Goal: Feedback & Contribution: Contribute content

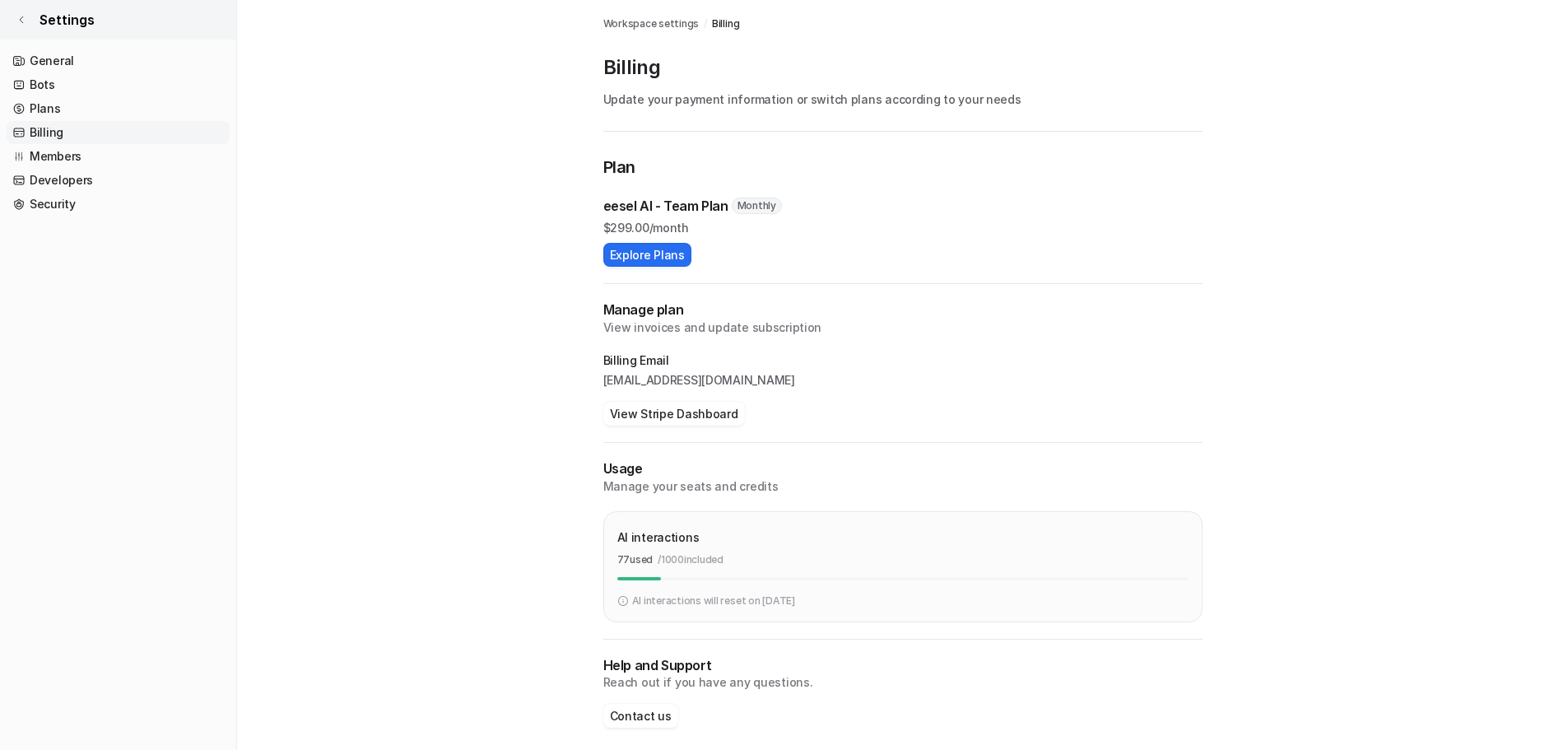
scroll to position [11, 0]
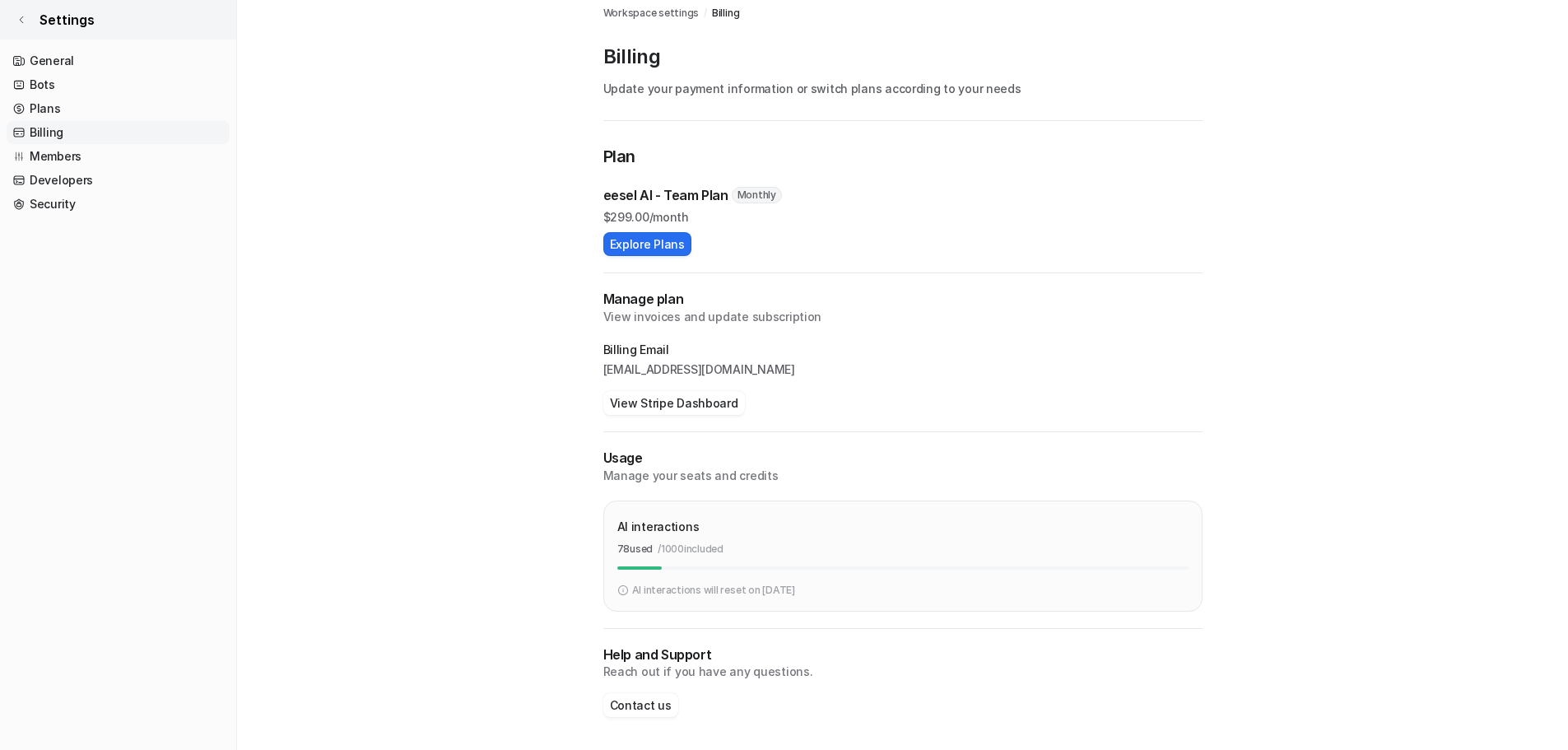
click at [15, 14] on link "Settings" at bounding box center [118, 20] width 236 height 39
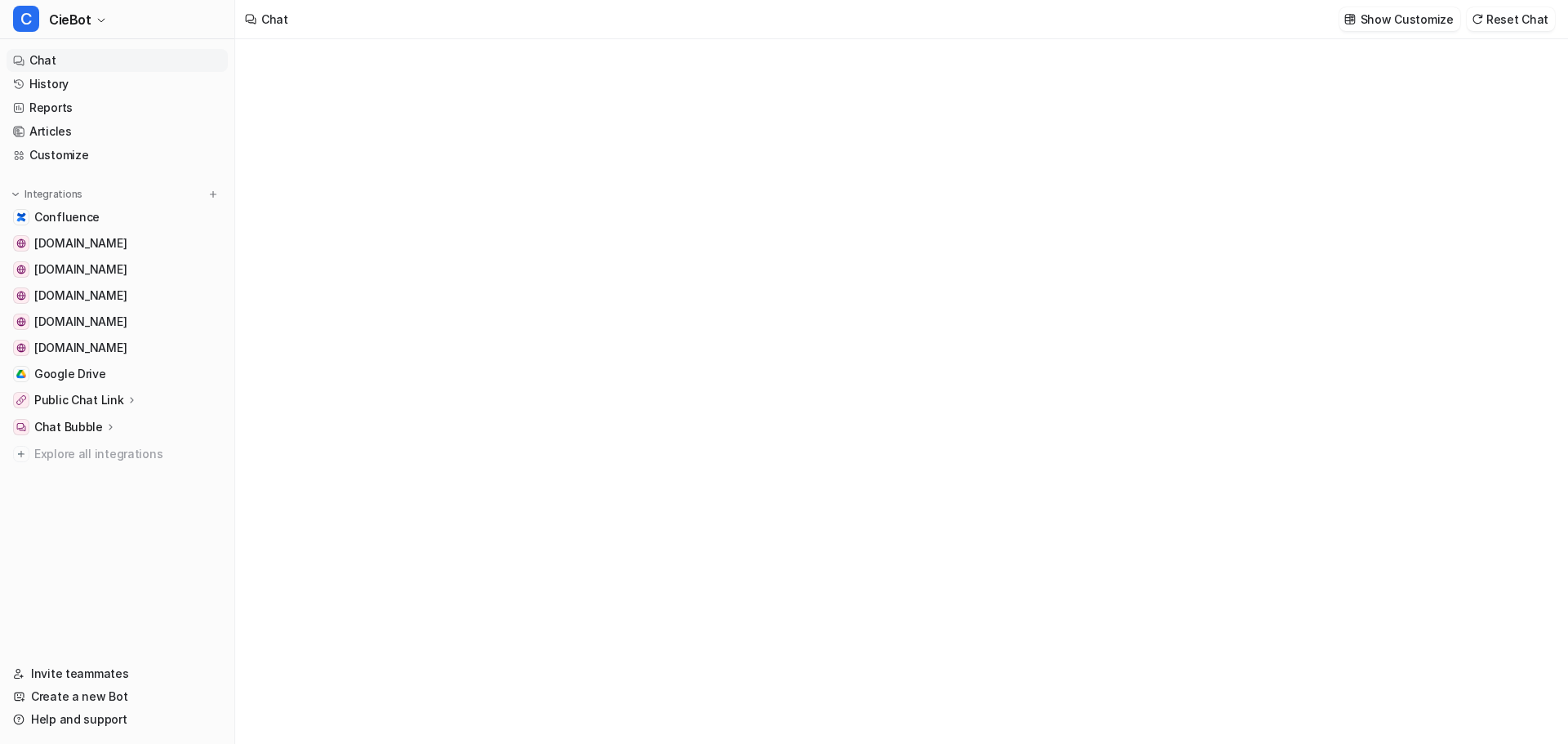
type textarea "**********"
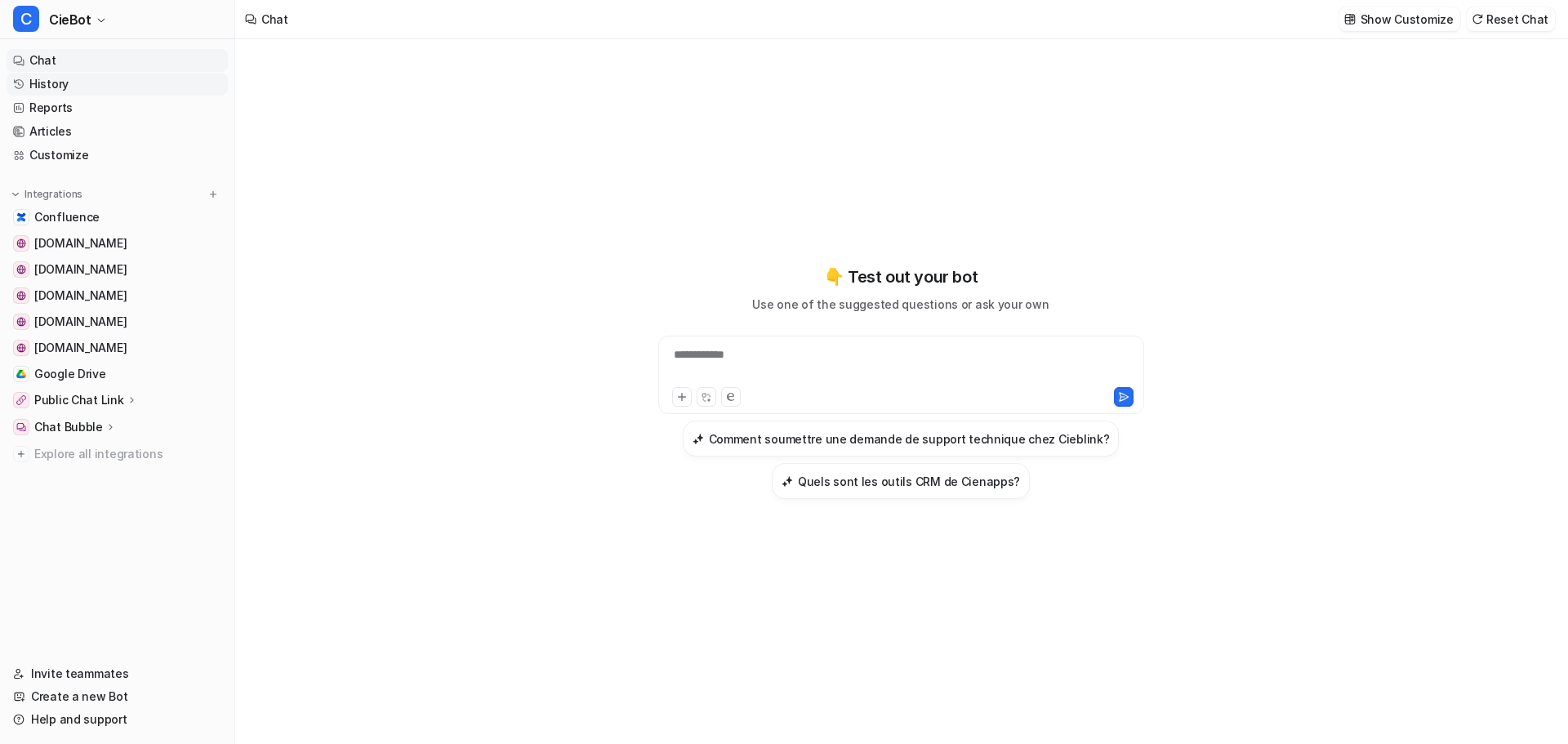
click at [89, 77] on link "History" at bounding box center [117, 84] width 221 height 23
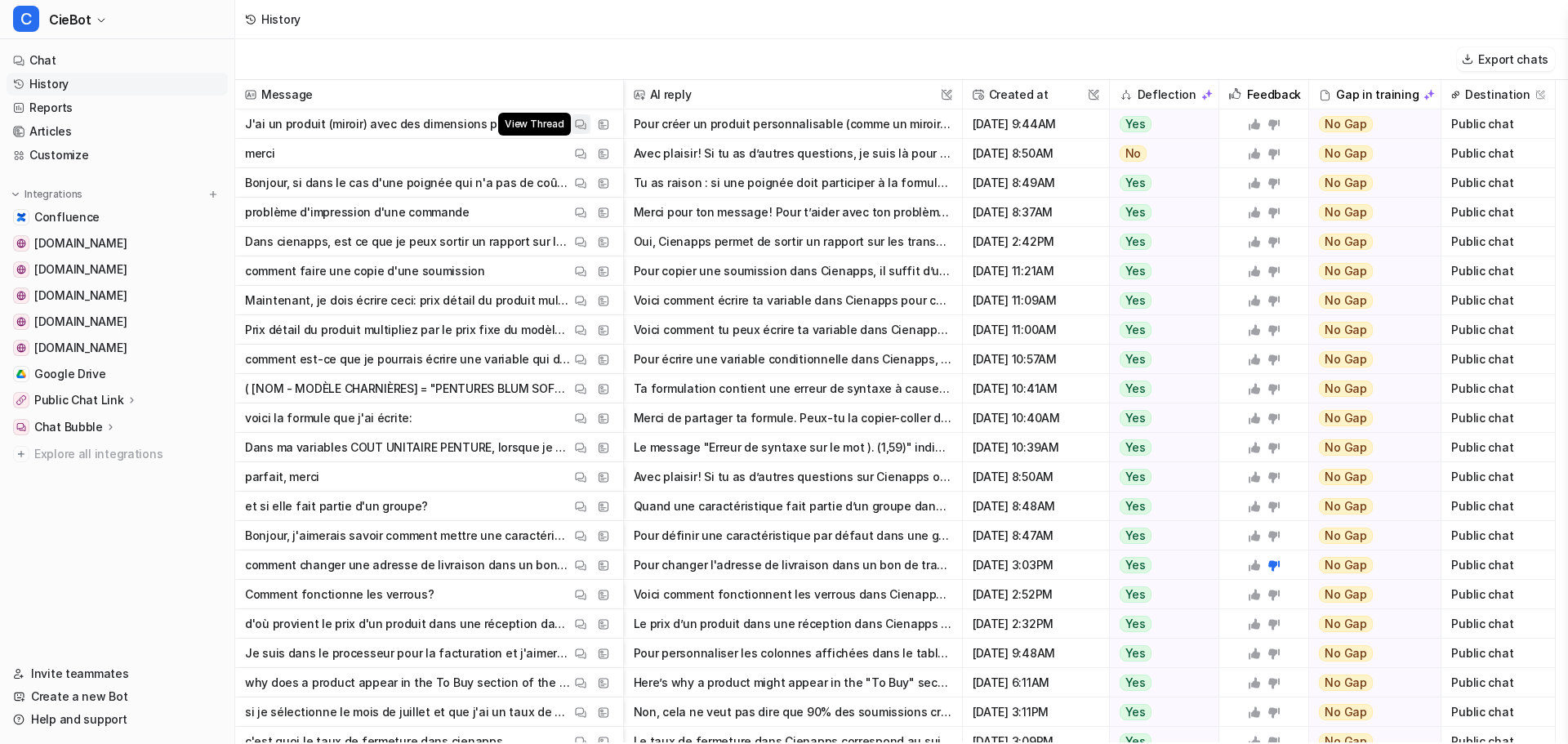
click at [586, 120] on button "View Thread" at bounding box center [580, 123] width 19 height 19
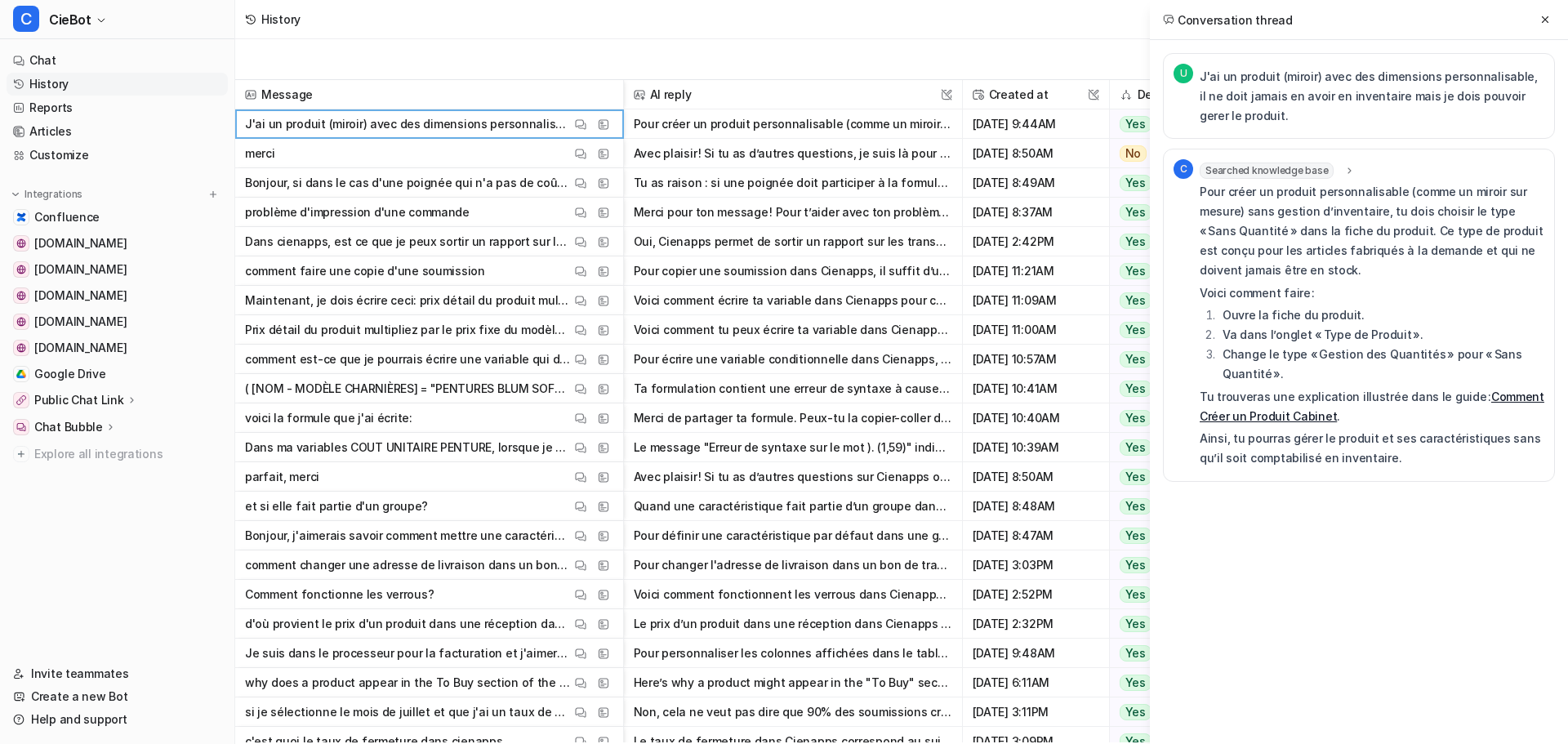
click at [1007, 40] on div "Export chats" at bounding box center [901, 59] width 1332 height 41
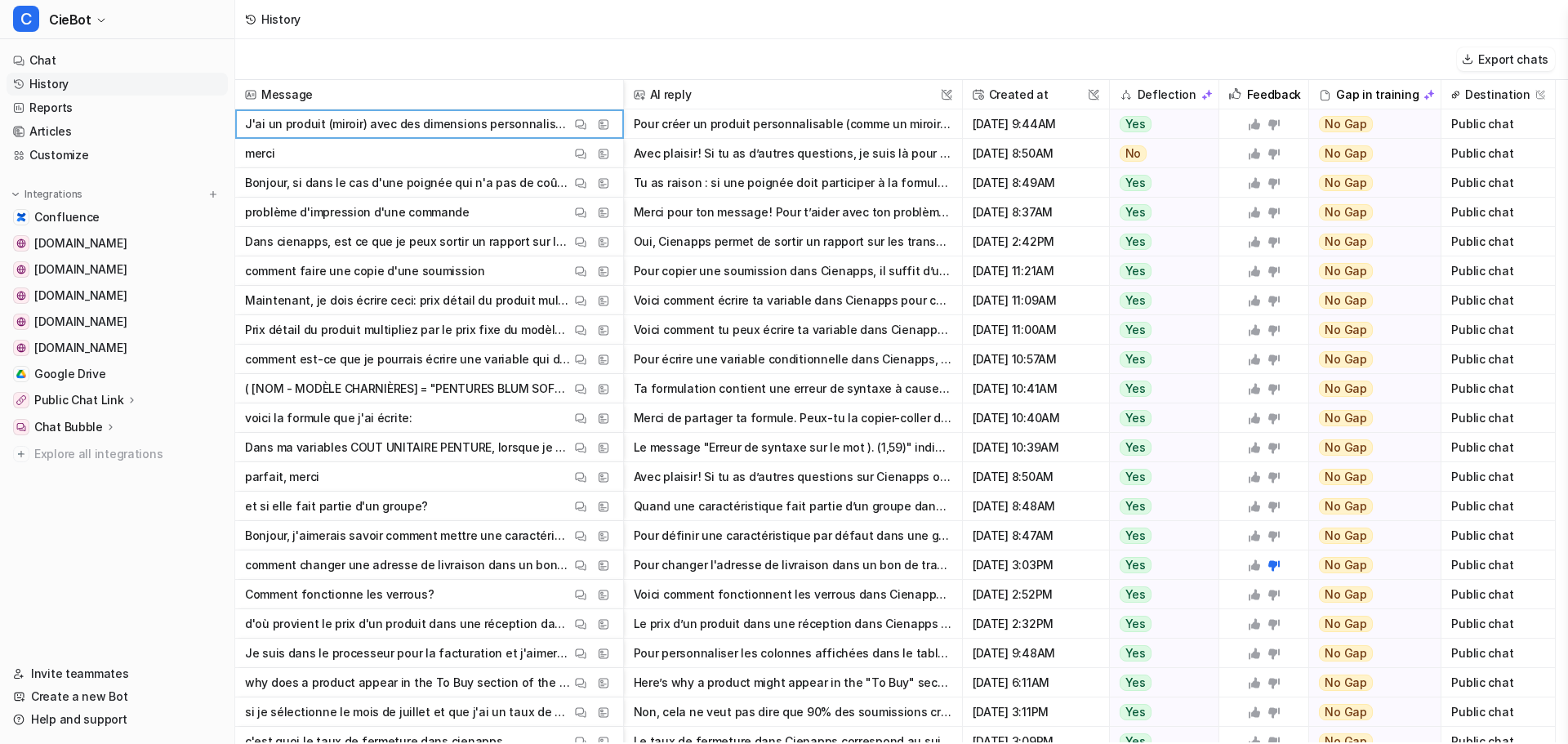
click at [1276, 130] on icon at bounding box center [1273, 123] width 13 height 13
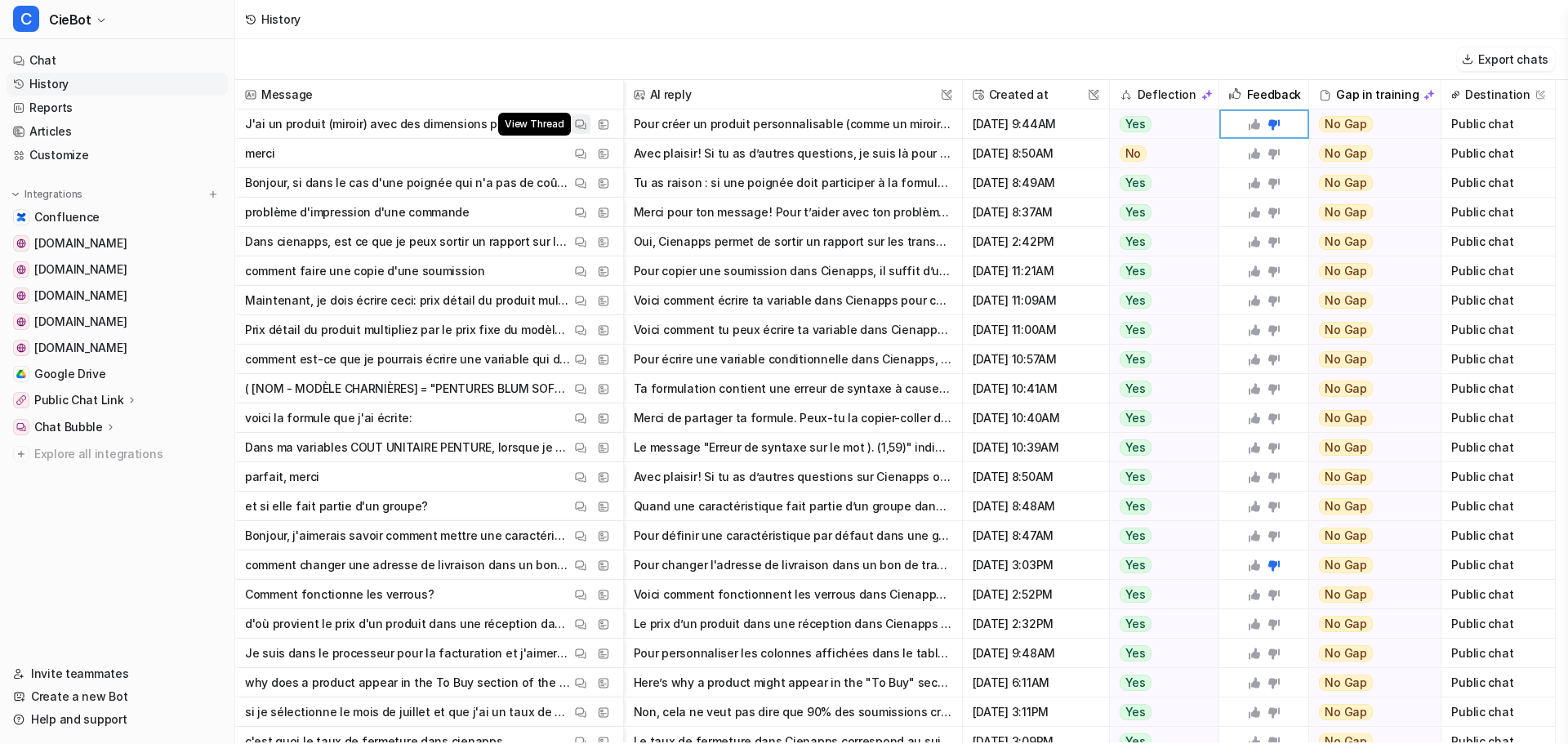
click at [584, 131] on button "View Thread" at bounding box center [580, 123] width 19 height 19
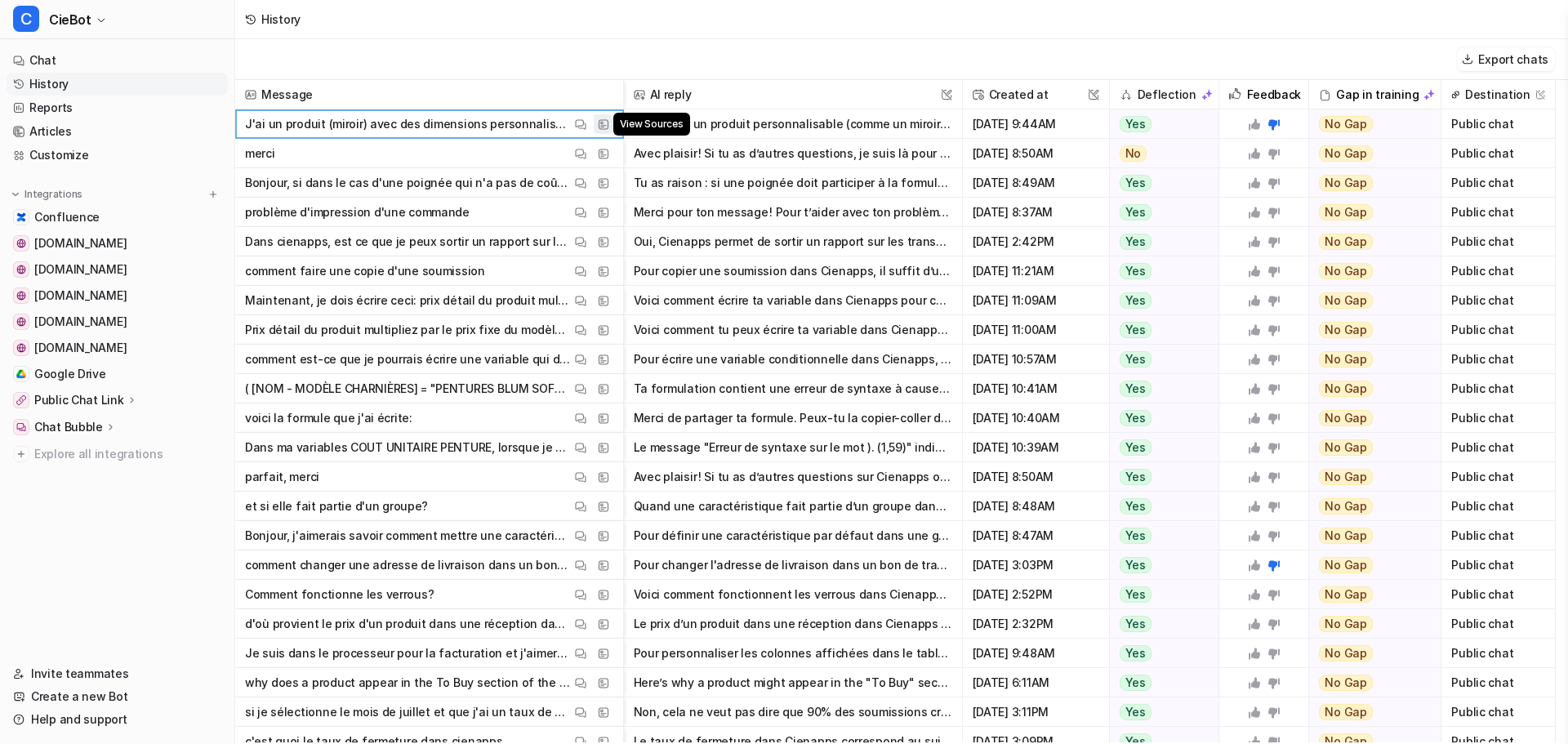
click at [601, 128] on img at bounding box center [604, 124] width 12 height 12
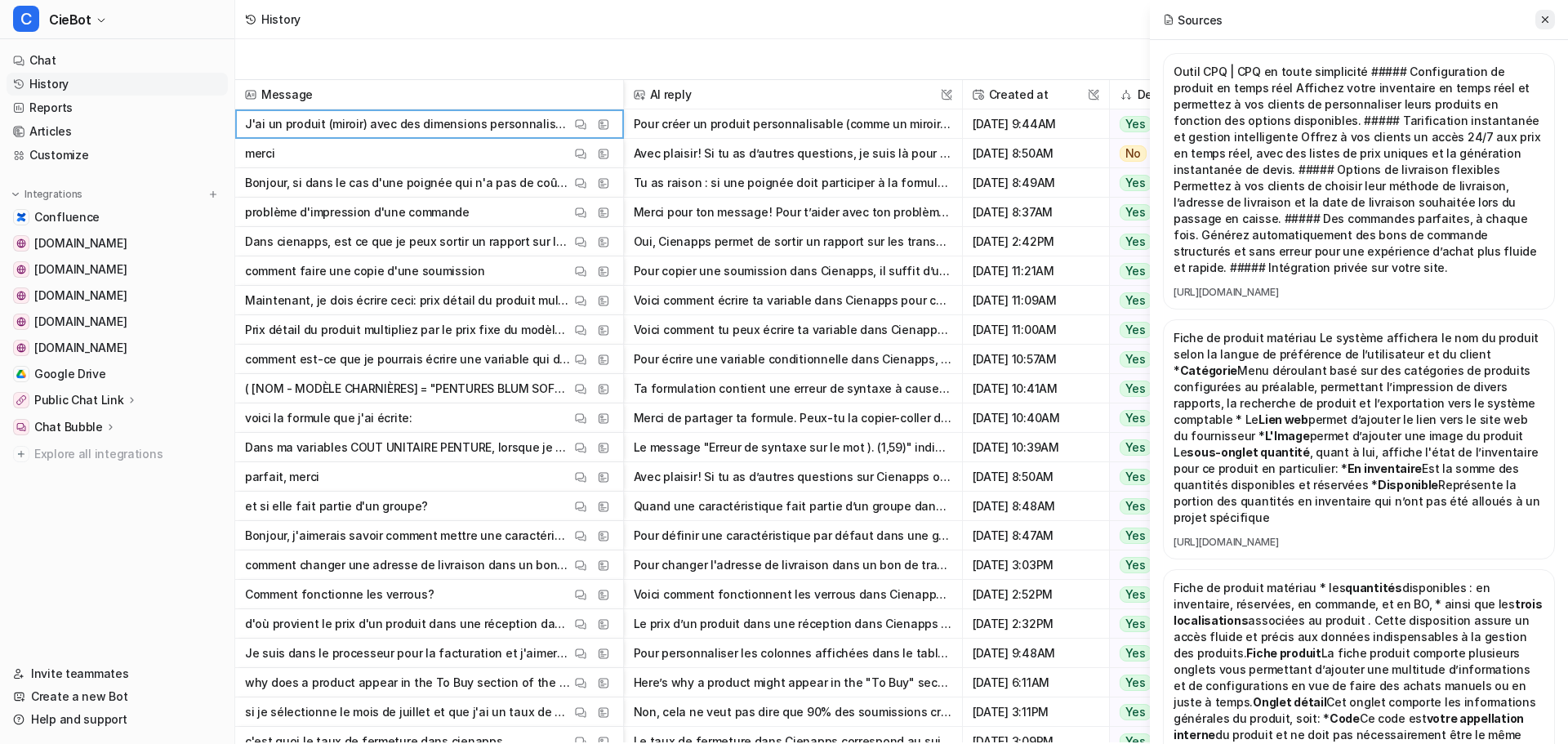
click at [1542, 26] on button at bounding box center [1544, 19] width 19 height 19
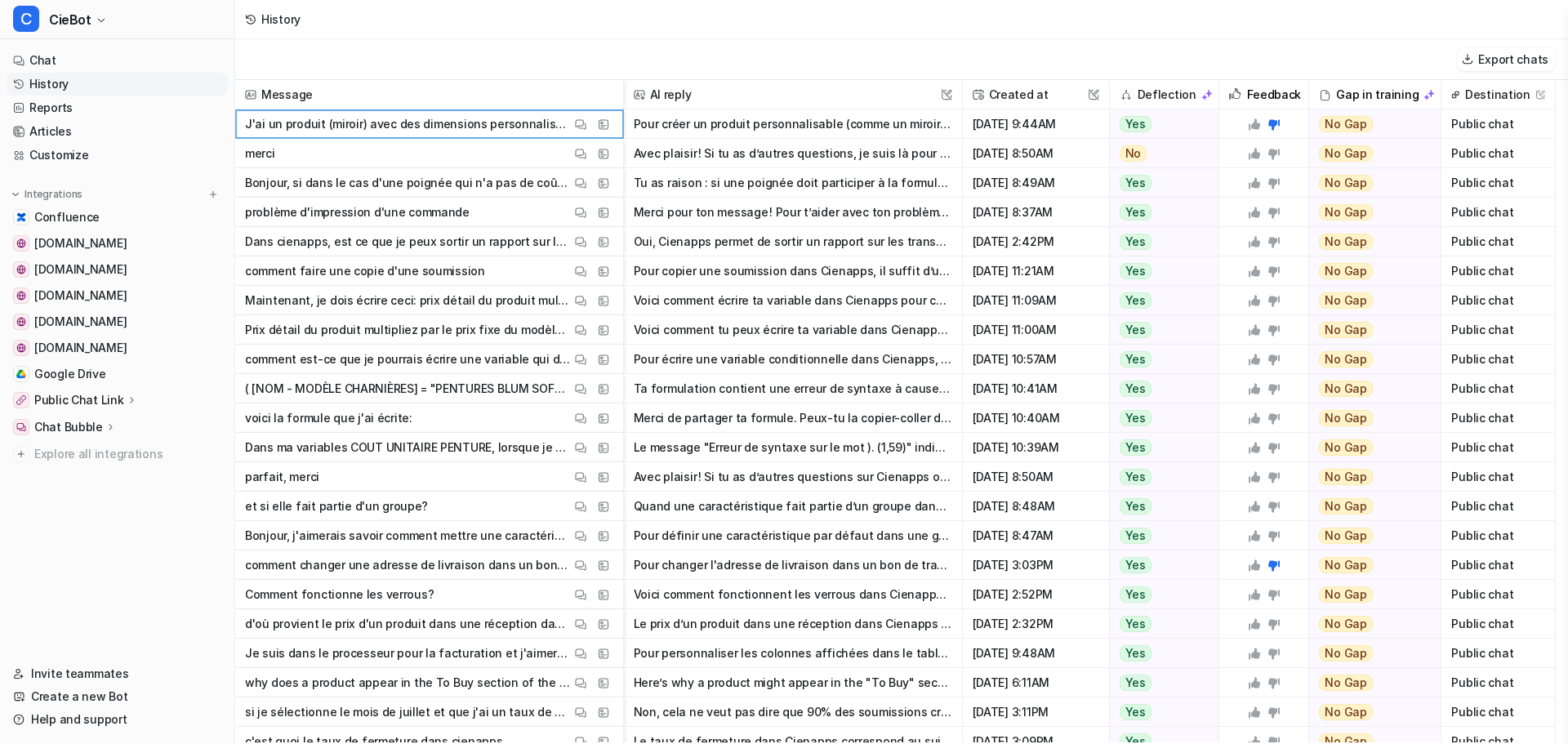
click at [909, 124] on button "Pour créer un produit personnalisable (comme un miroir sur mesure) sans gestion…" at bounding box center [792, 124] width 318 height 30
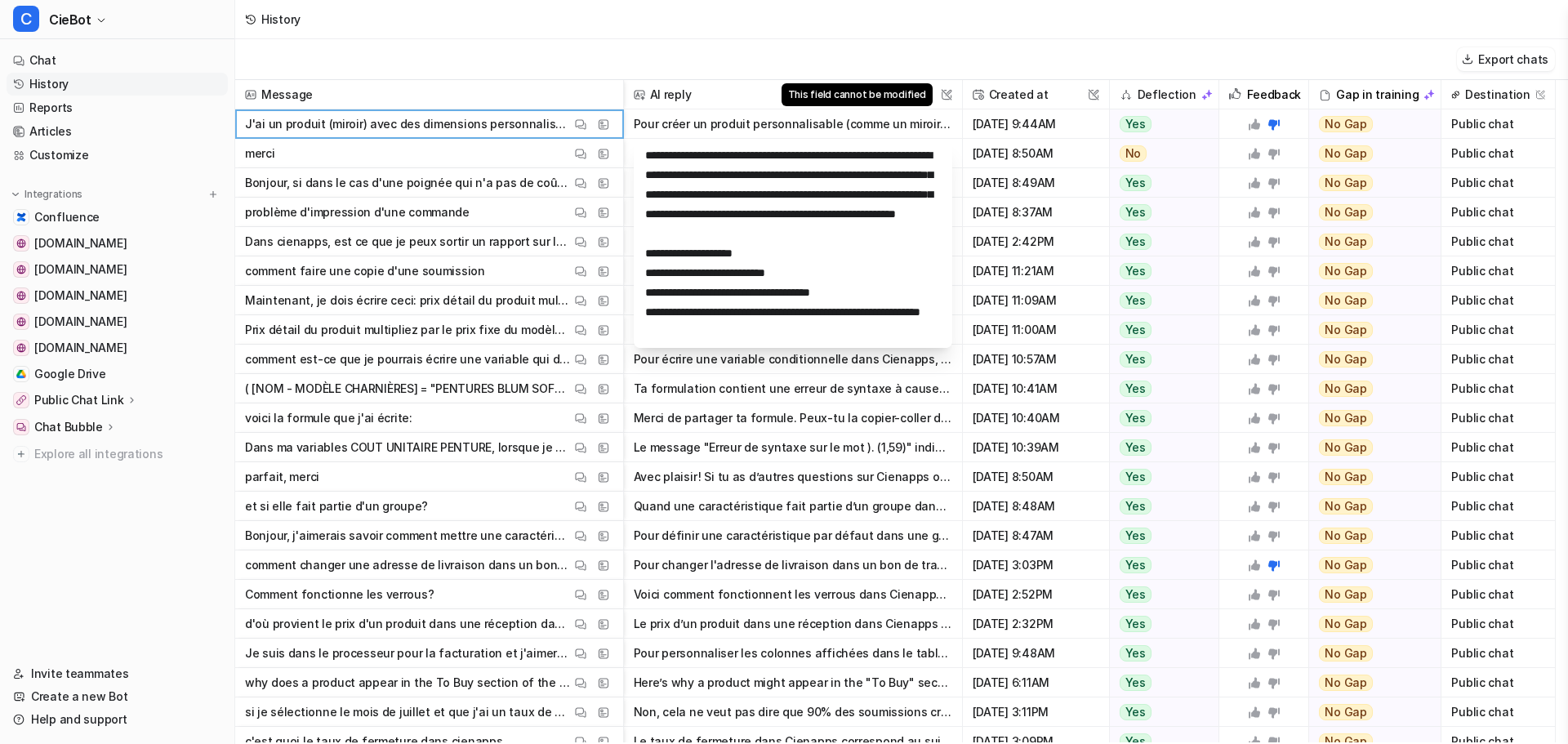
click at [949, 95] on img at bounding box center [946, 95] width 12 height 12
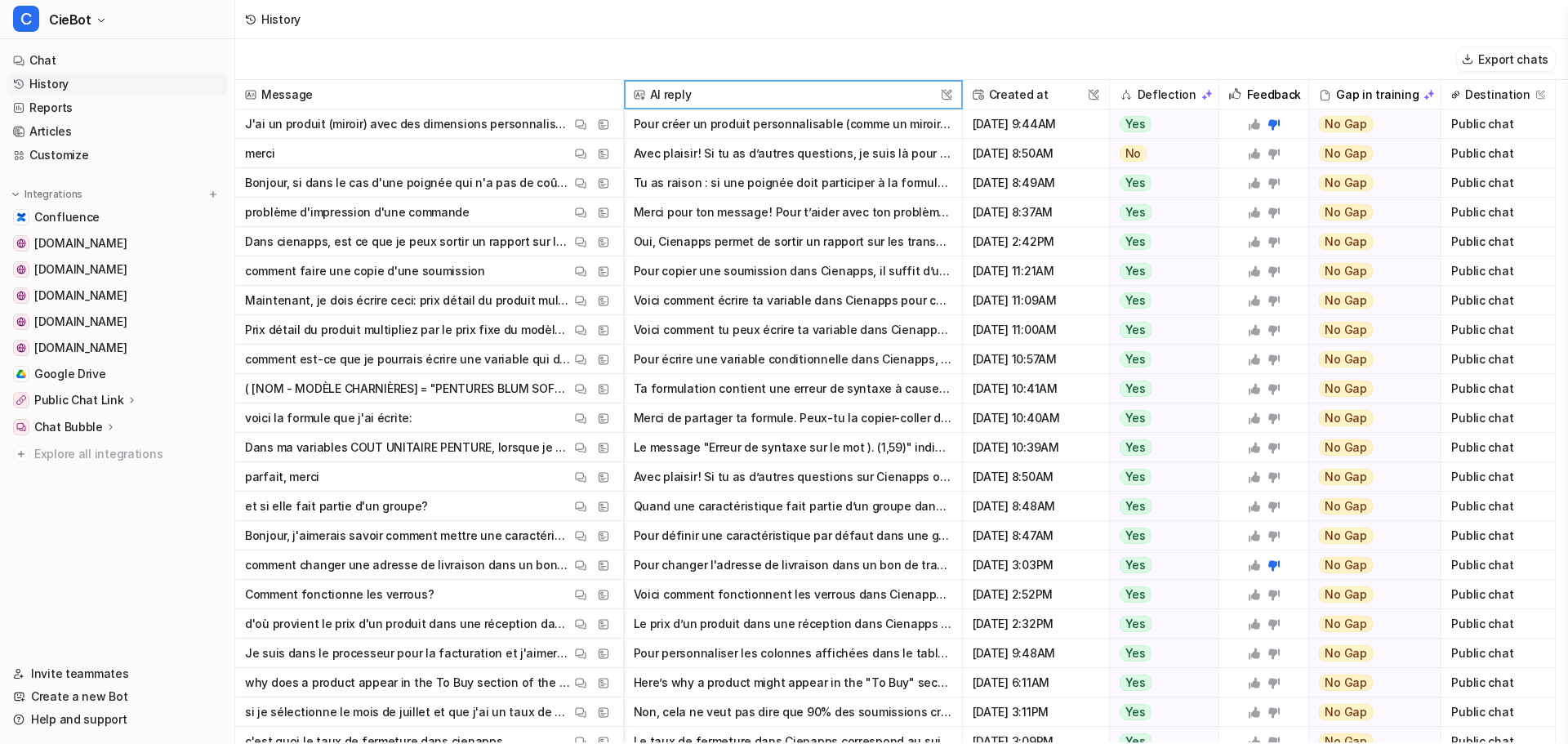
click at [903, 120] on button "Pour créer un produit personnalisable (comme un miroir sur mesure) sans gestion…" at bounding box center [792, 124] width 318 height 30
click at [519, 125] on p "J'ai un produit (miroir) avec des dimensions personnalisable, il ne doit jamais…" at bounding box center [408, 124] width 326 height 30
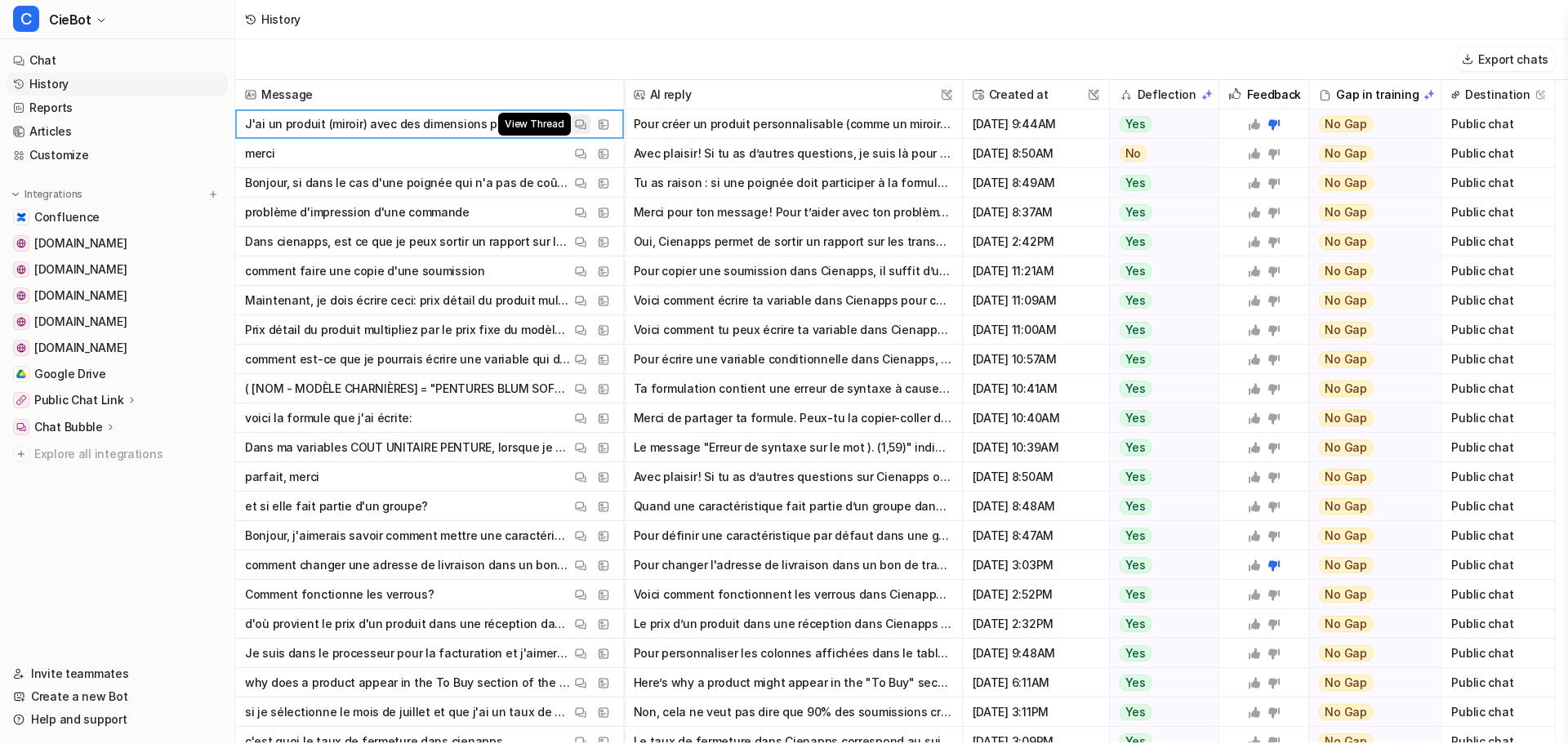
click at [580, 129] on img at bounding box center [580, 124] width 12 height 12
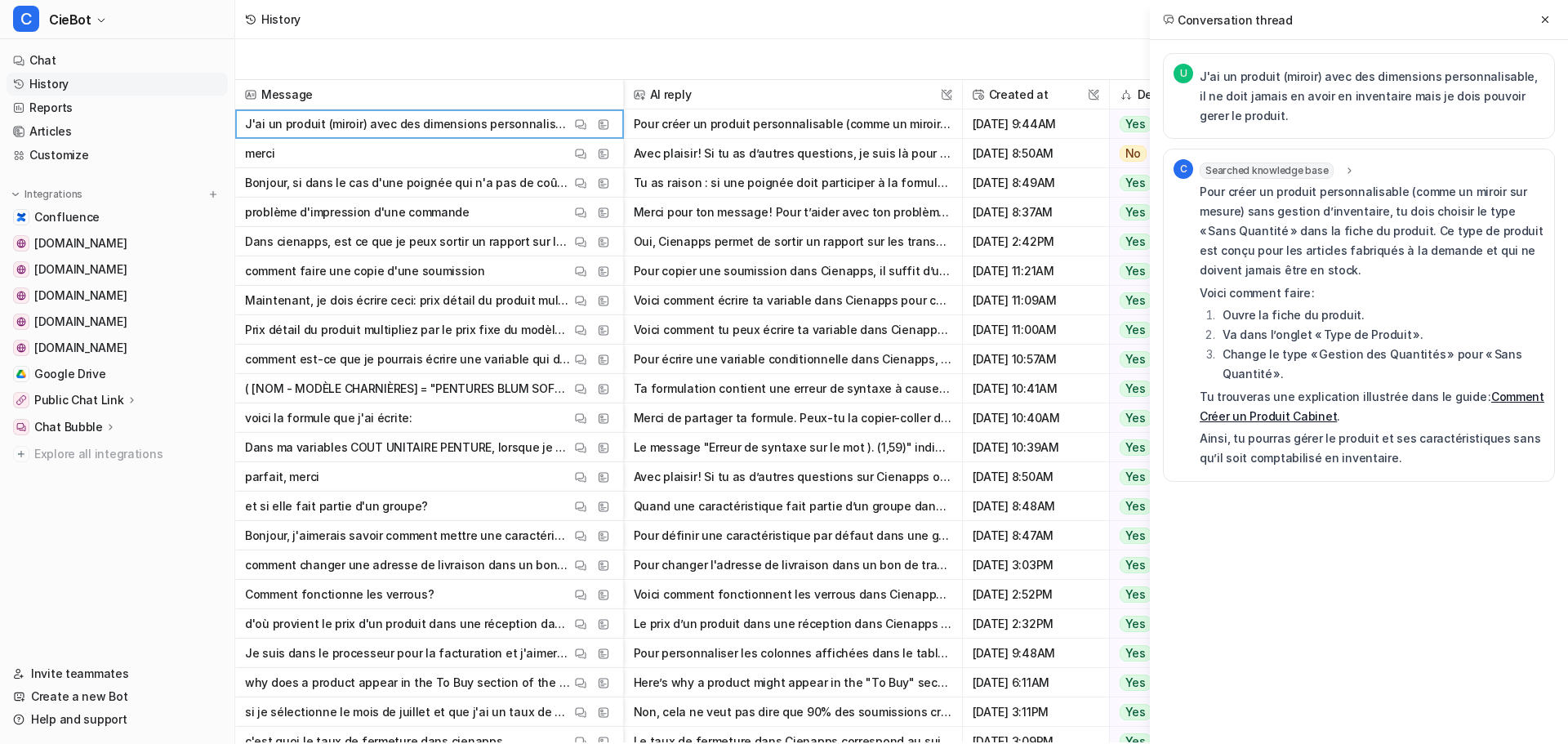
drag, startPoint x: 1242, startPoint y: 634, endPoint x: 1250, endPoint y: 617, distance: 18.8
click at [1244, 634] on div "Conversation thread U J'ai un produit (miroir) avec des dimensions personnalisa…" at bounding box center [1358, 372] width 418 height 744
click at [1294, 316] on li "Ouvre la fiche du produit." at bounding box center [1380, 314] width 327 height 19
click at [606, 128] on img at bounding box center [604, 124] width 12 height 12
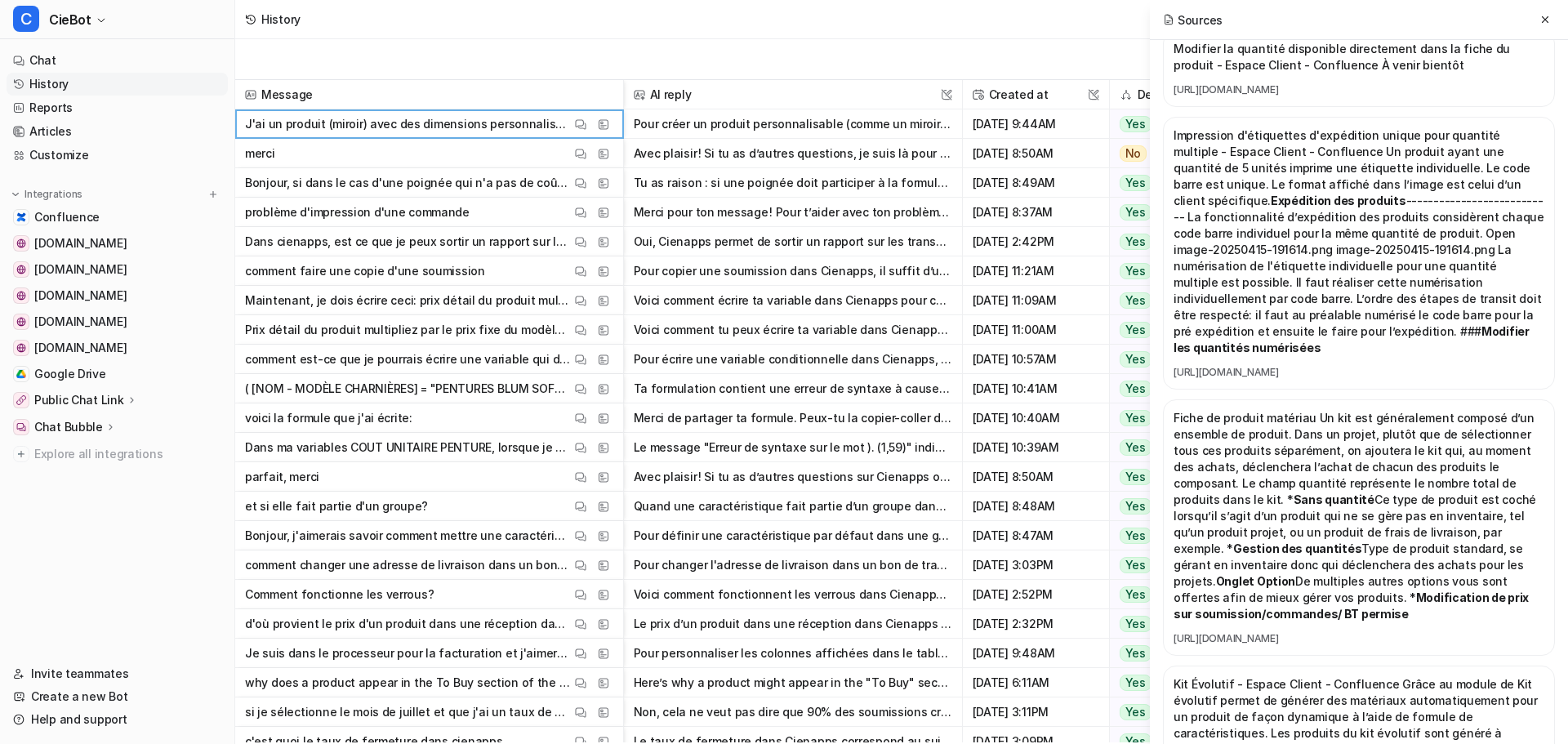
scroll to position [5176, 0]
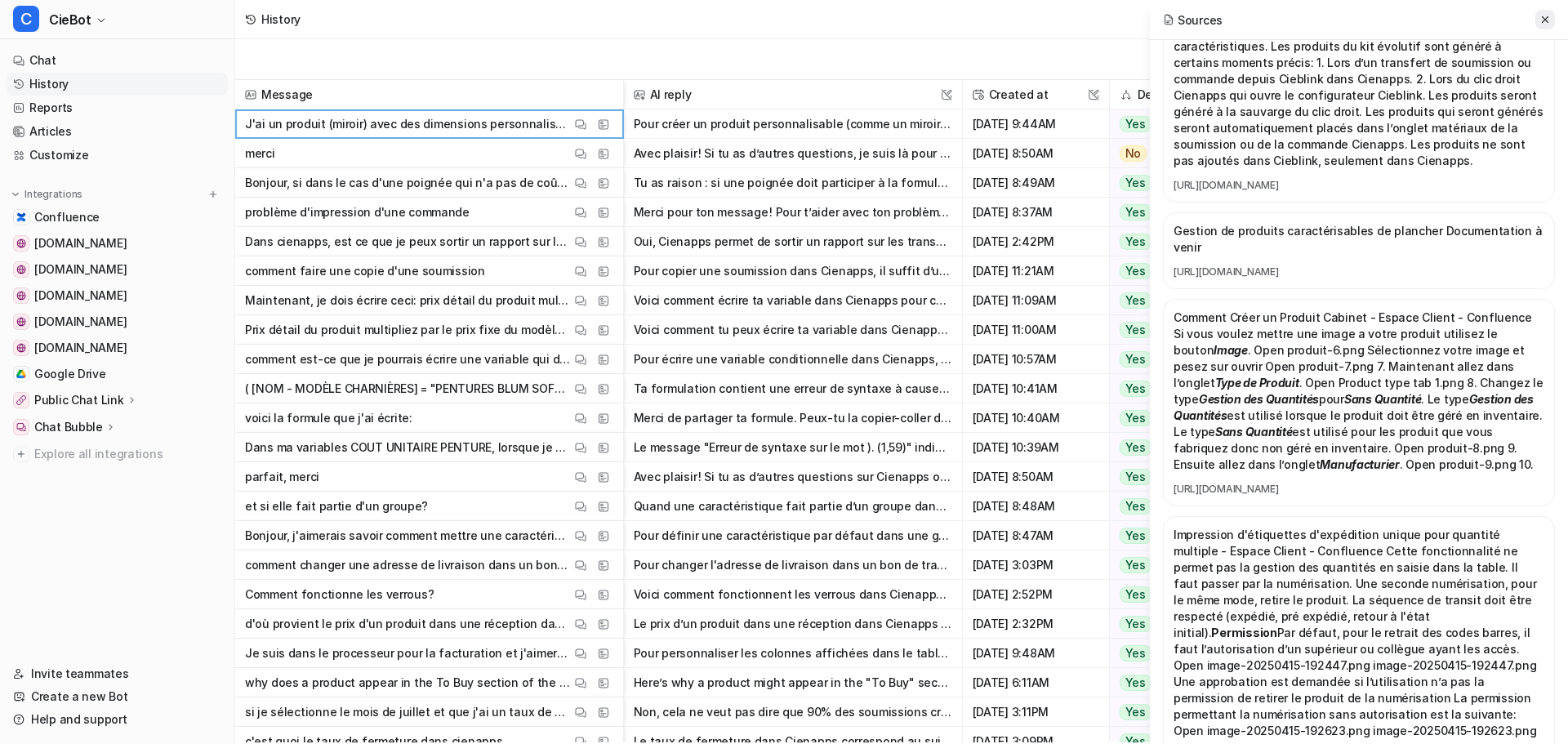
click at [1548, 16] on icon at bounding box center [1545, 19] width 12 height 12
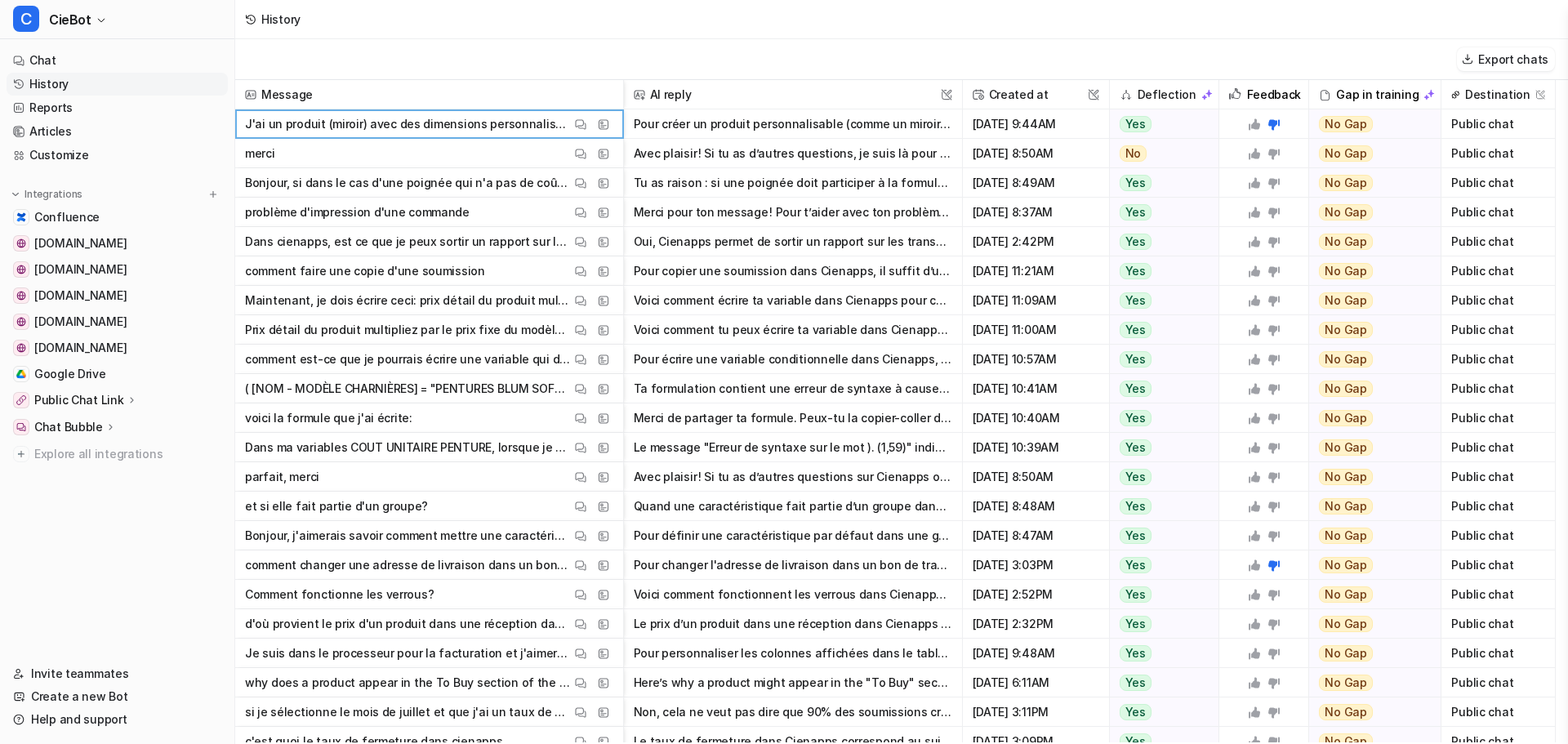
click at [1424, 94] on img at bounding box center [1429, 95] width 12 height 12
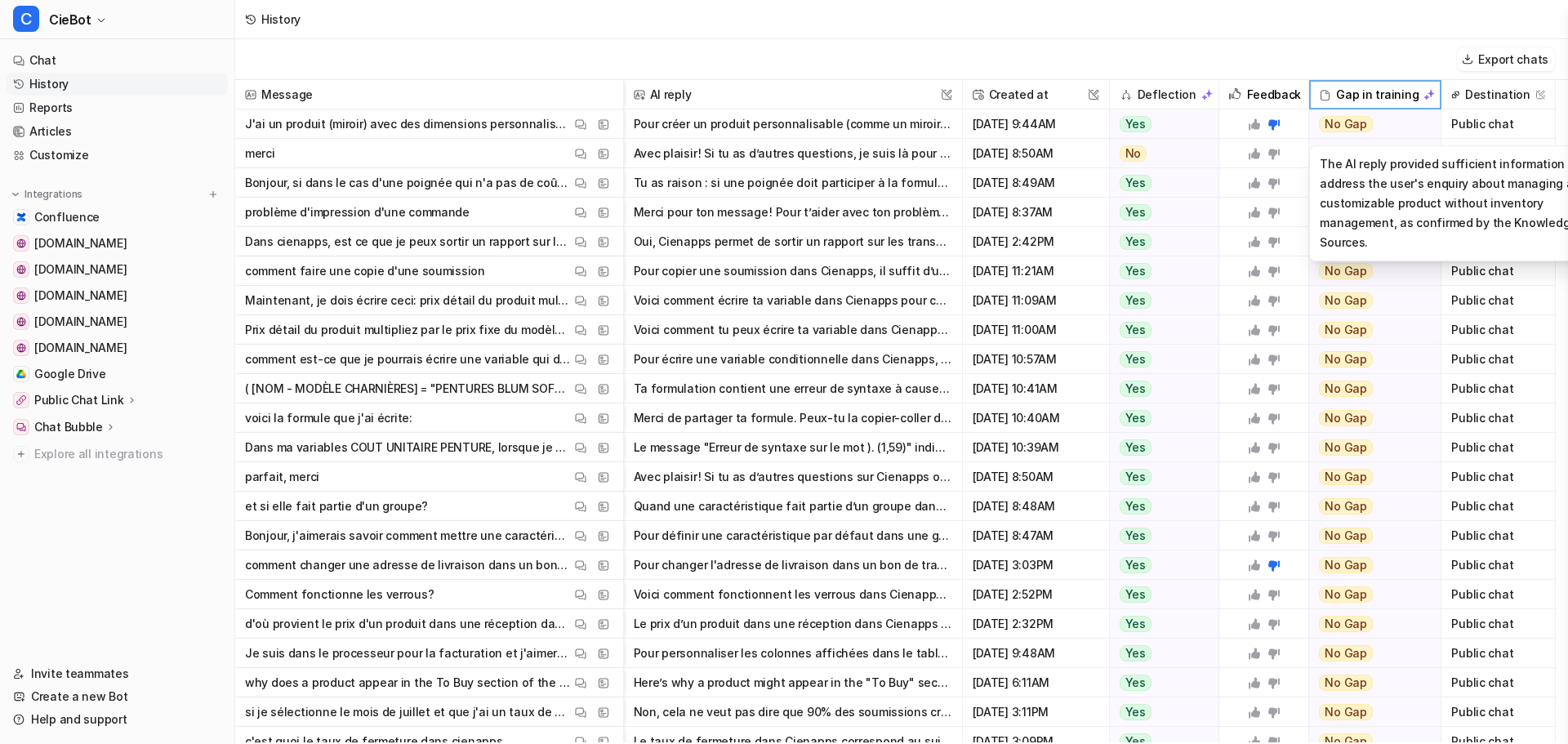
click at [1396, 134] on div "No Gap" at bounding box center [1369, 124] width 121 height 30
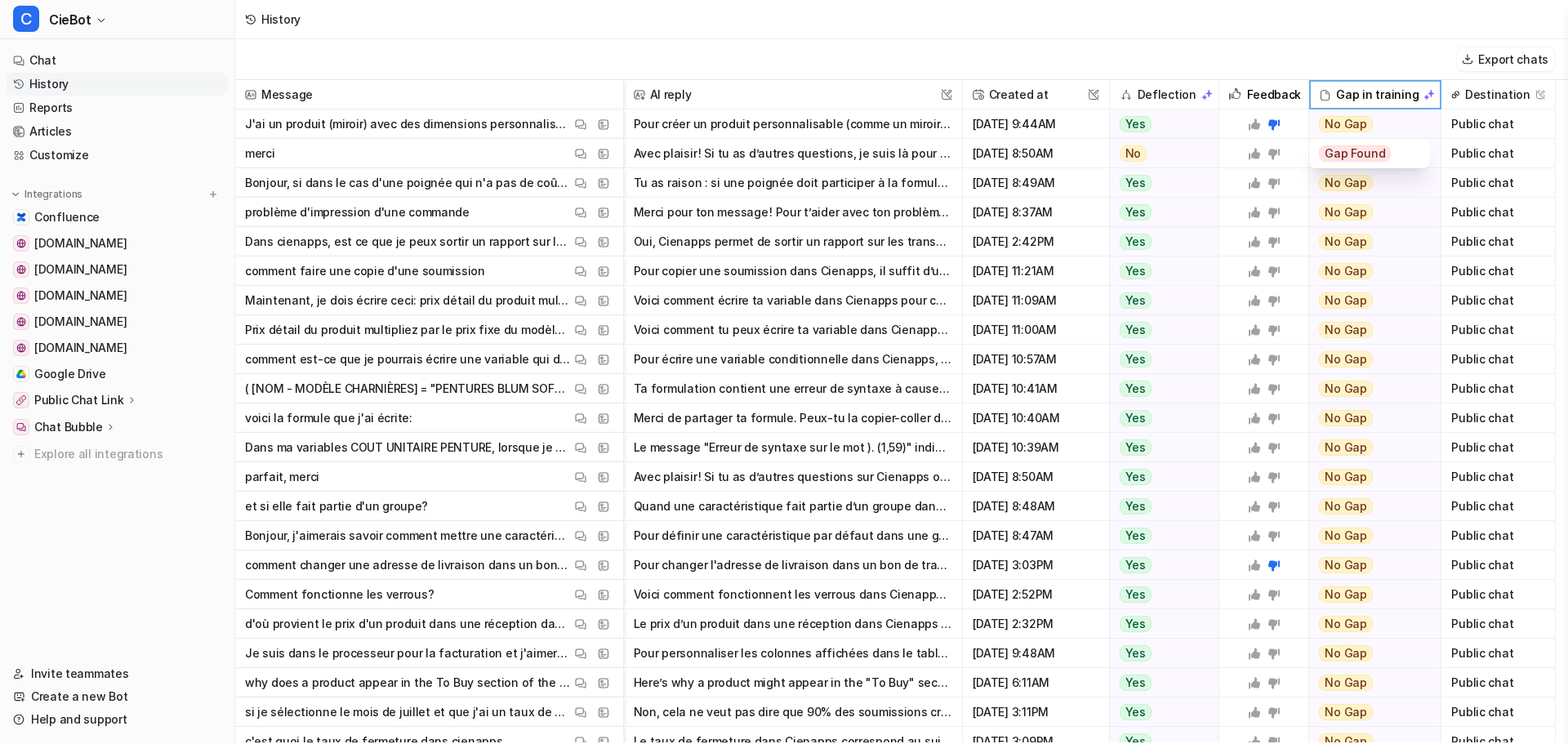
click at [1370, 151] on span "Gap Found" at bounding box center [1354, 153] width 72 height 16
click at [1321, 155] on span "Gap Found" at bounding box center [1354, 153] width 72 height 16
click at [1399, 160] on div "Gap Found" at bounding box center [1369, 153] width 101 height 30
click at [1374, 149] on span "Gap Found" at bounding box center [1354, 153] width 72 height 16
click at [1358, 28] on div "History" at bounding box center [901, 19] width 1332 height 39
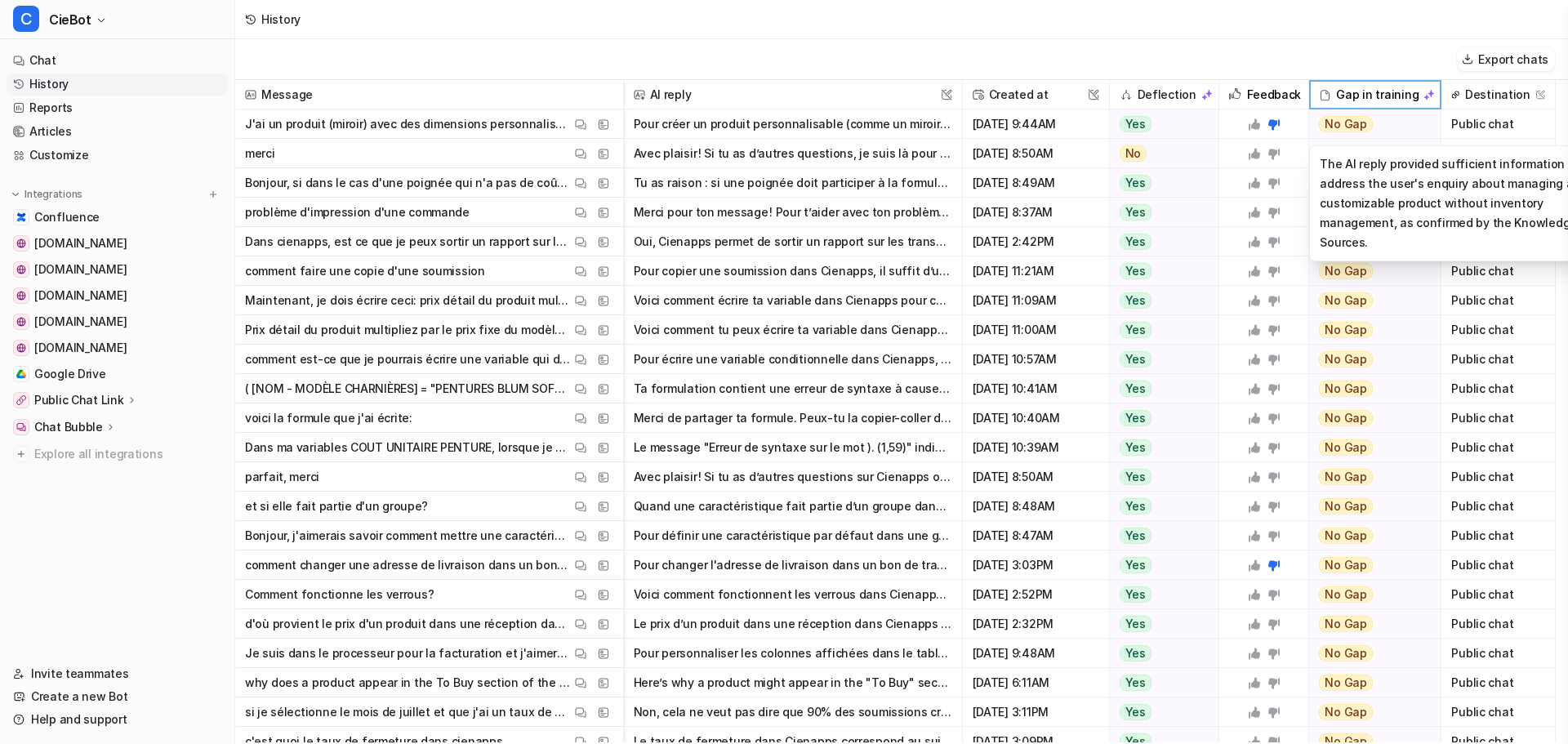
click at [1356, 123] on span "No Gap" at bounding box center [1346, 123] width 54 height 16
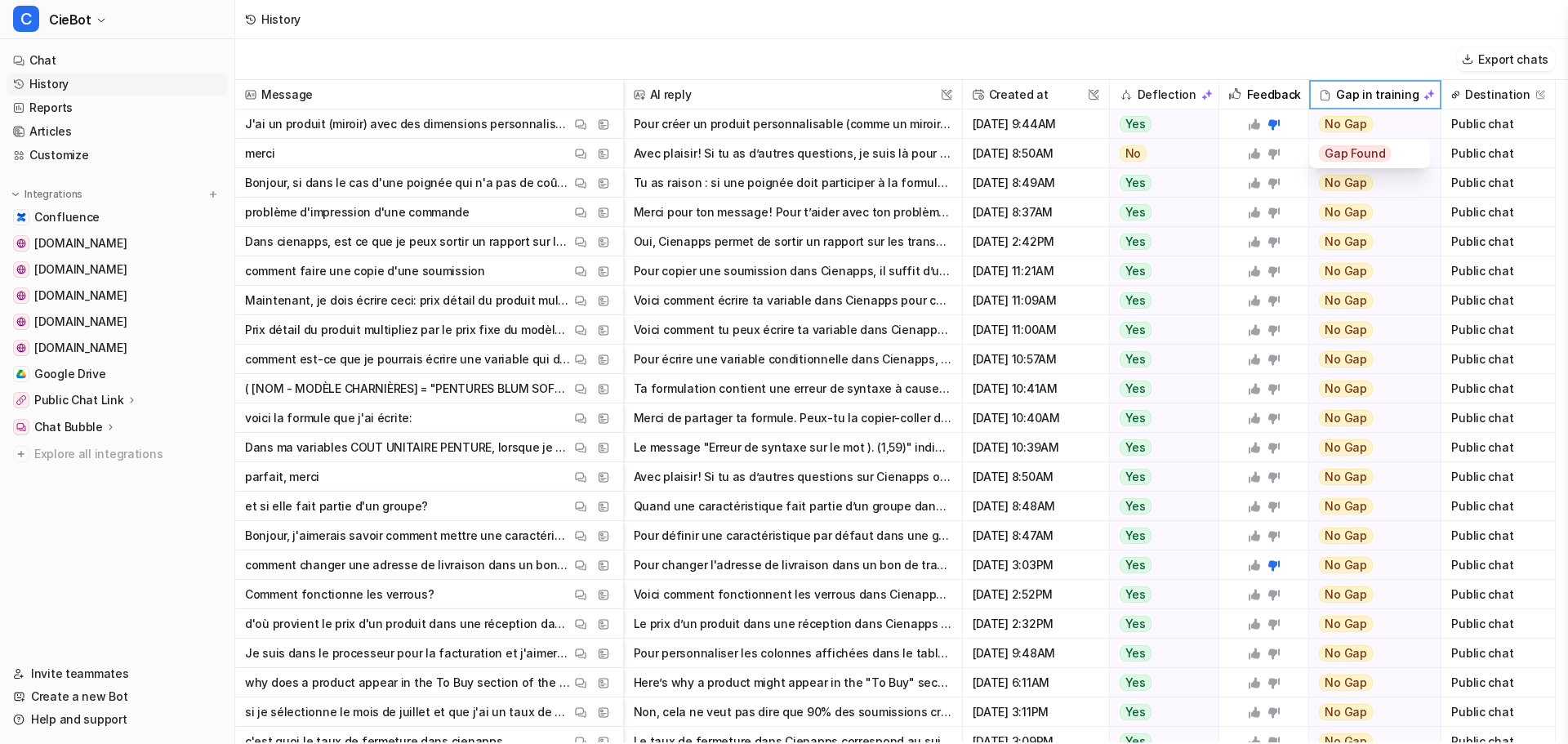
click at [1359, 155] on span "Gap Found" at bounding box center [1354, 153] width 72 height 16
click at [1423, 155] on div "Gap Found" at bounding box center [1369, 153] width 121 height 30
click at [1364, 158] on span "Gap Found" at bounding box center [1354, 153] width 72 height 16
click at [1352, 127] on span "No Gap" at bounding box center [1346, 123] width 54 height 16
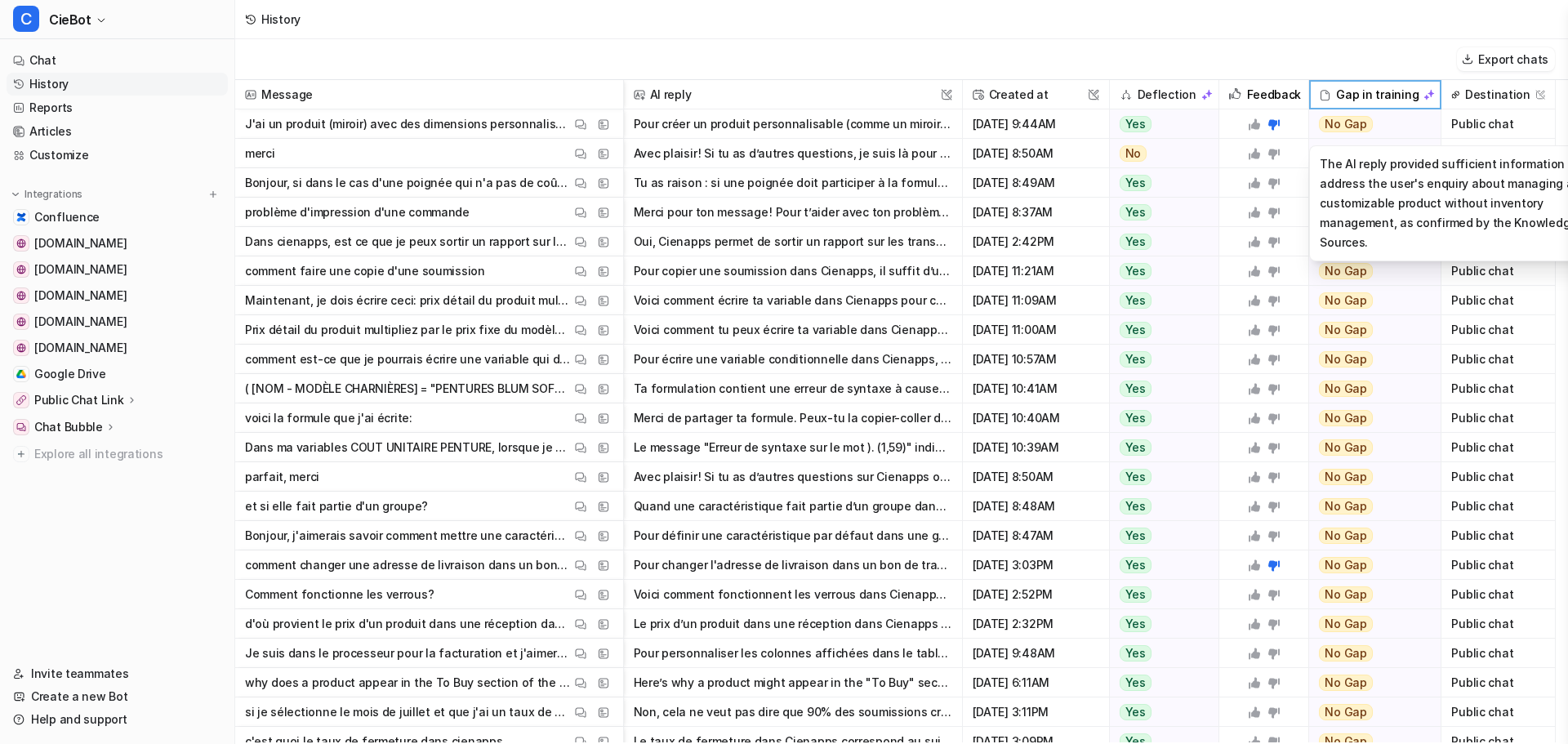
click at [1352, 128] on span "No Gap" at bounding box center [1346, 123] width 54 height 16
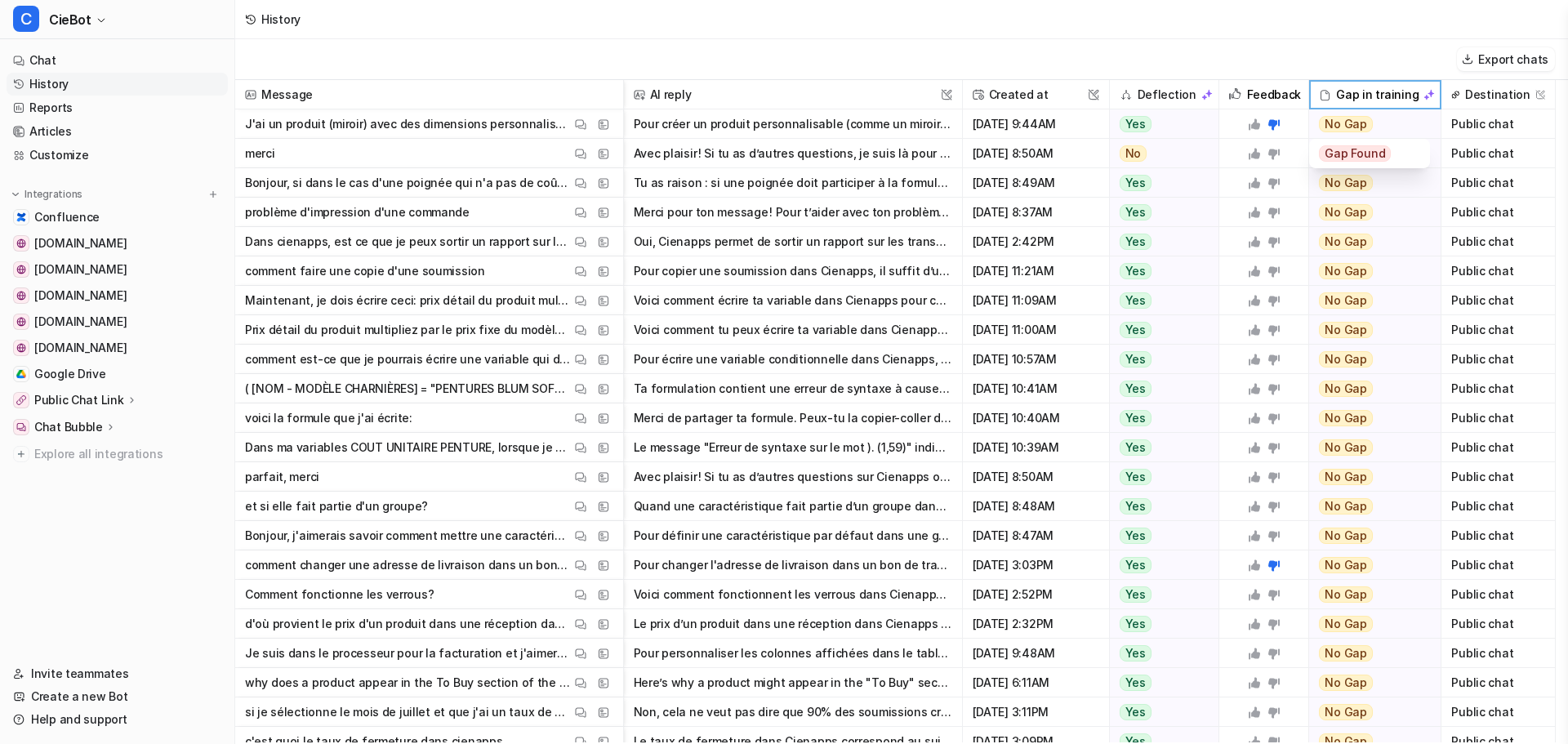
click at [1360, 156] on span "Gap Found" at bounding box center [1354, 153] width 72 height 16
click at [1336, 159] on span "Gap Found" at bounding box center [1354, 153] width 72 height 16
click at [1336, 159] on span "No Gap" at bounding box center [1346, 153] width 54 height 16
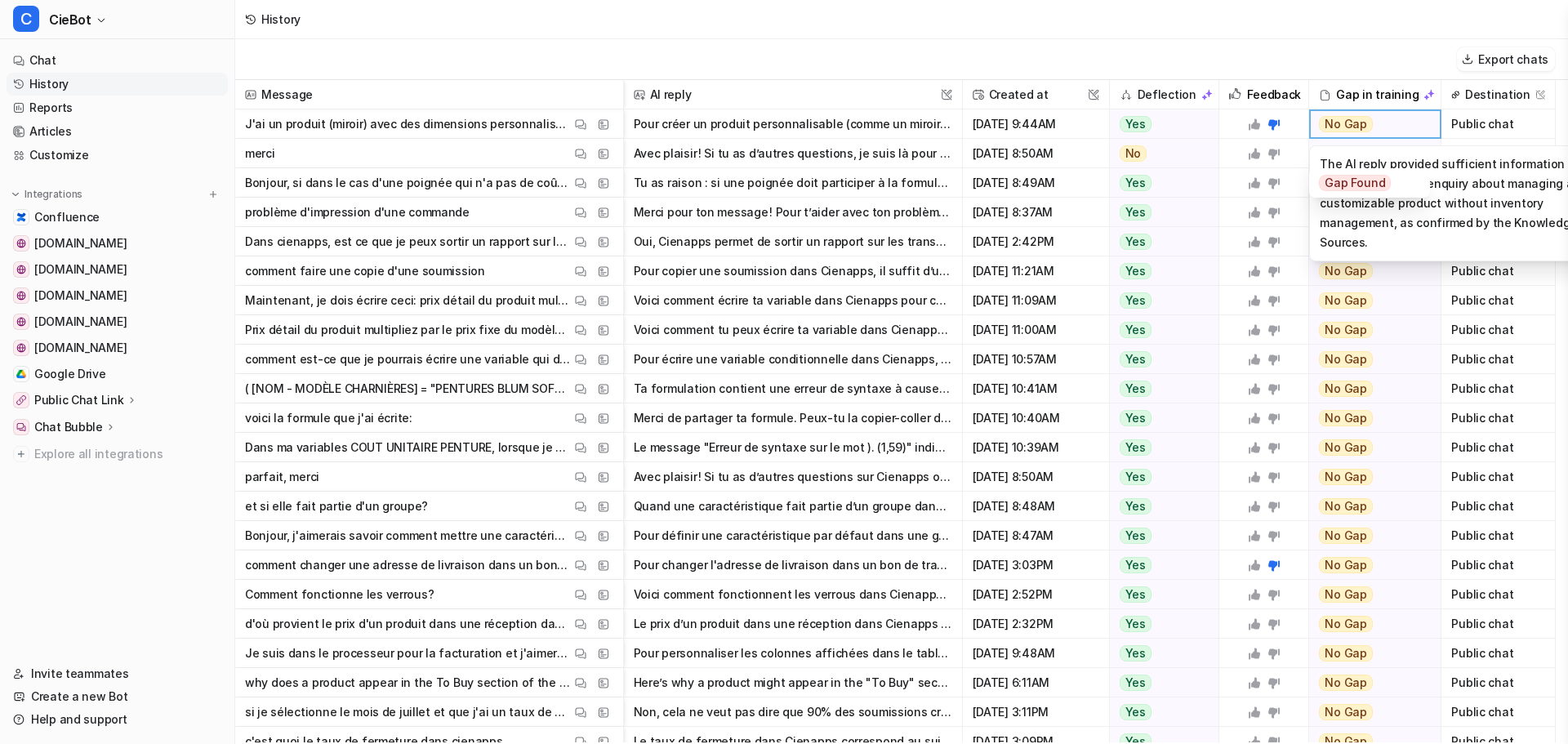
click at [1288, 46] on div "Export chats" at bounding box center [901, 59] width 1332 height 41
click at [1500, 125] on span "Public chat" at bounding box center [1498, 124] width 101 height 30
click at [1356, 117] on span "No Gap" at bounding box center [1346, 123] width 54 height 16
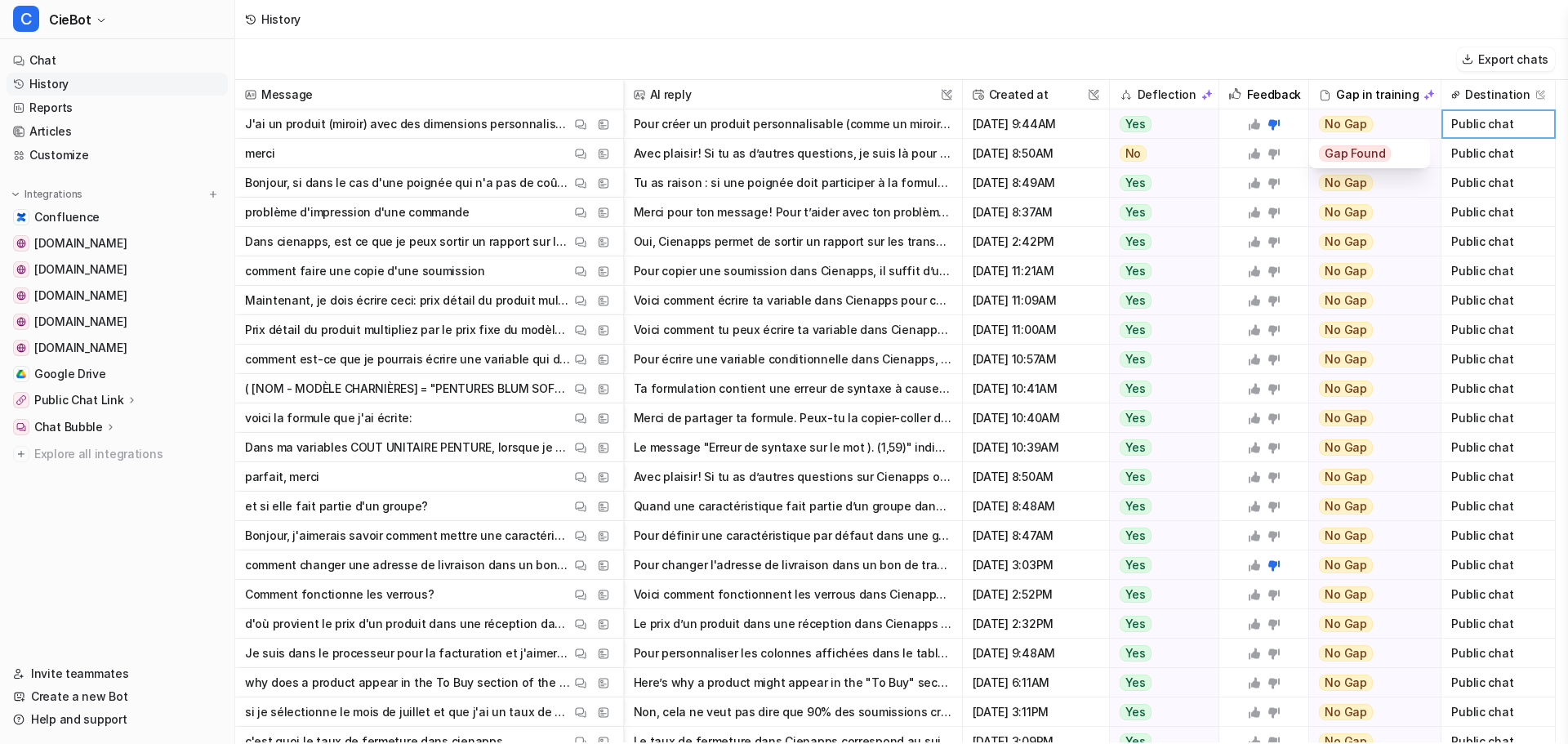
click at [1354, 158] on span "Gap Found" at bounding box center [1354, 153] width 72 height 16
click at [1403, 157] on div "Gap Found" at bounding box center [1369, 153] width 101 height 30
click at [1424, 95] on img at bounding box center [1429, 95] width 12 height 12
click at [55, 128] on link "Articles" at bounding box center [117, 131] width 221 height 23
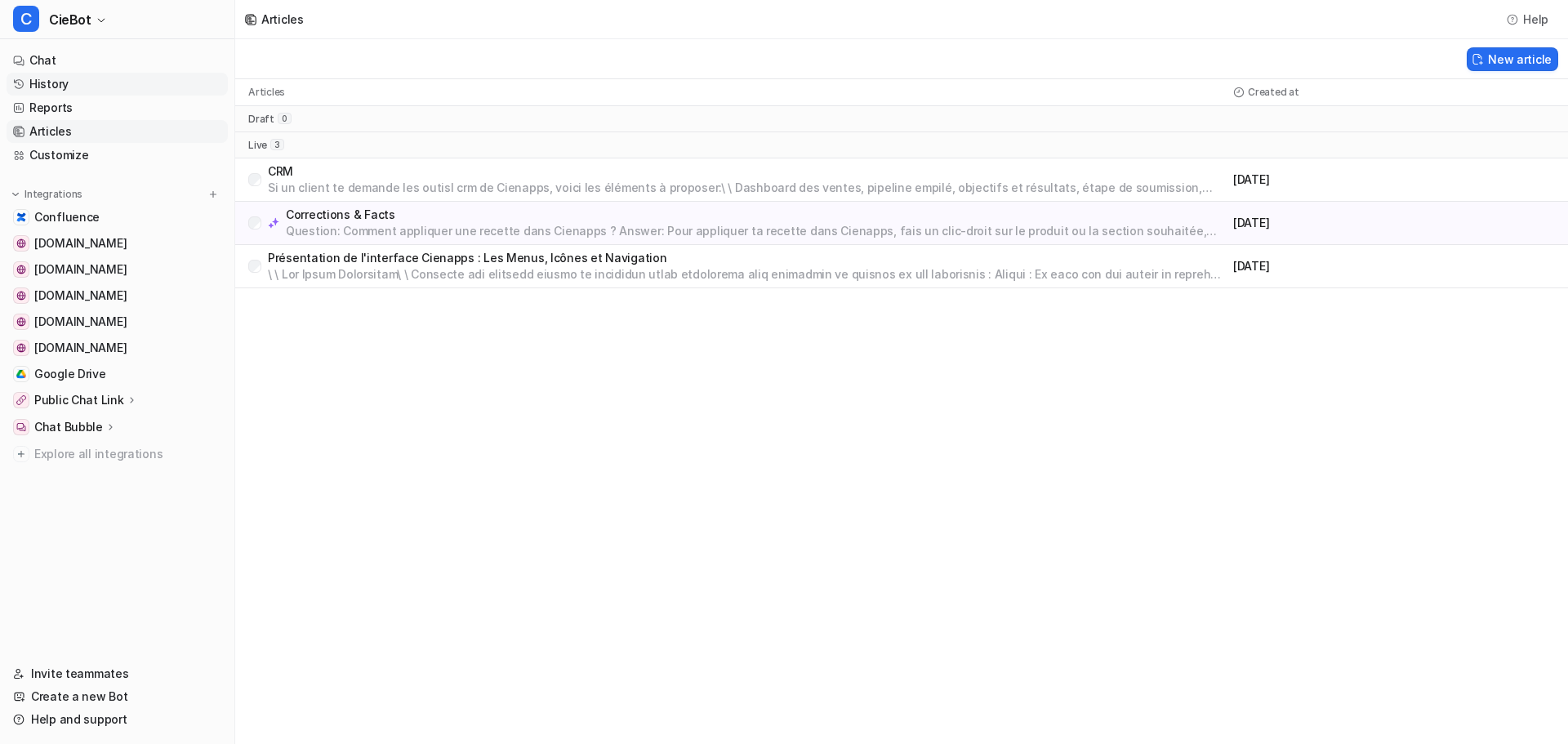
click at [96, 83] on link "History" at bounding box center [117, 84] width 221 height 23
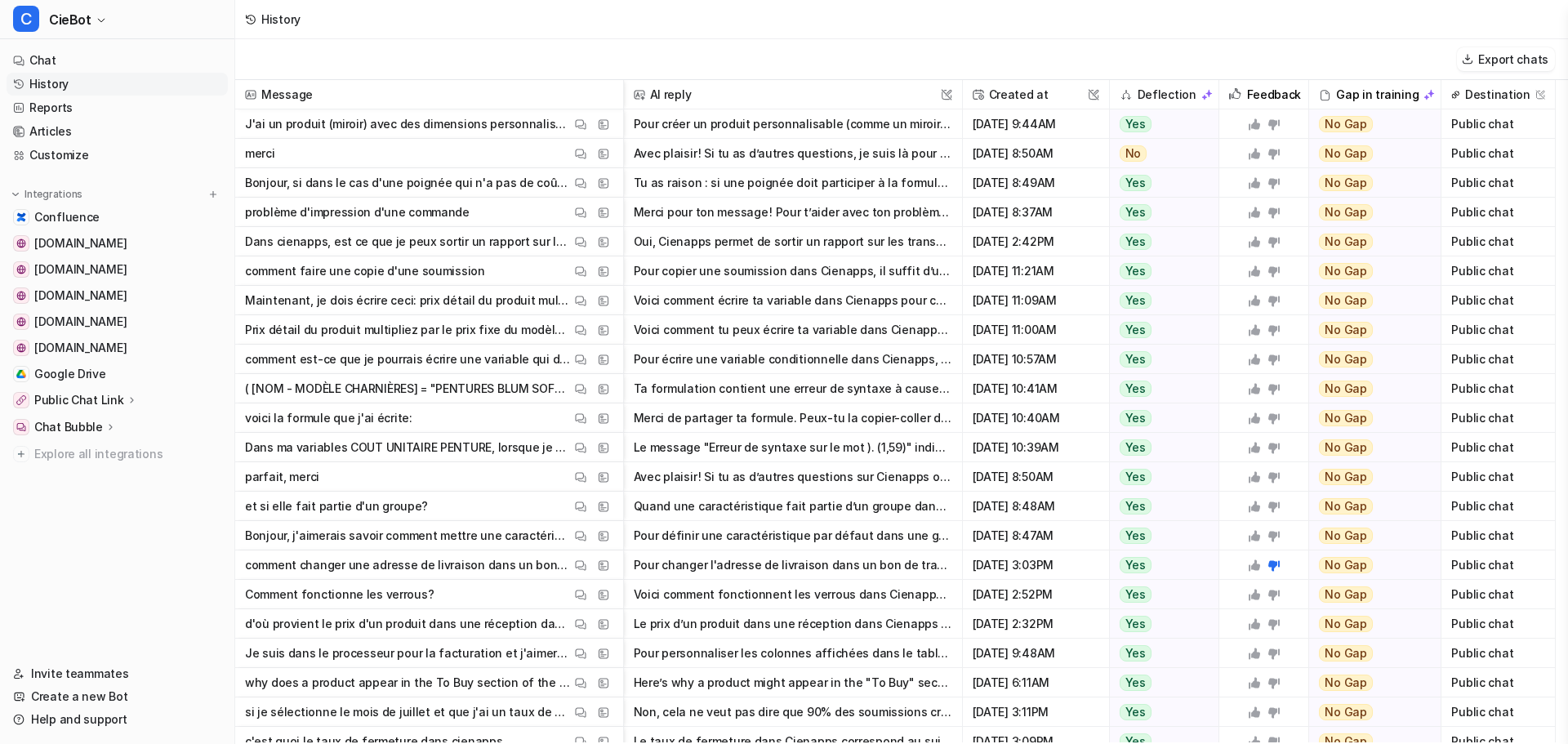
click at [491, 128] on p "J'ai un produit (miroir) avec des dimensions personnalisable, il ne doit jamais…" at bounding box center [408, 124] width 326 height 30
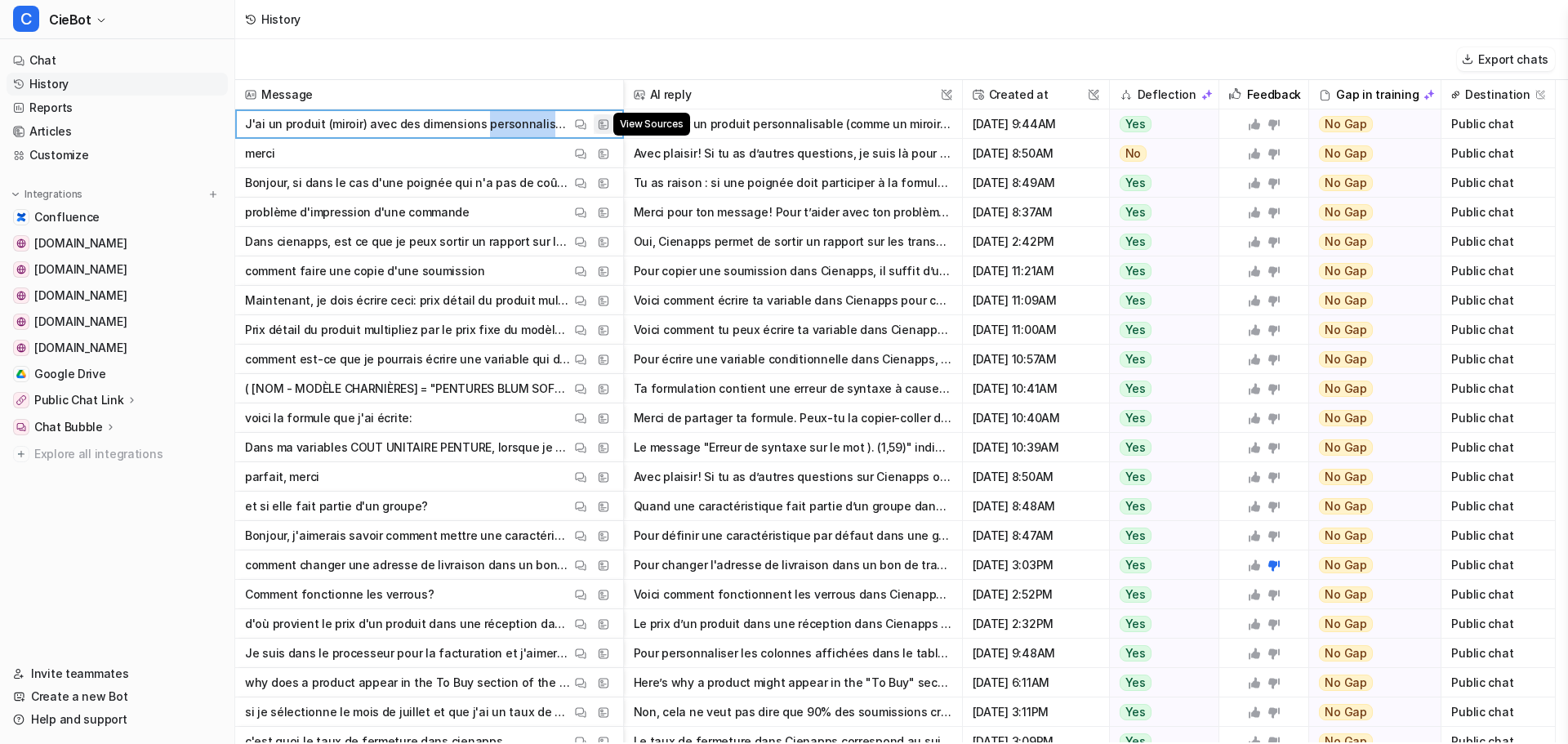
click at [599, 126] on img at bounding box center [604, 124] width 12 height 12
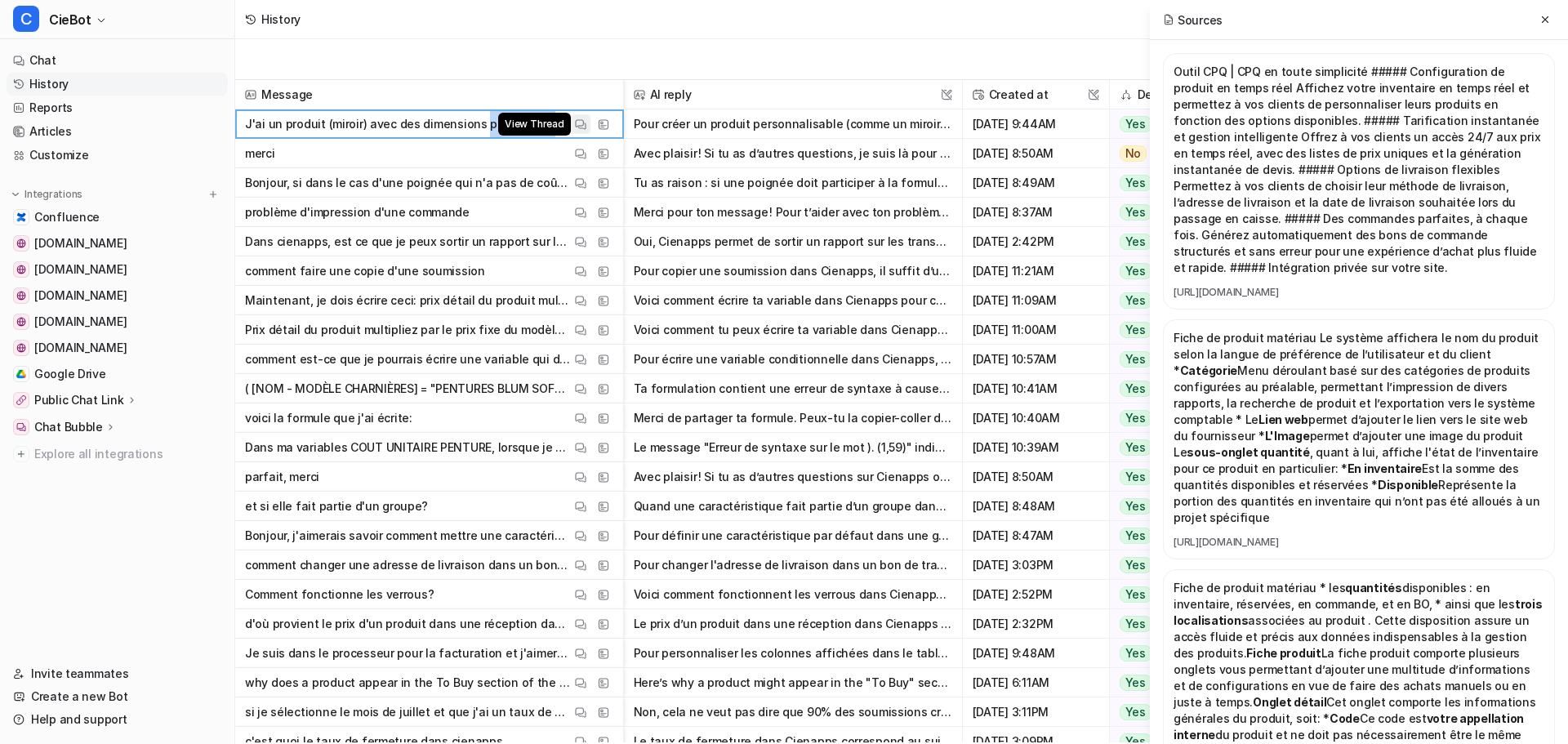
click at [580, 127] on img at bounding box center [580, 124] width 12 height 12
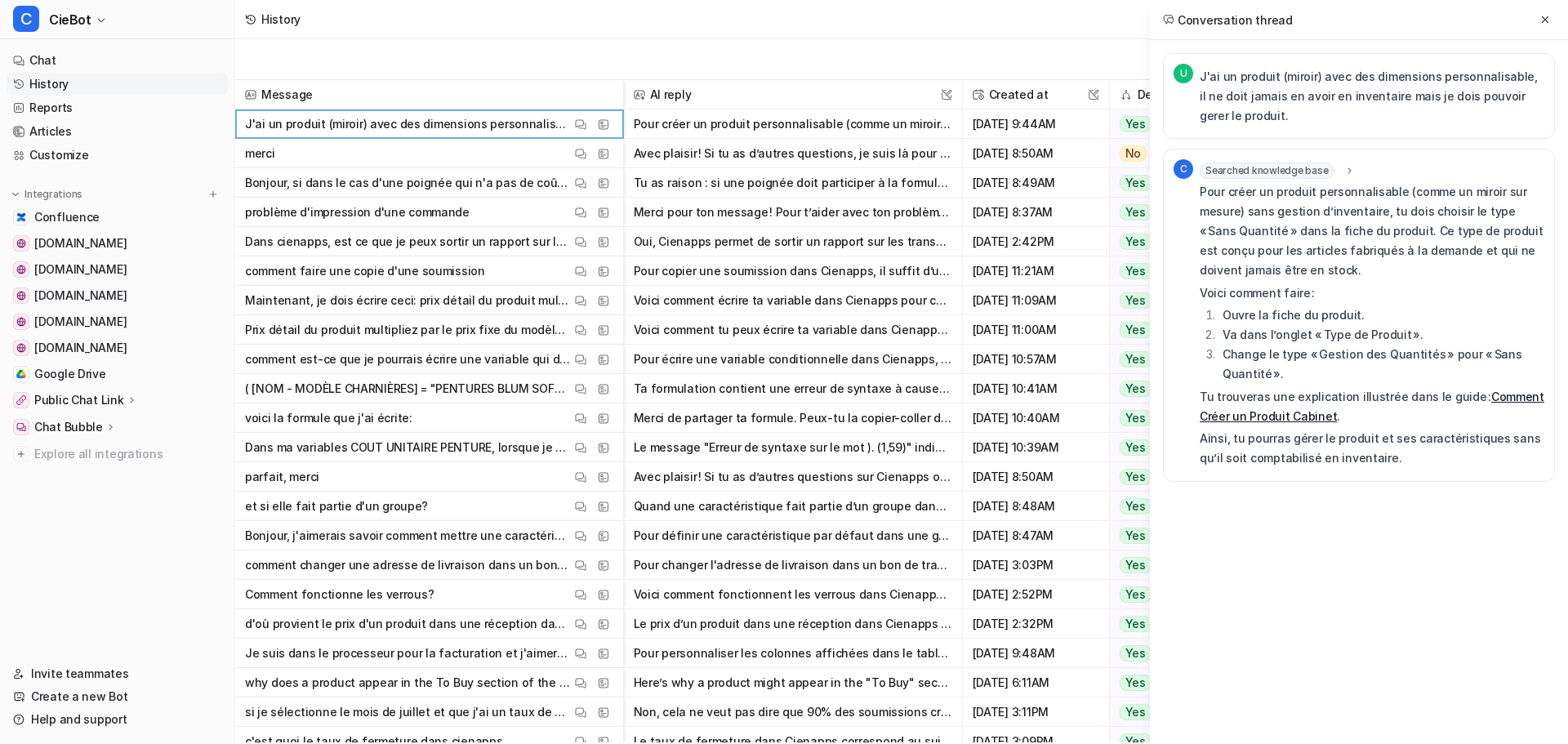
click at [1258, 100] on p "J'ai un produit (miroir) avec des dimensions personnalisable, il ne doit jamais…" at bounding box center [1372, 96] width 345 height 59
click at [1249, 176] on span "Searched knowledge base" at bounding box center [1266, 170] width 134 height 16
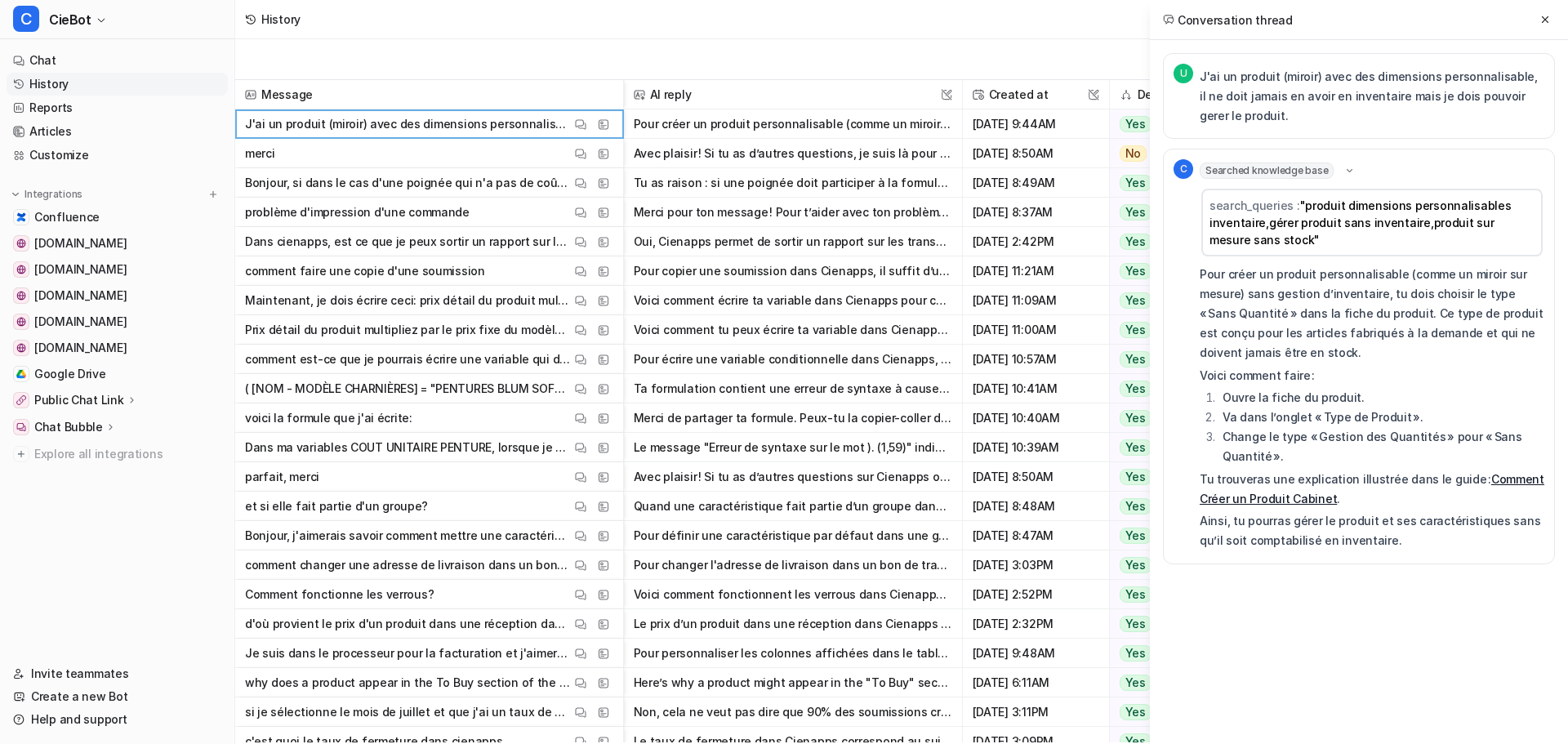
click at [1315, 613] on div "U J'ai un produit (miroir) avec des dimensions personnalisable, il ne doit jama…" at bounding box center [1358, 341] width 392 height 576
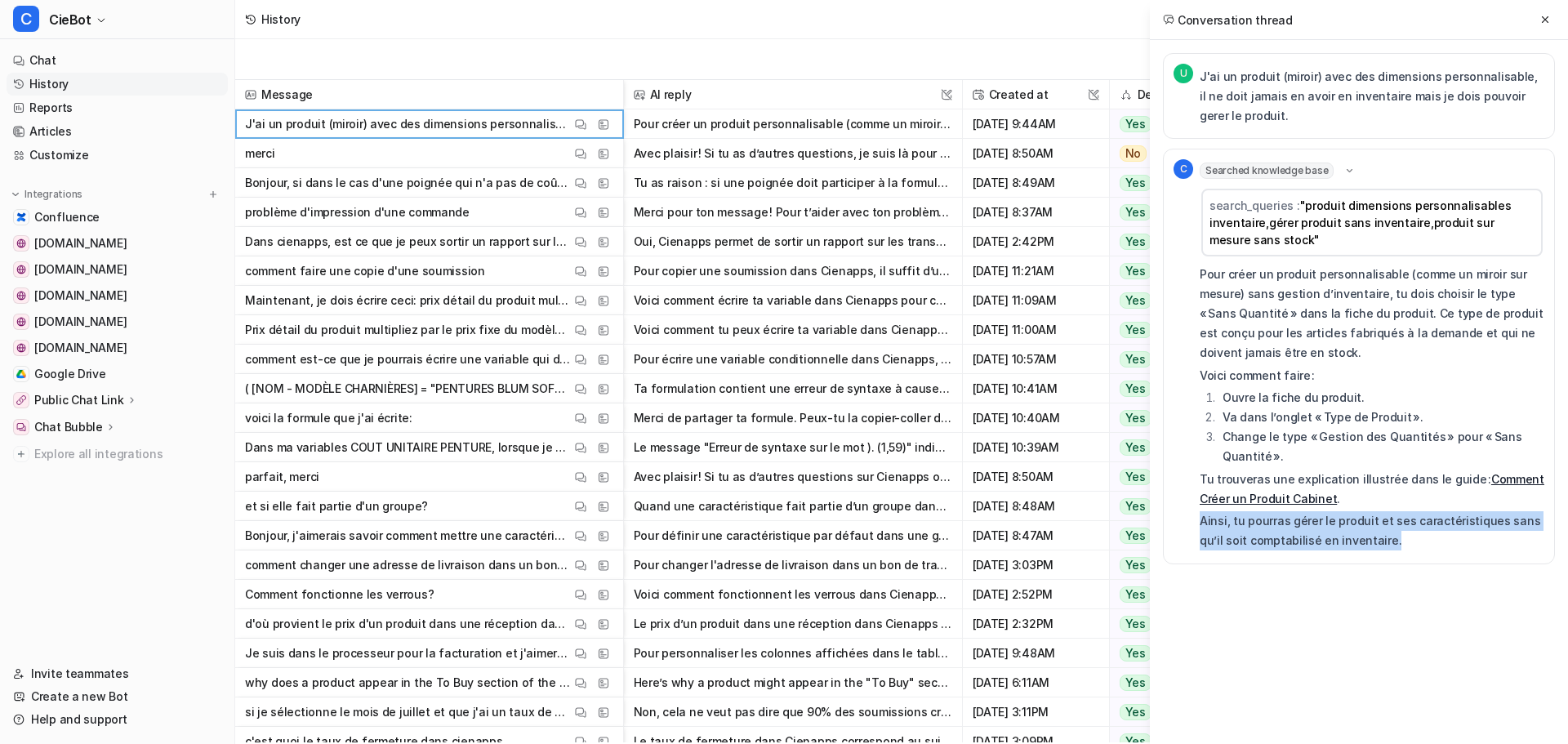
click at [1315, 613] on div "U J'ai un produit (miroir) avec des dimensions personnalisable, il ne doit jama…" at bounding box center [1358, 341] width 392 height 576
click at [1389, 640] on div "U J'ai un produit (miroir) avec des dimensions personnalisable, il ne doit jama…" at bounding box center [1358, 340] width 418 height 602
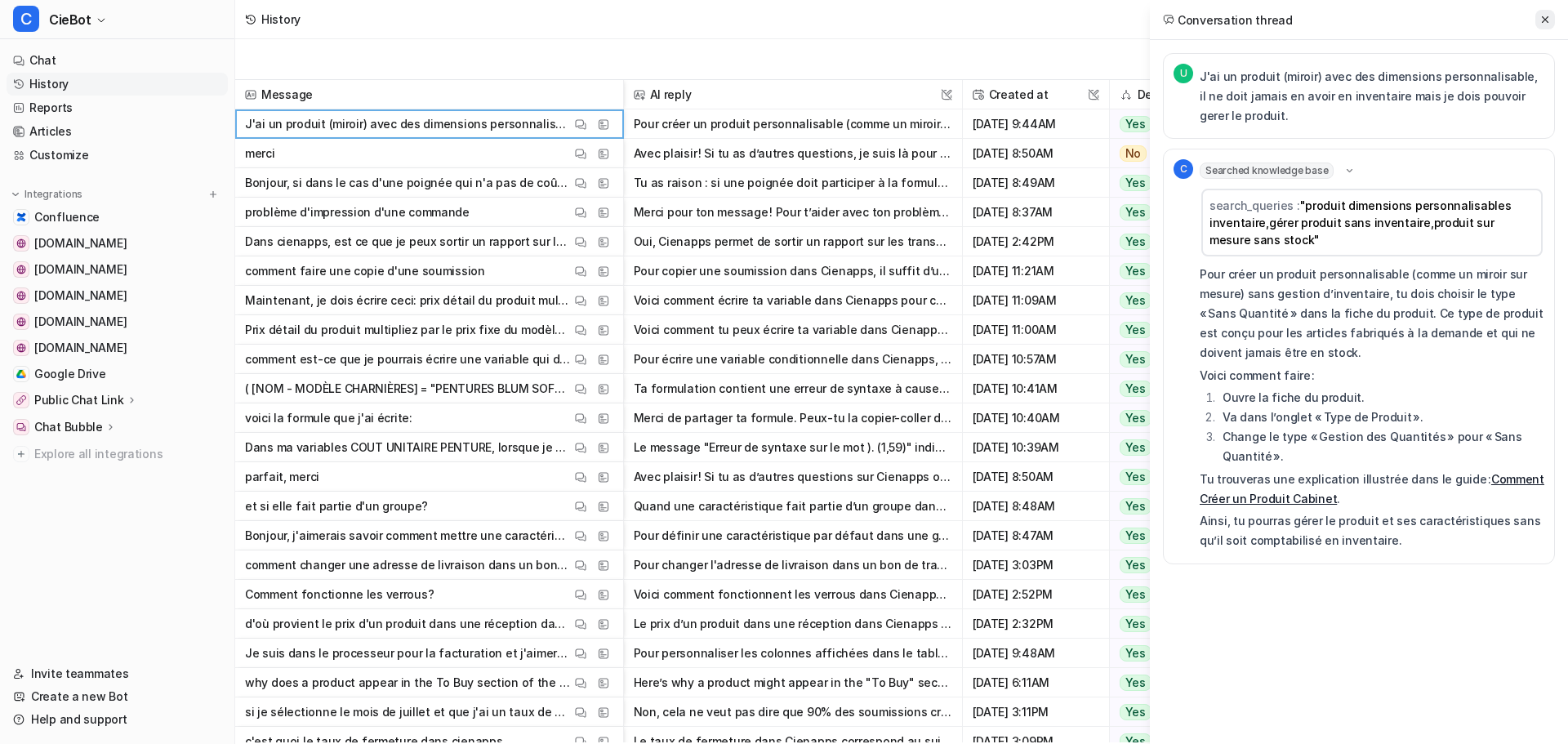
click at [1549, 19] on icon at bounding box center [1545, 19] width 12 height 12
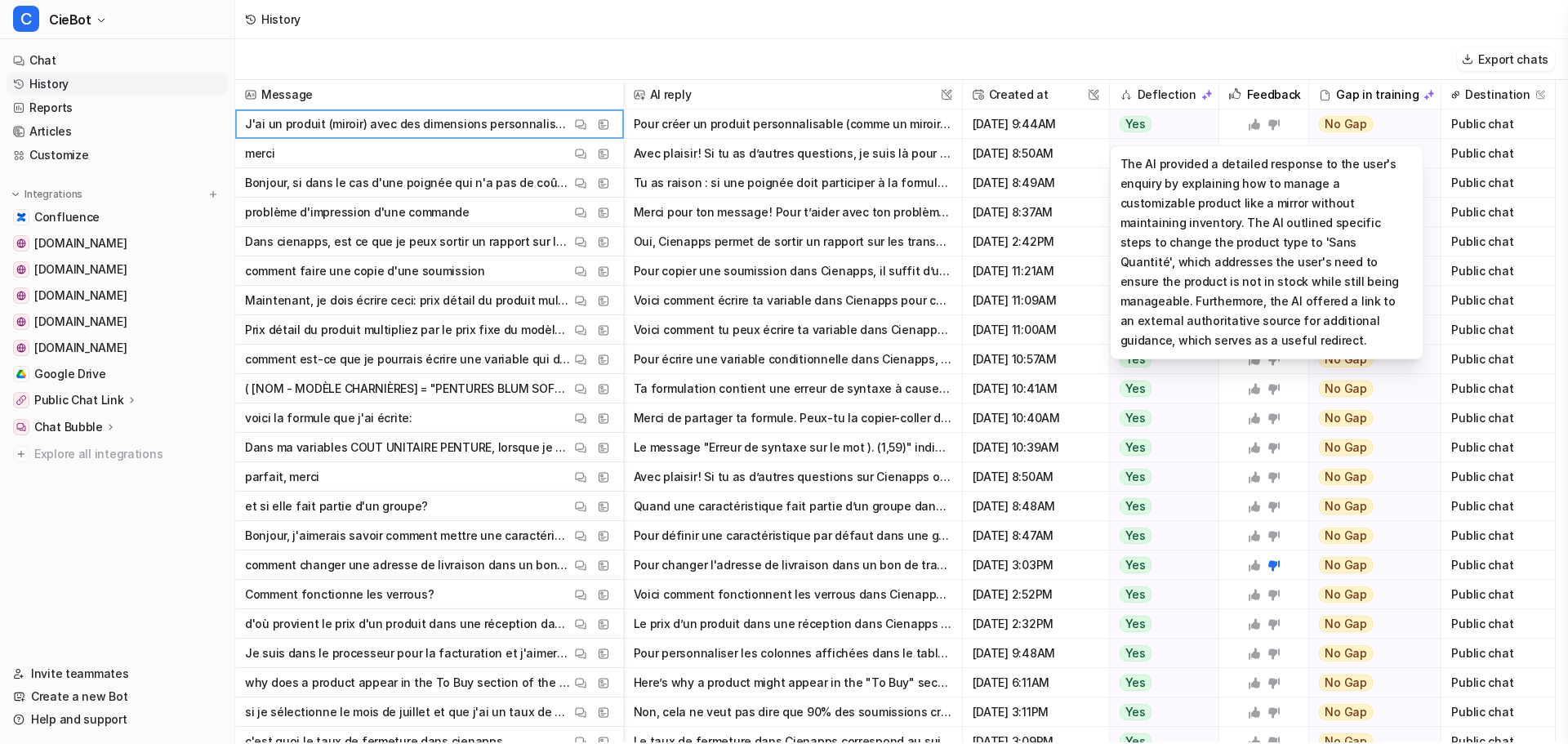
click at [1134, 120] on span "Yes" at bounding box center [1135, 123] width 32 height 16
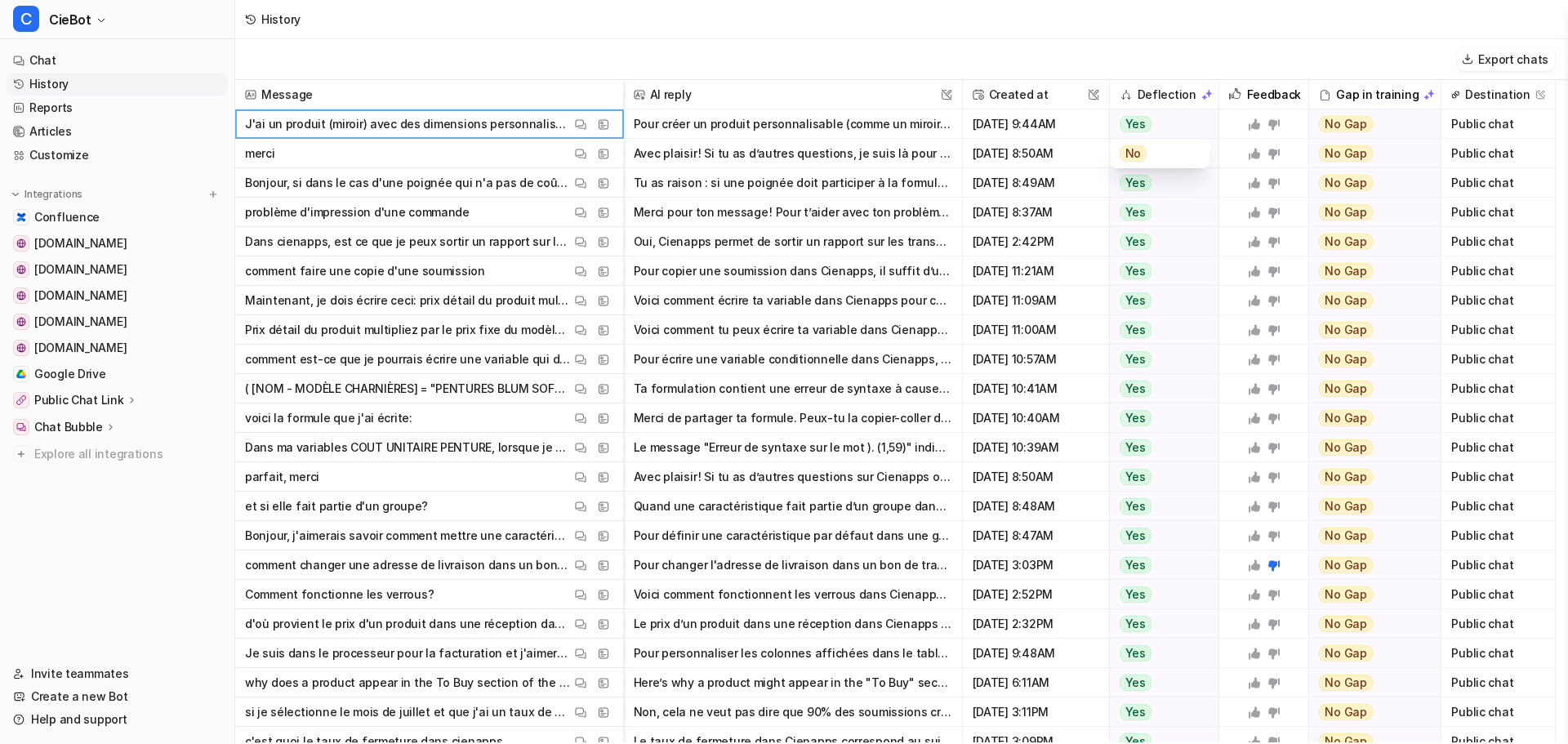
click at [1277, 127] on icon at bounding box center [1273, 123] width 13 height 13
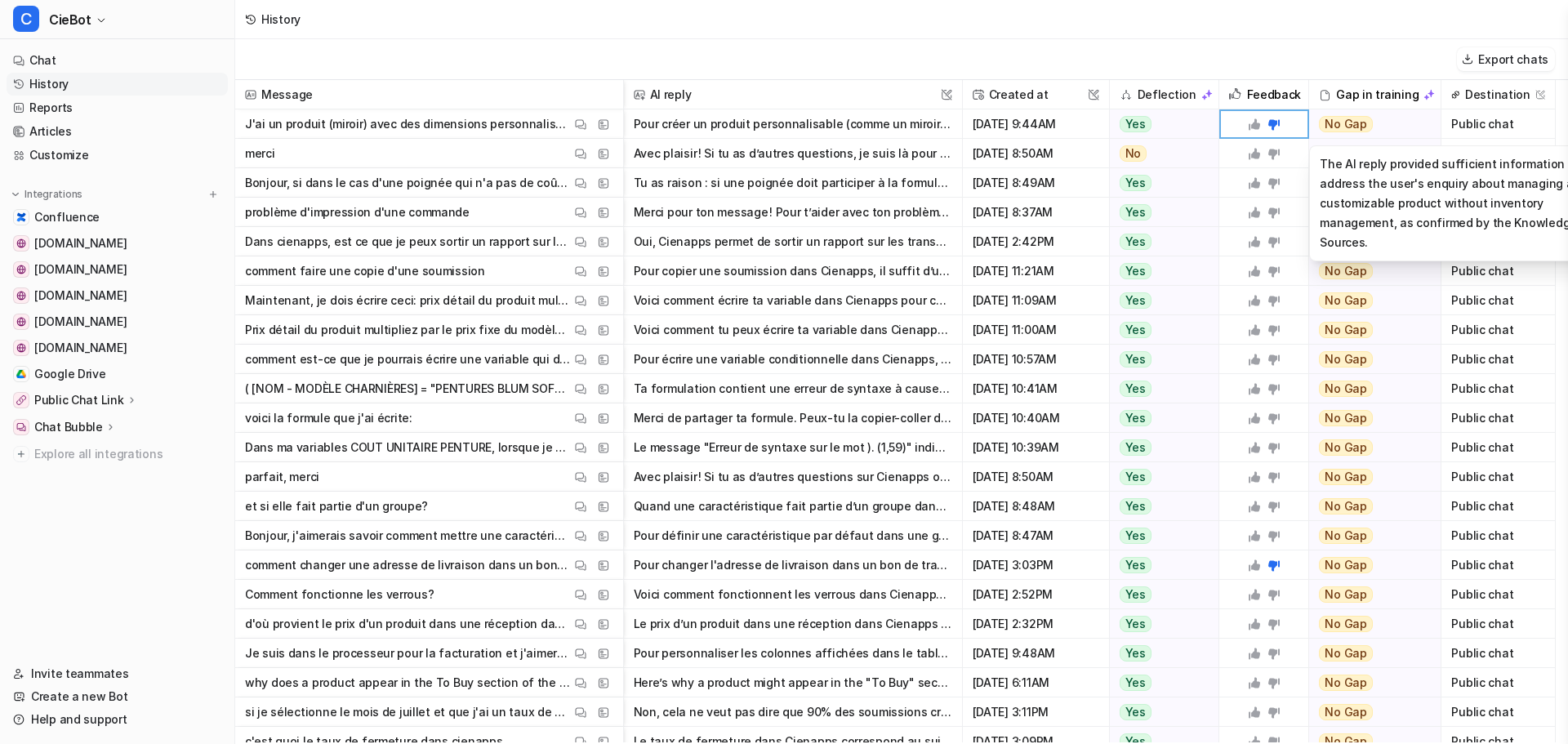
click at [1348, 124] on span "No Gap" at bounding box center [1346, 123] width 54 height 16
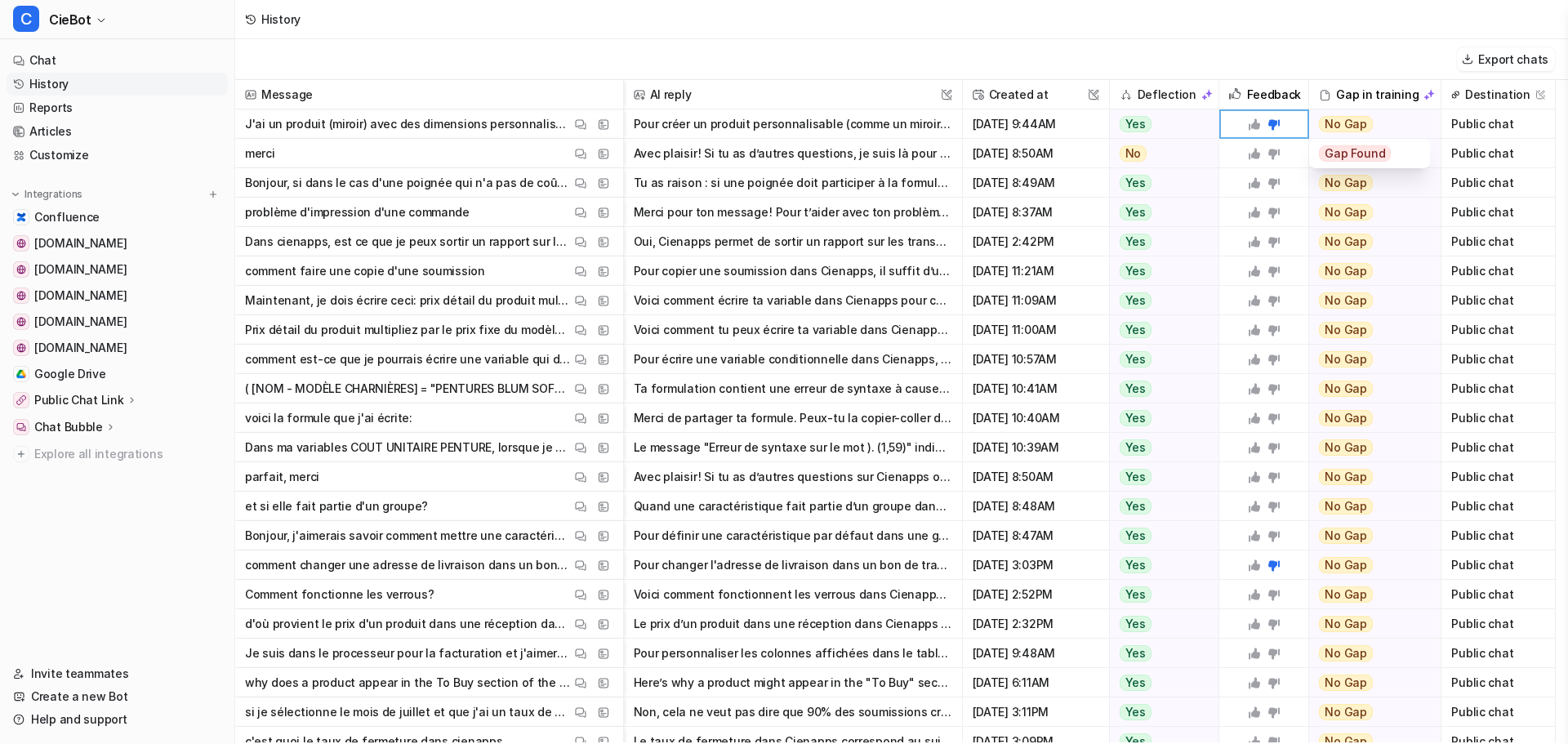
click at [1361, 155] on span "Gap Found" at bounding box center [1354, 153] width 72 height 16
click at [1402, 155] on div "Gap Found" at bounding box center [1369, 153] width 101 height 30
click at [1298, 38] on div "History" at bounding box center [901, 19] width 1332 height 39
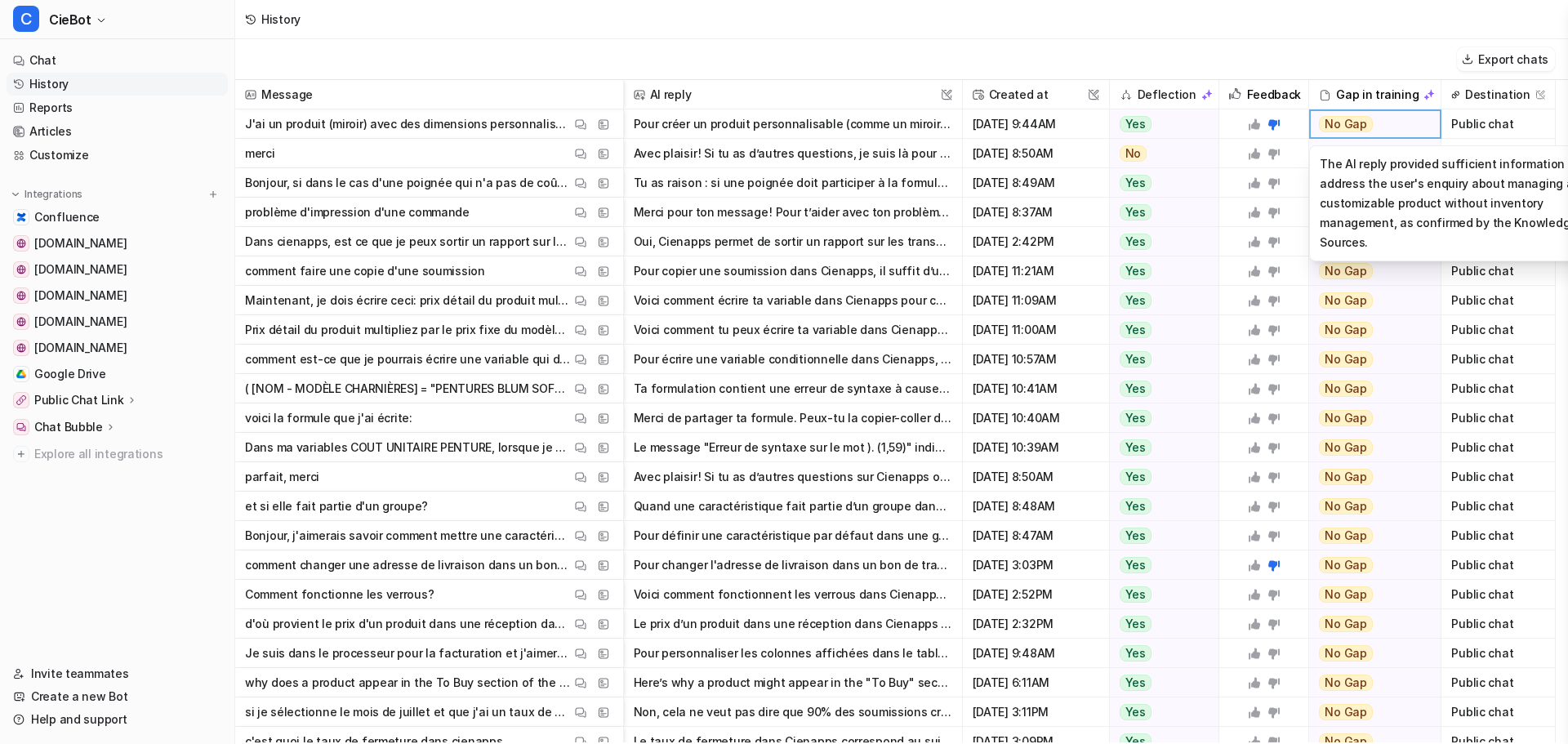
click at [1056, 125] on span "[DATE] 9:44AM" at bounding box center [1036, 124] width 133 height 30
click at [877, 130] on button "Pour créer un produit personnalisable (comme un miroir sur mesure) sans gestion…" at bounding box center [792, 124] width 318 height 30
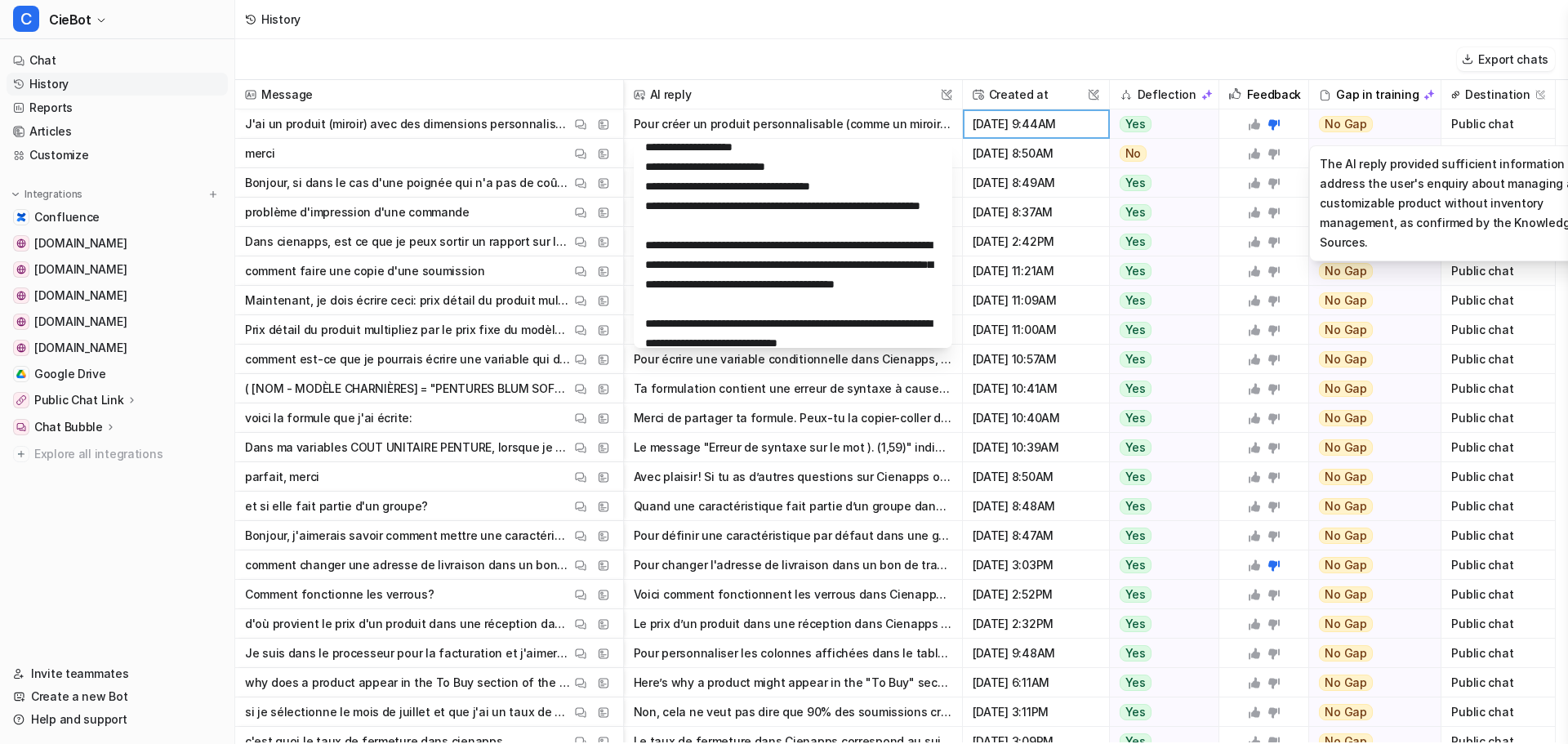
scroll to position [215, 0]
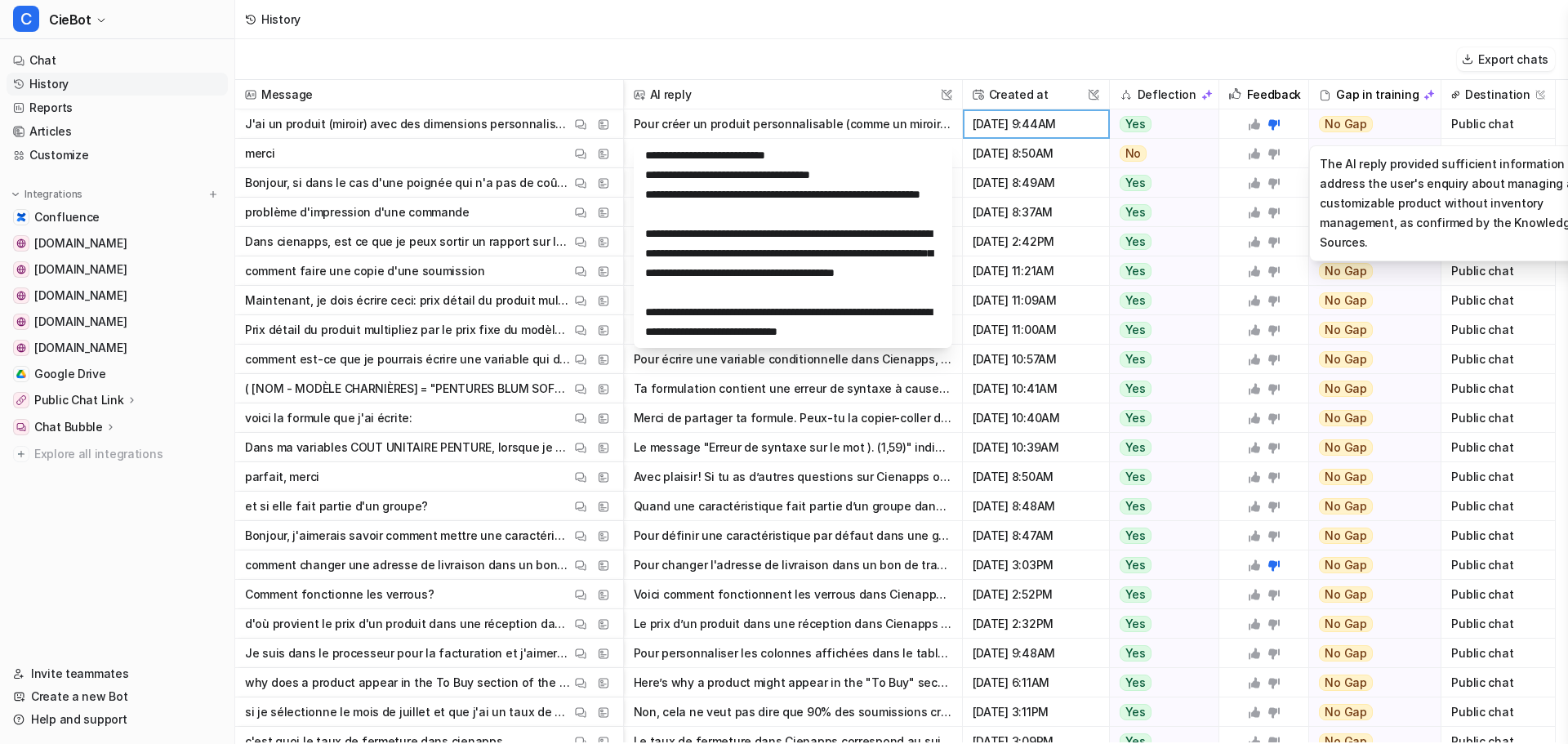
click at [824, 55] on div "Export chats" at bounding box center [901, 59] width 1332 height 41
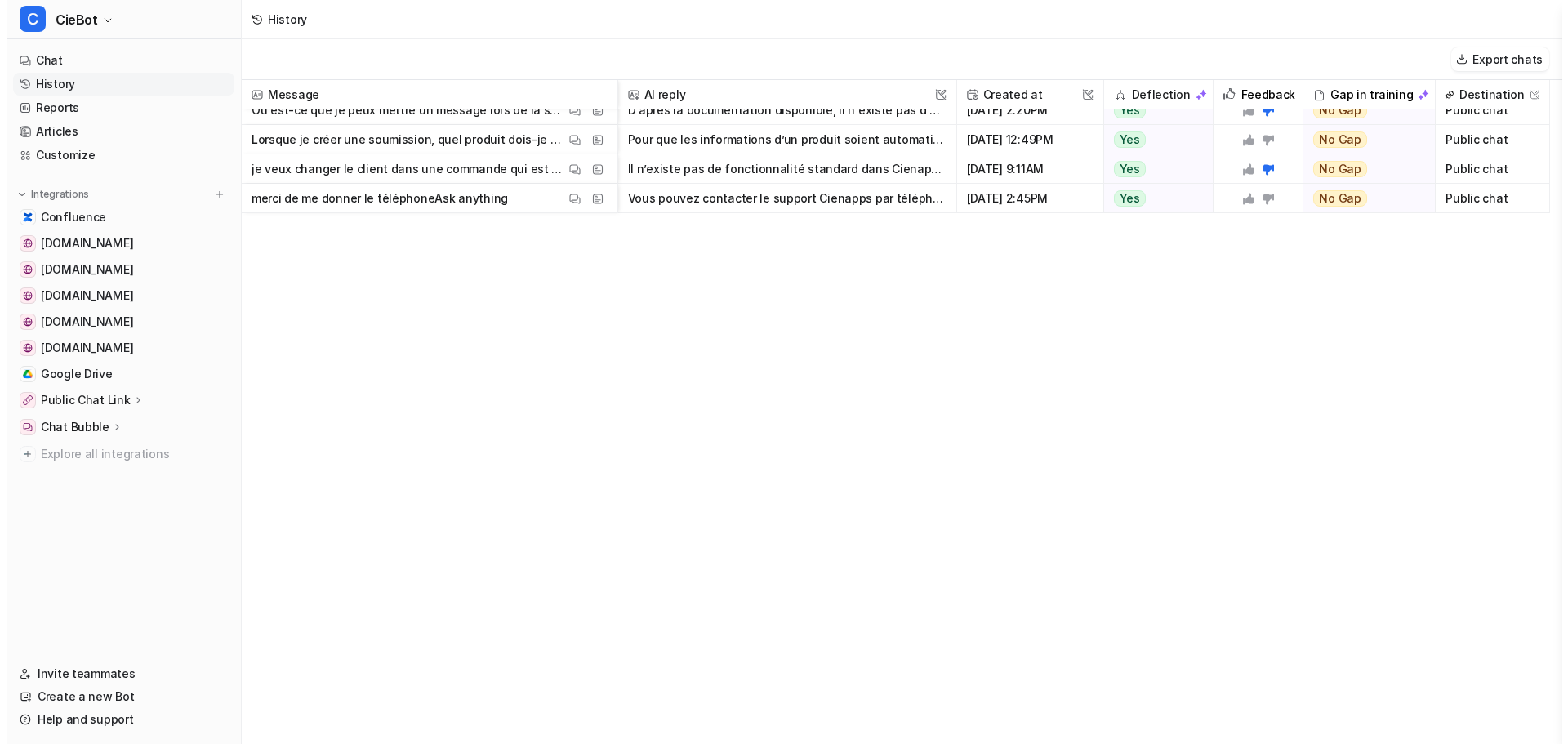
scroll to position [0, 0]
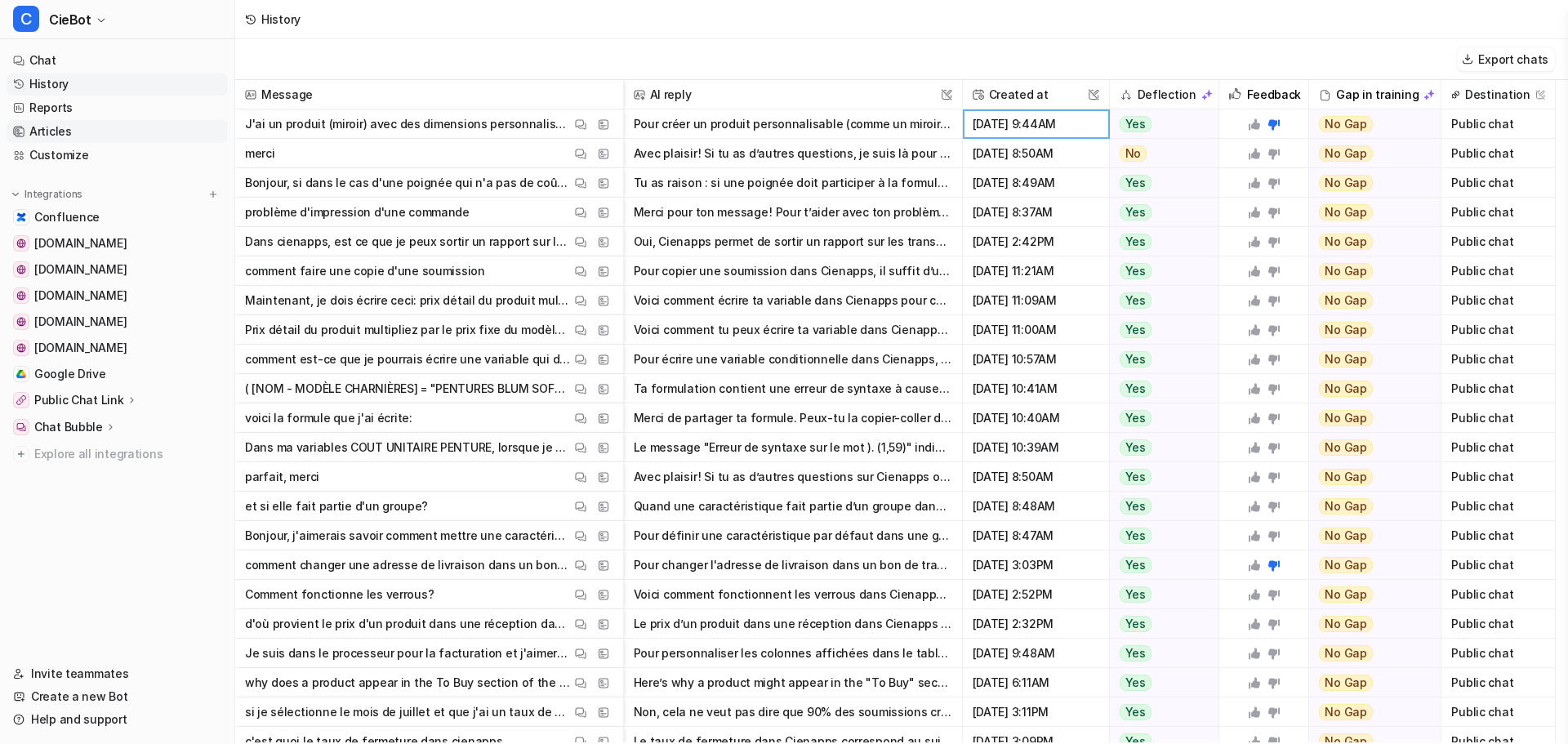
click at [72, 134] on link "Articles" at bounding box center [117, 131] width 221 height 23
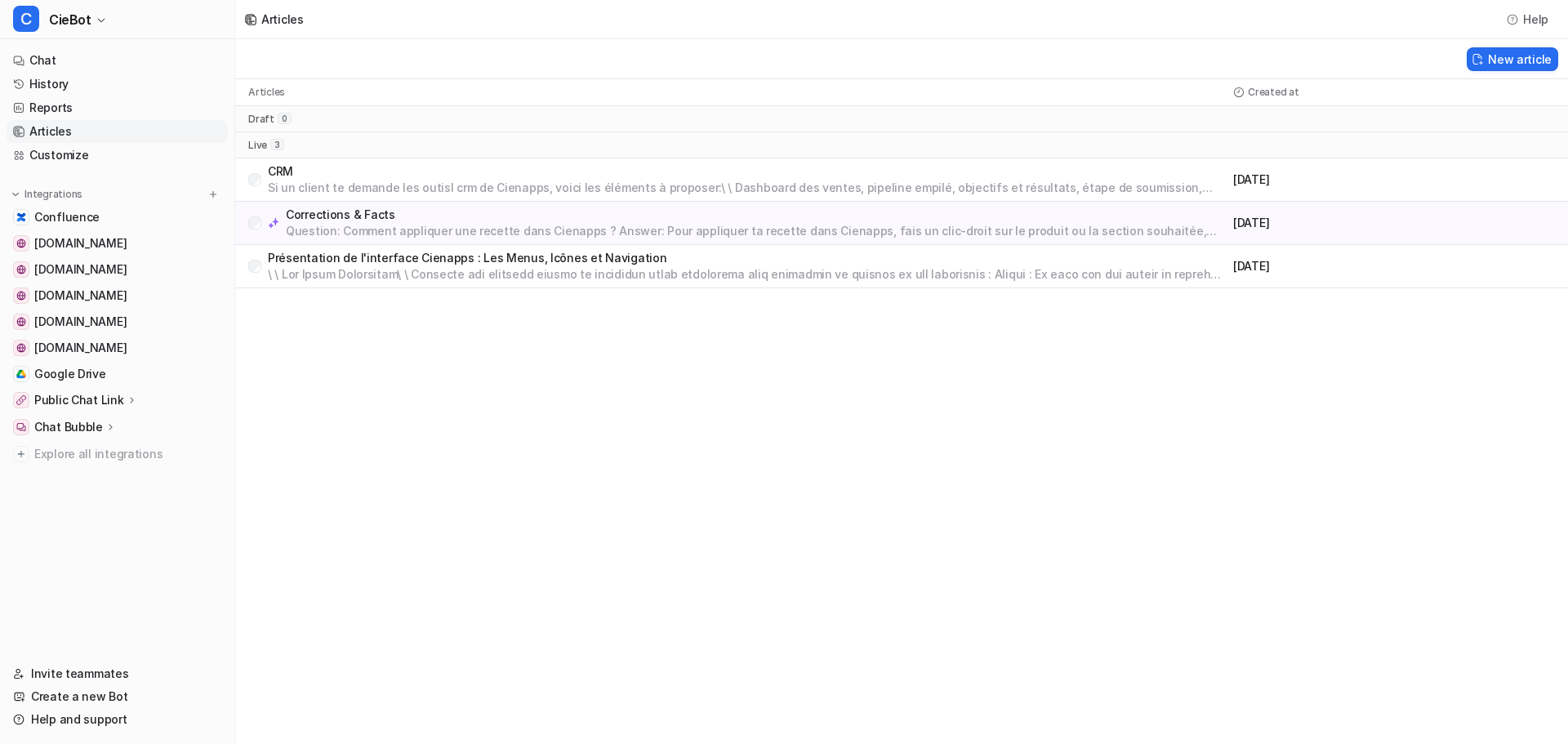
click at [471, 215] on p "Corrections & Facts" at bounding box center [755, 215] width 940 height 16
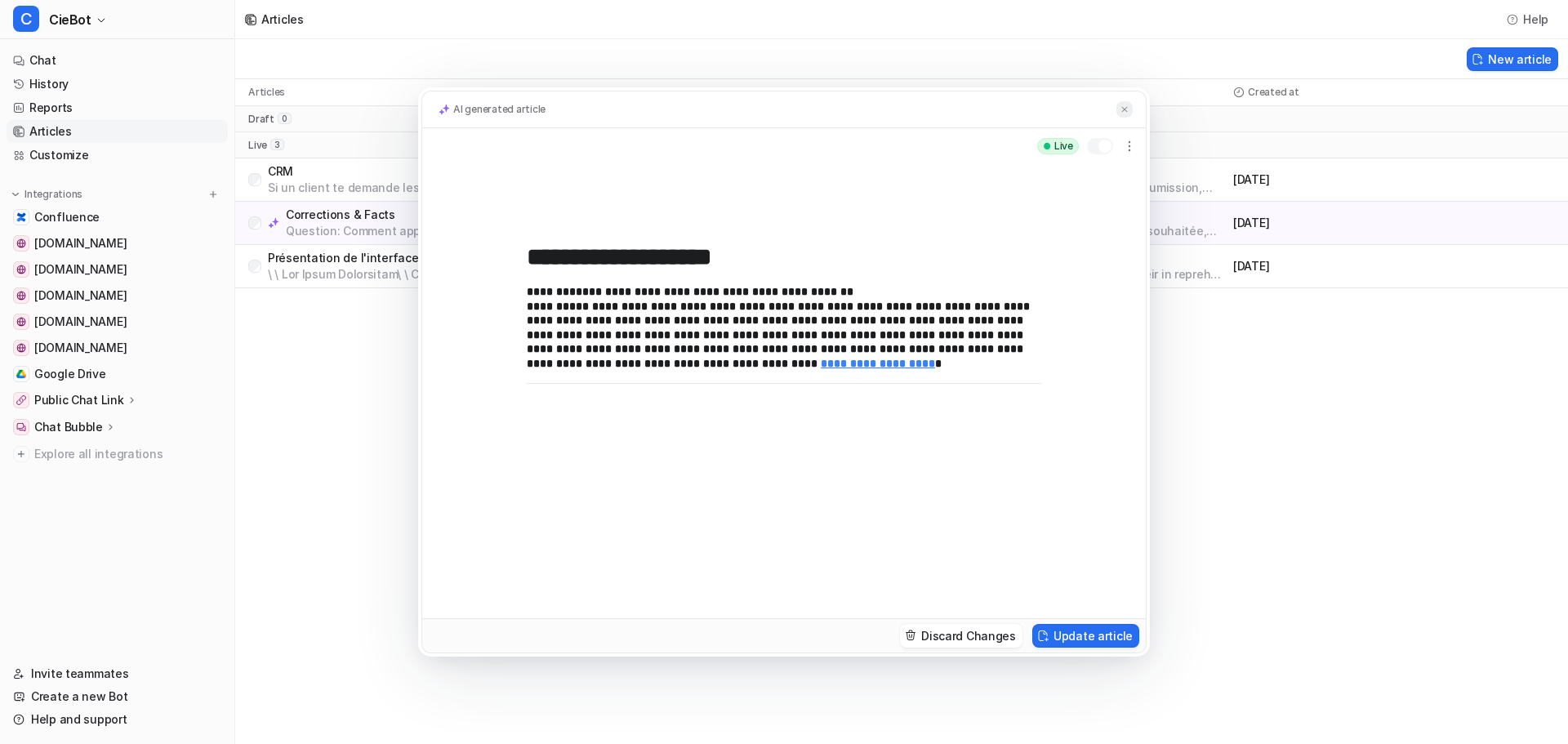
click at [1121, 111] on img at bounding box center [1124, 110] width 10 height 11
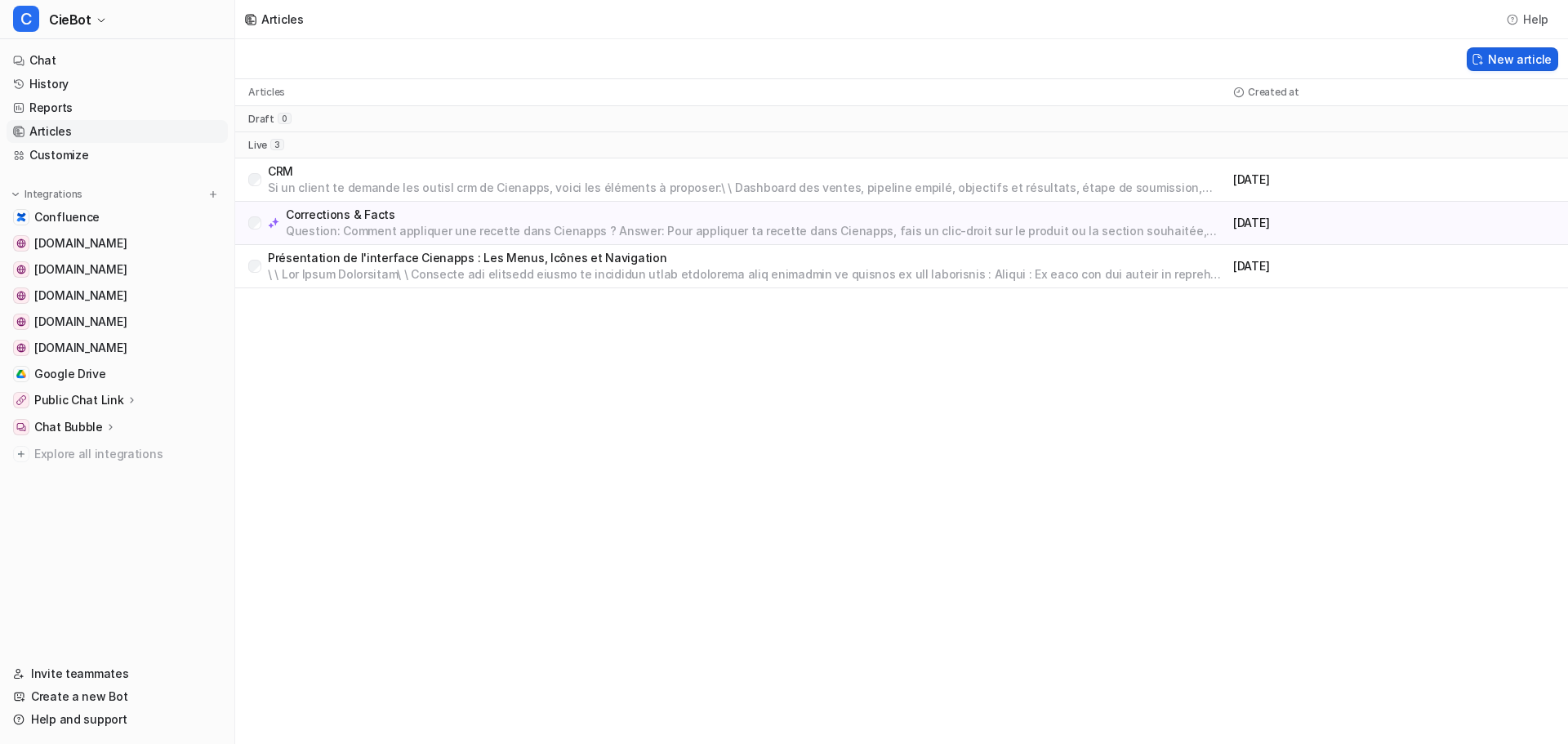
click at [1511, 65] on button "New article" at bounding box center [1512, 59] width 91 height 24
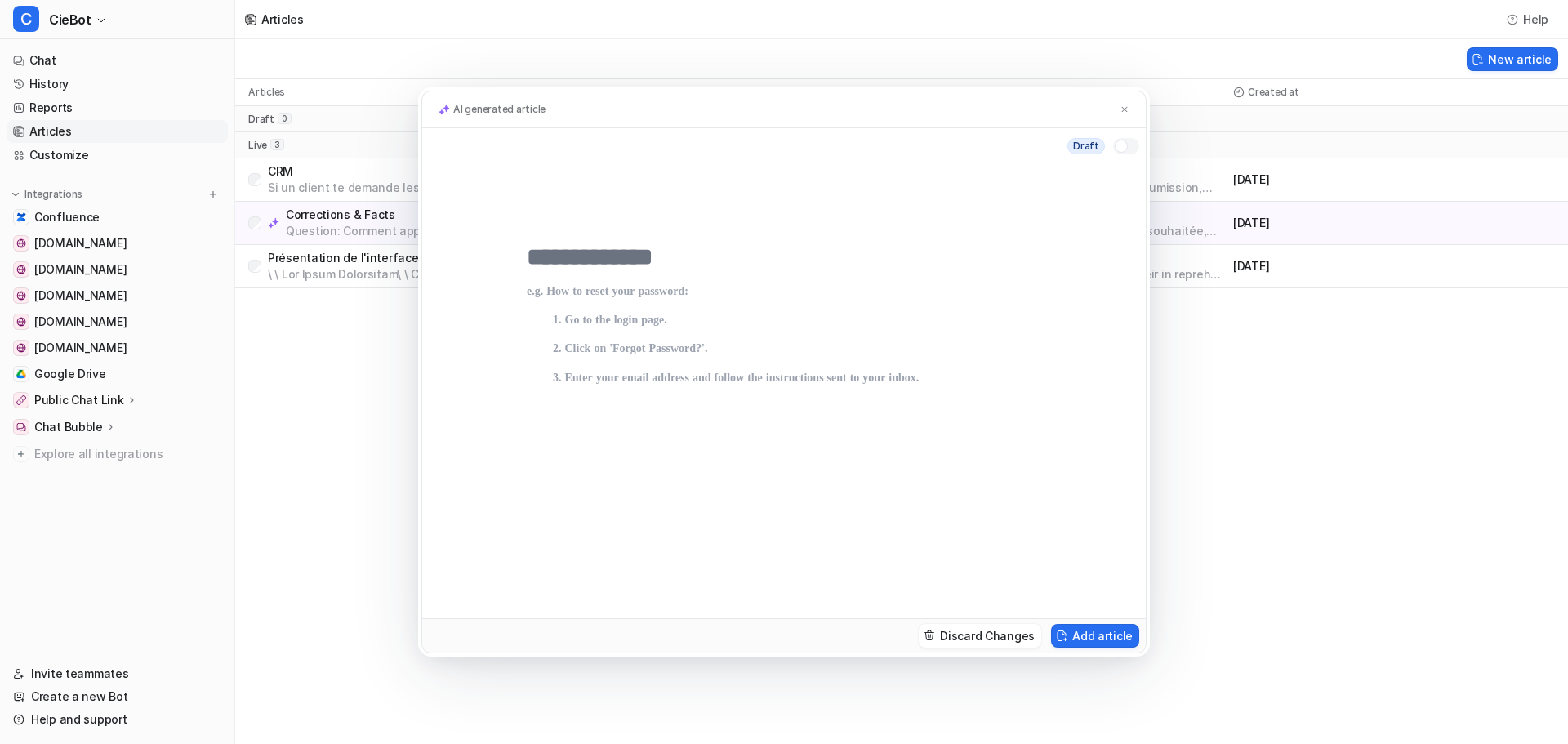
click at [619, 253] on input "text" at bounding box center [783, 257] width 514 height 30
click at [37, 82] on div "AI generated article Draft Discard Changes Add article" at bounding box center [784, 372] width 1568 height 744
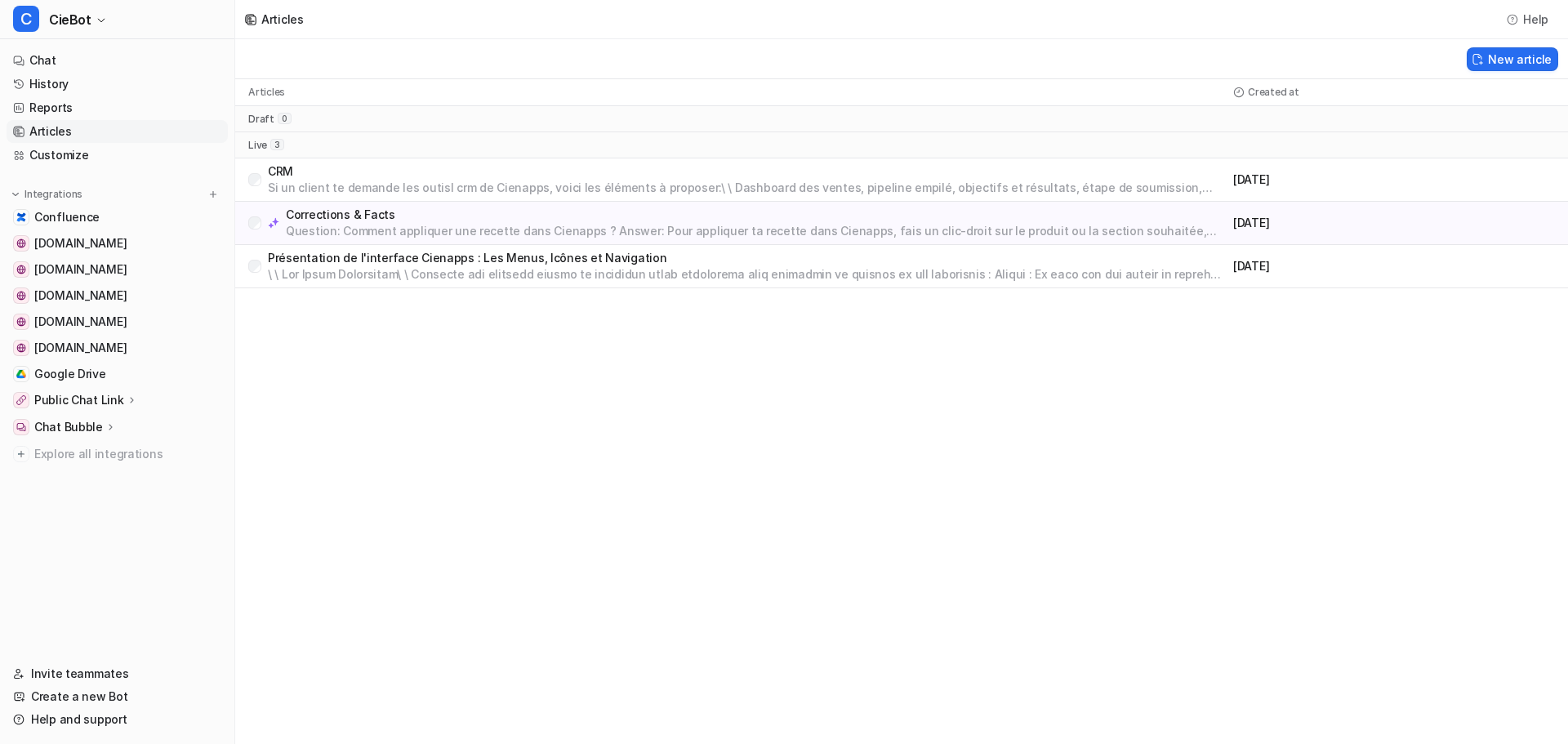
click at [37, 82] on link "History" at bounding box center [117, 84] width 221 height 23
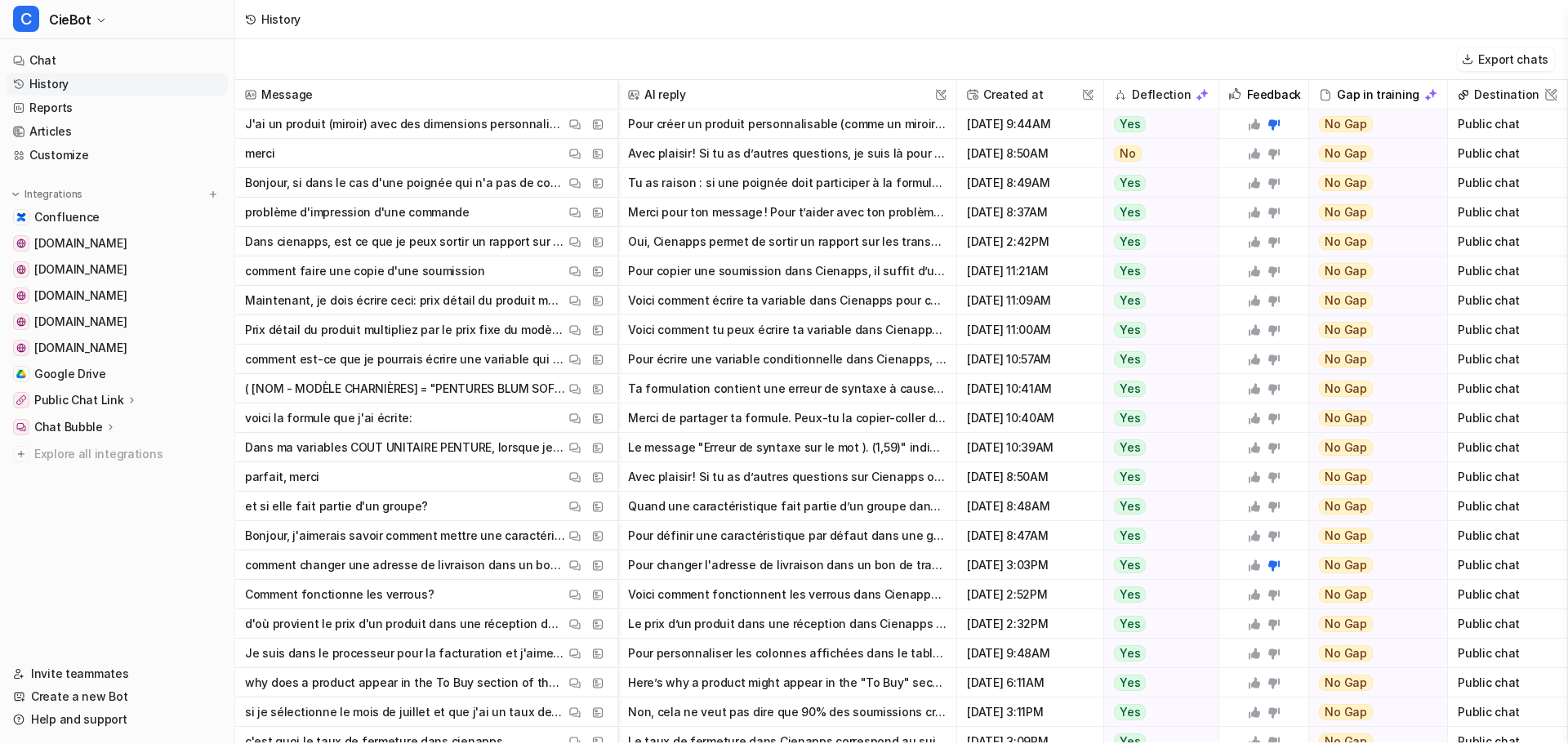
click at [397, 123] on p "J'ai un produit (miroir) avec des dimensions personnalisable, il ne doit jamais…" at bounding box center [405, 124] width 320 height 30
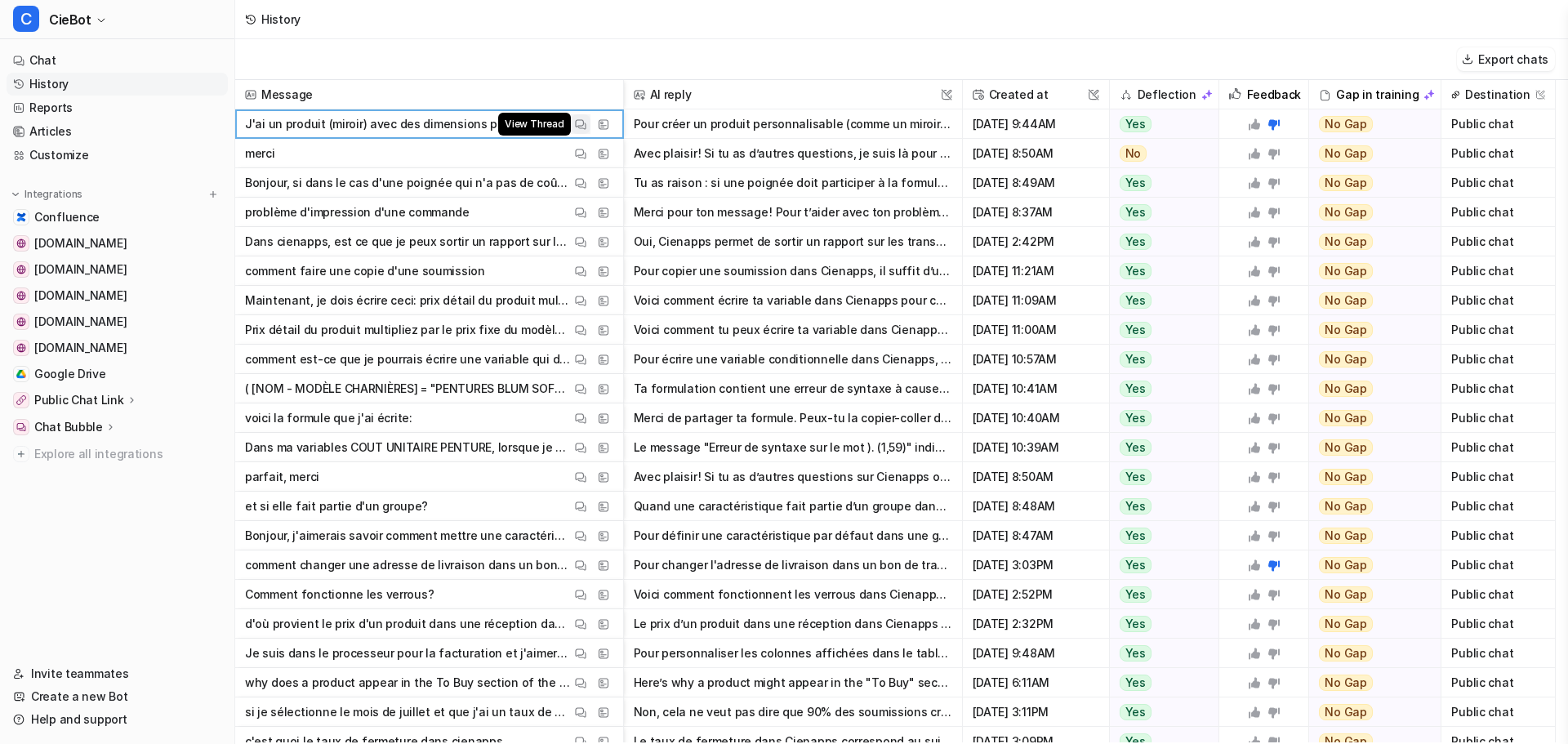
click at [580, 125] on img at bounding box center [580, 124] width 12 height 12
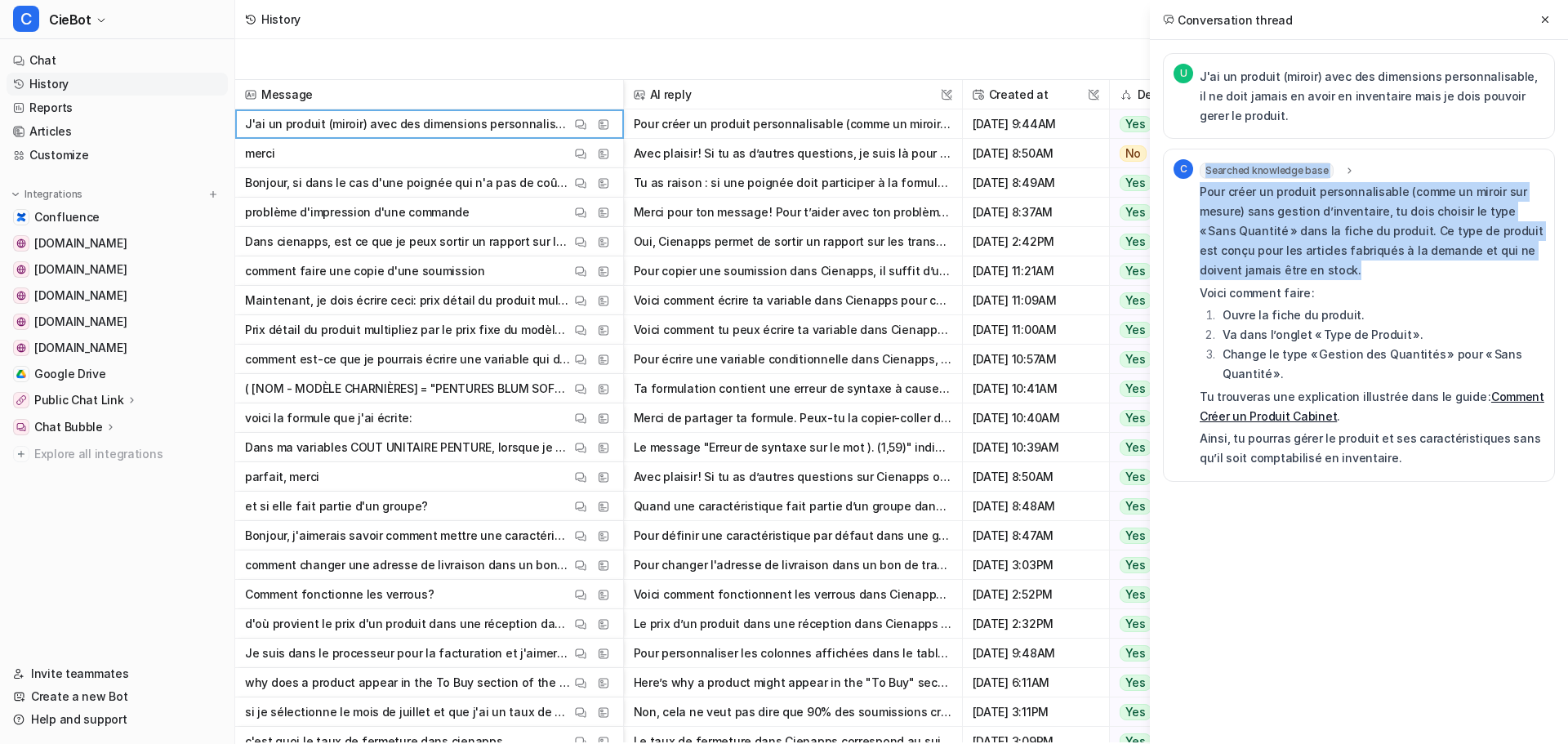
drag, startPoint x: 1194, startPoint y: 201, endPoint x: 1373, endPoint y: 271, distance: 192.2
click at [1373, 271] on div "C Searched knowledge base search_queries : "produit dimensions personnalisables…" at bounding box center [1358, 314] width 371 height 312
copy div "Searched knowledge base search_queries : "produit dimensions personnalisables i…"
click at [87, 61] on link "Chat" at bounding box center [117, 60] width 221 height 23
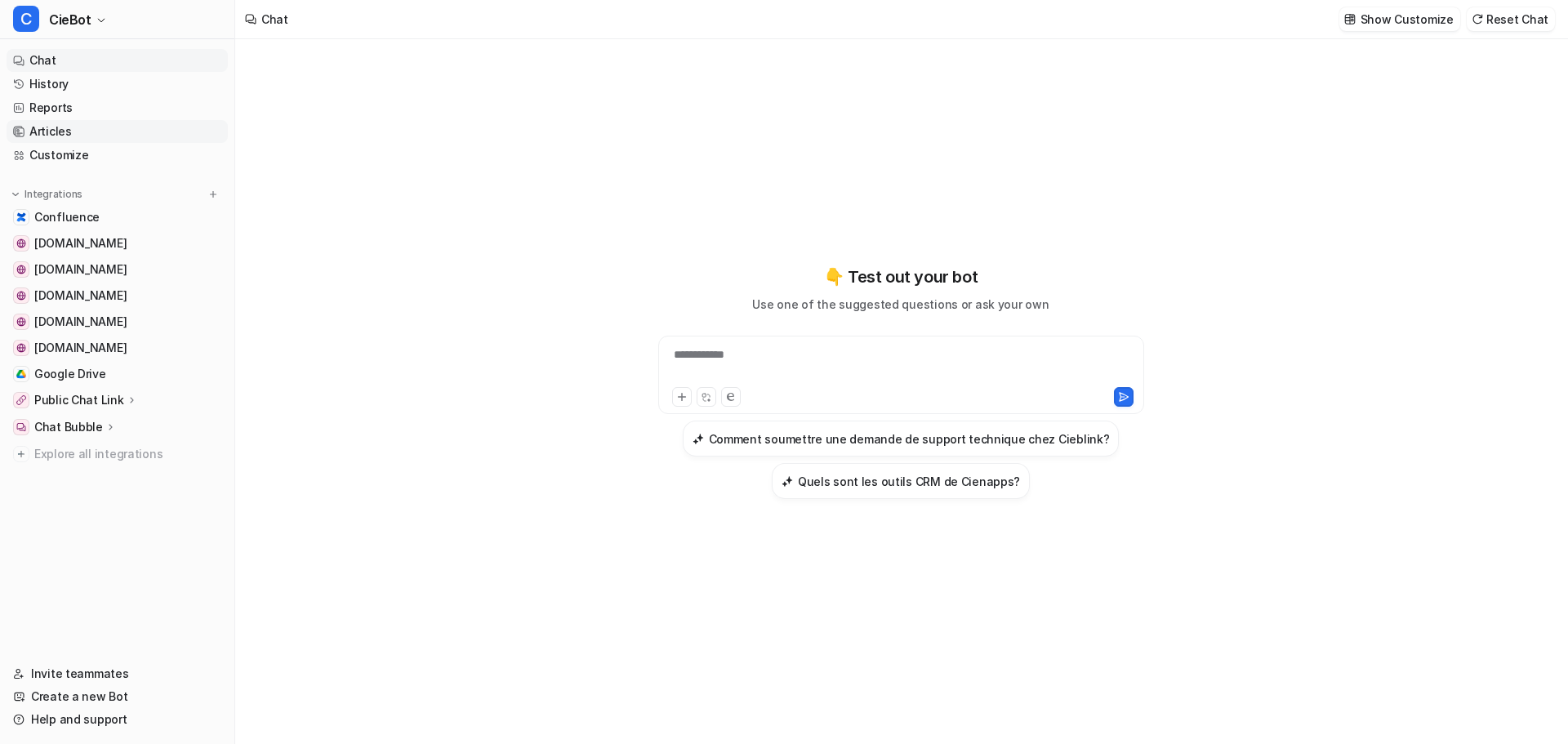
click at [55, 133] on link "Articles" at bounding box center [117, 131] width 221 height 23
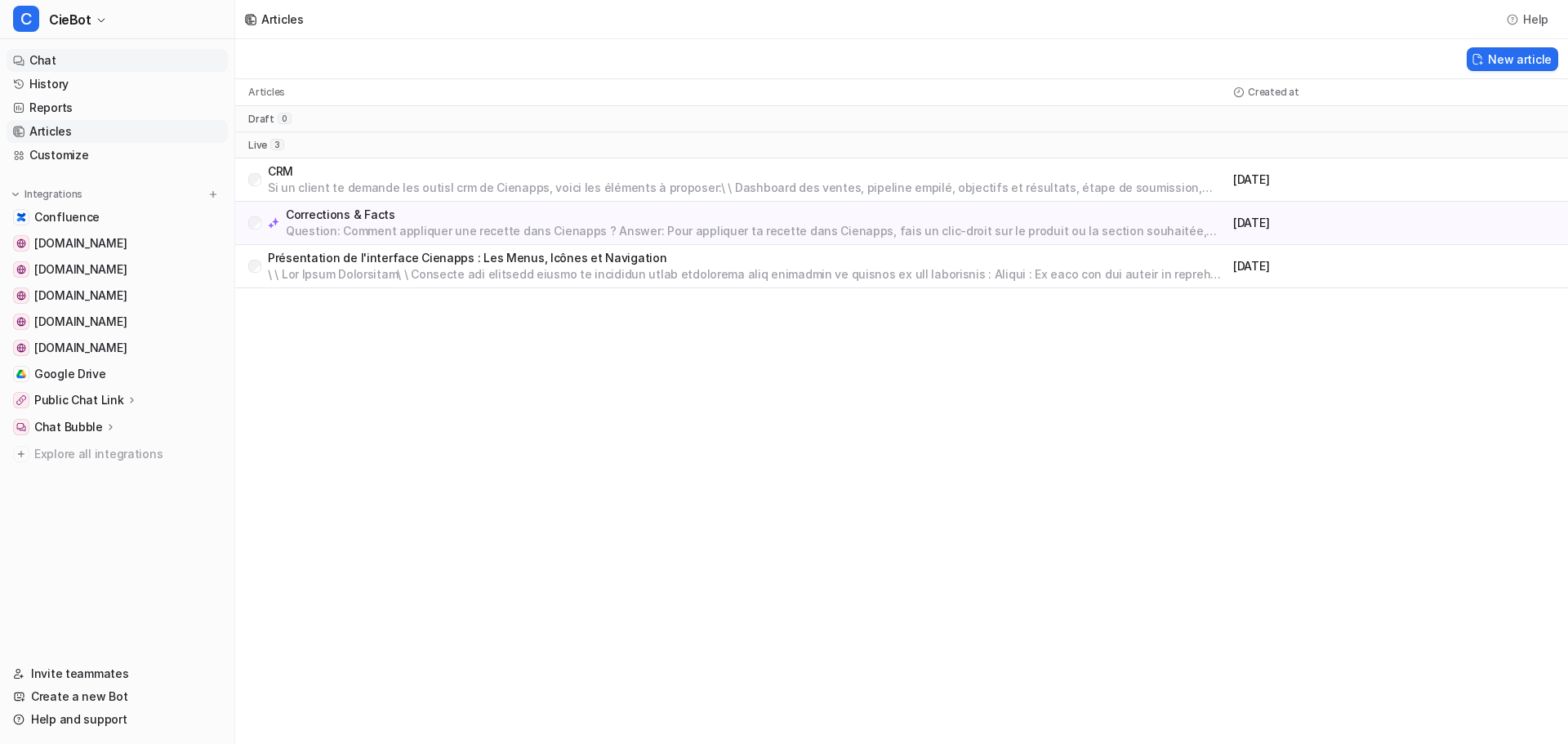
click at [119, 56] on link "Chat" at bounding box center [117, 60] width 221 height 23
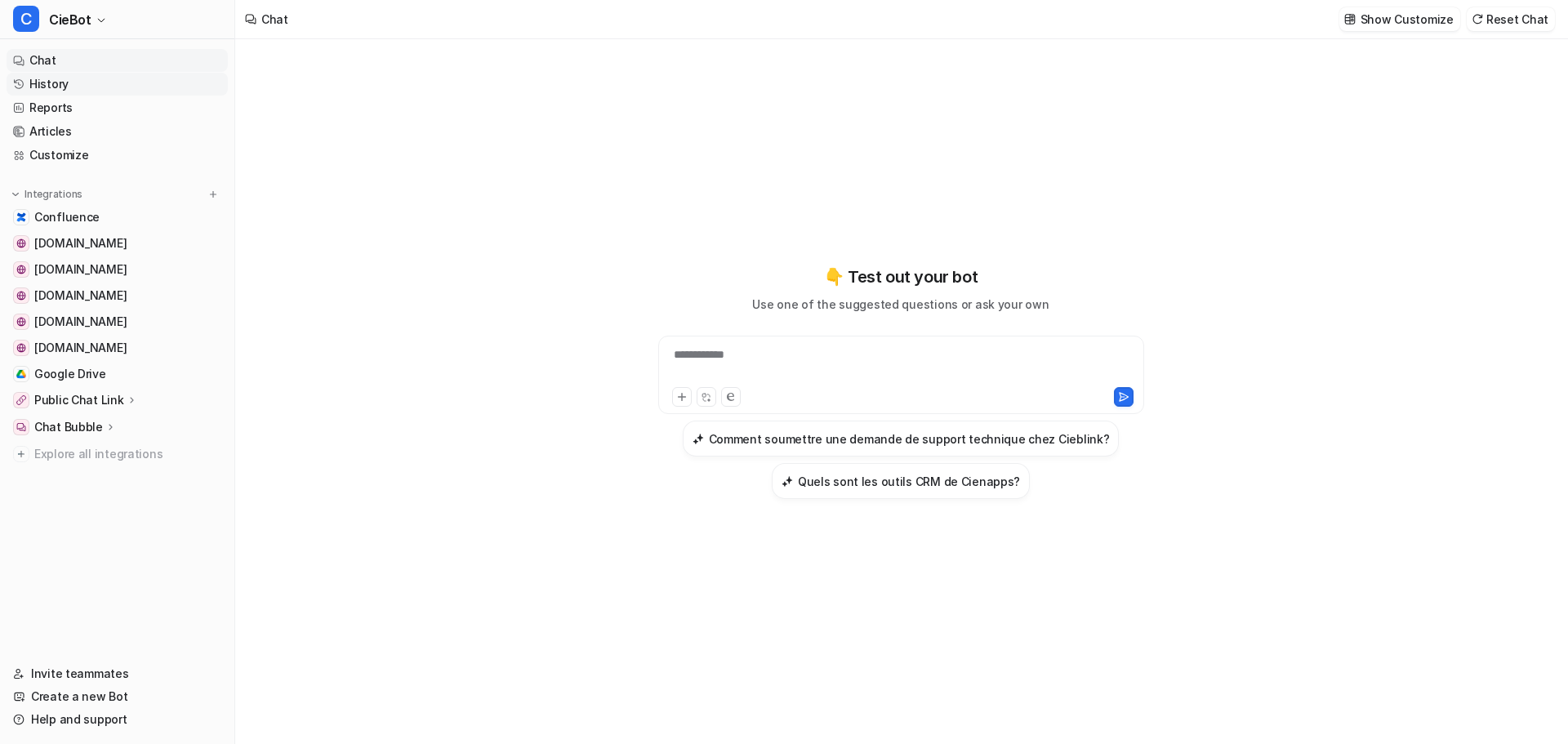
click at [59, 79] on link "History" at bounding box center [117, 84] width 221 height 23
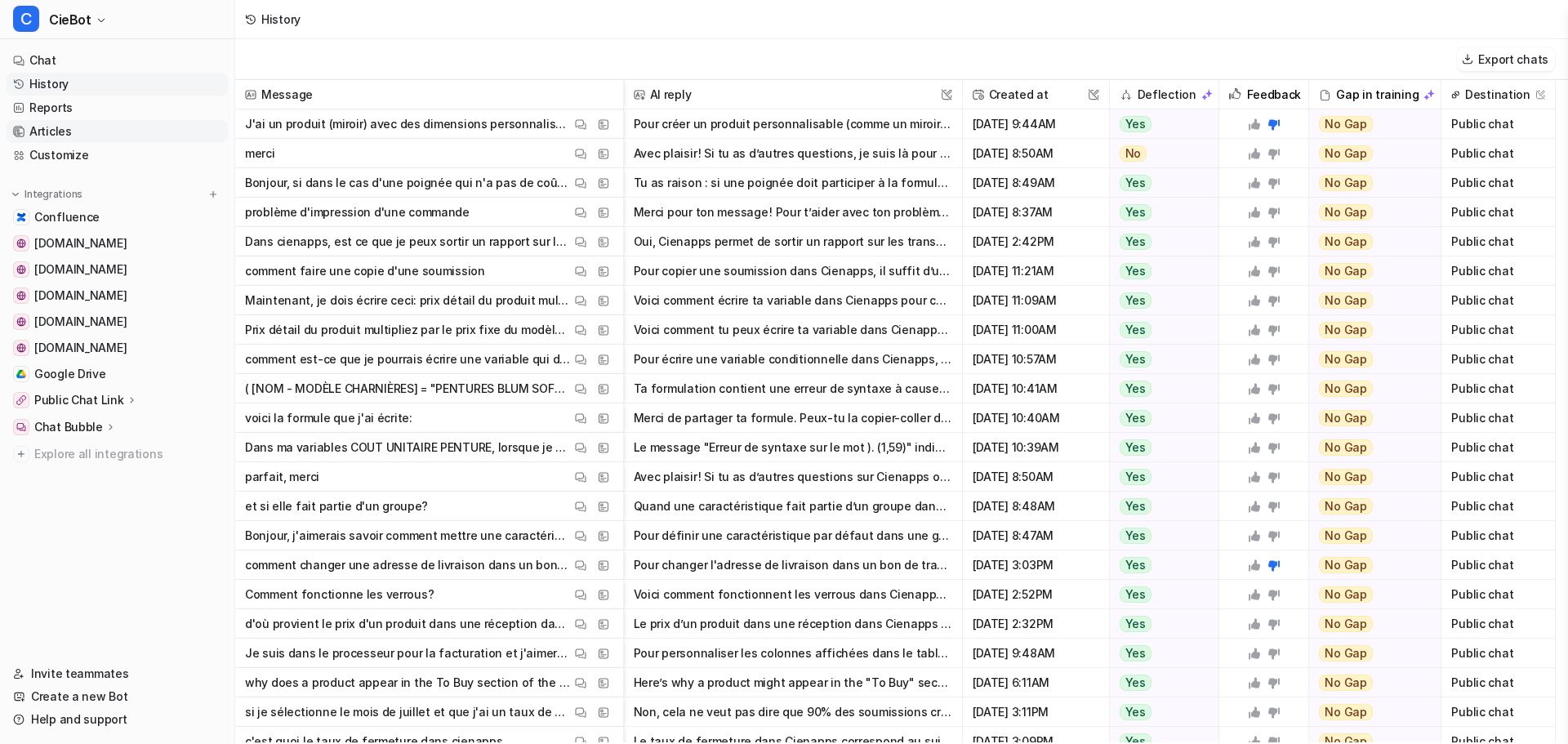
click at [85, 138] on link "Articles" at bounding box center [117, 131] width 221 height 23
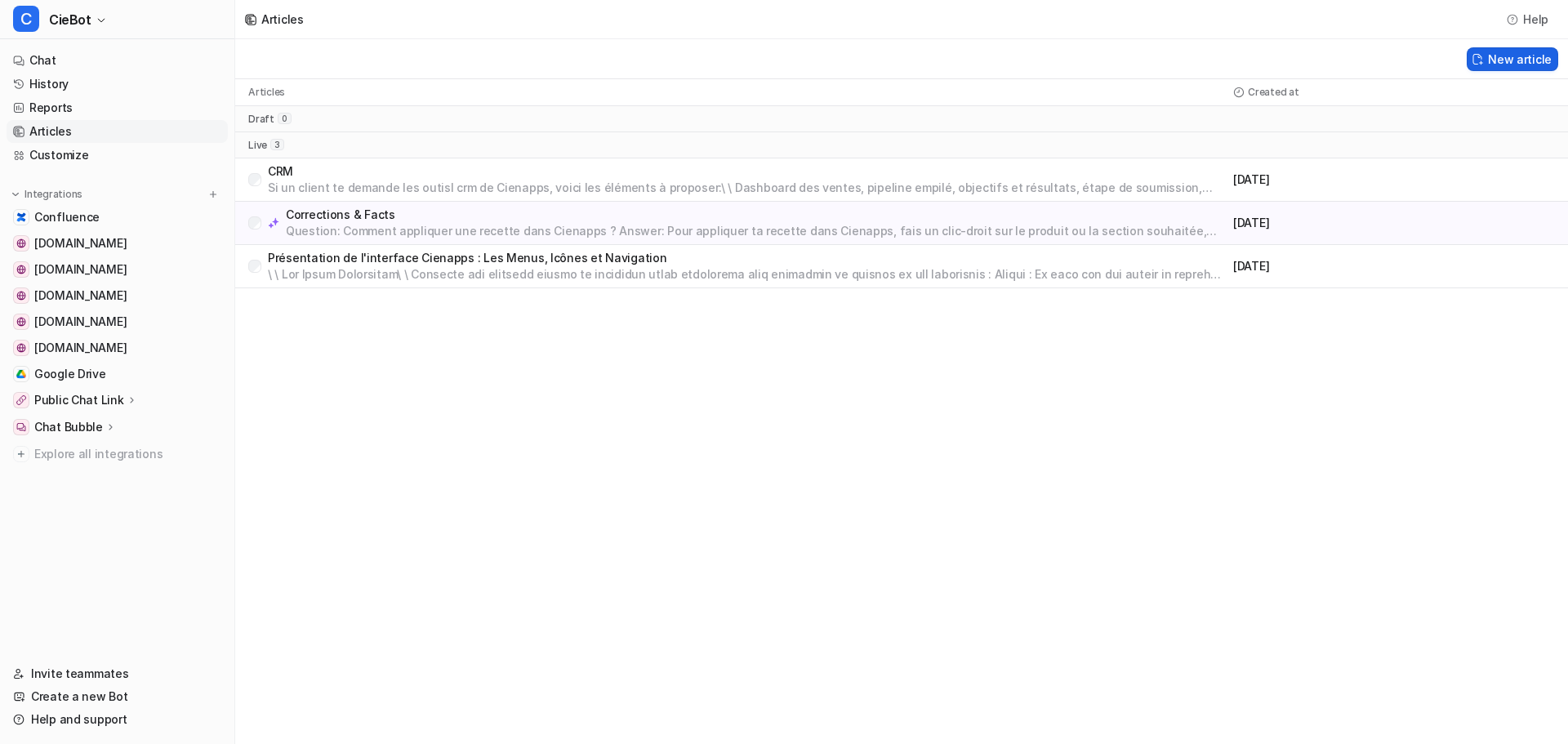
click at [1492, 58] on button "New article" at bounding box center [1512, 59] width 91 height 24
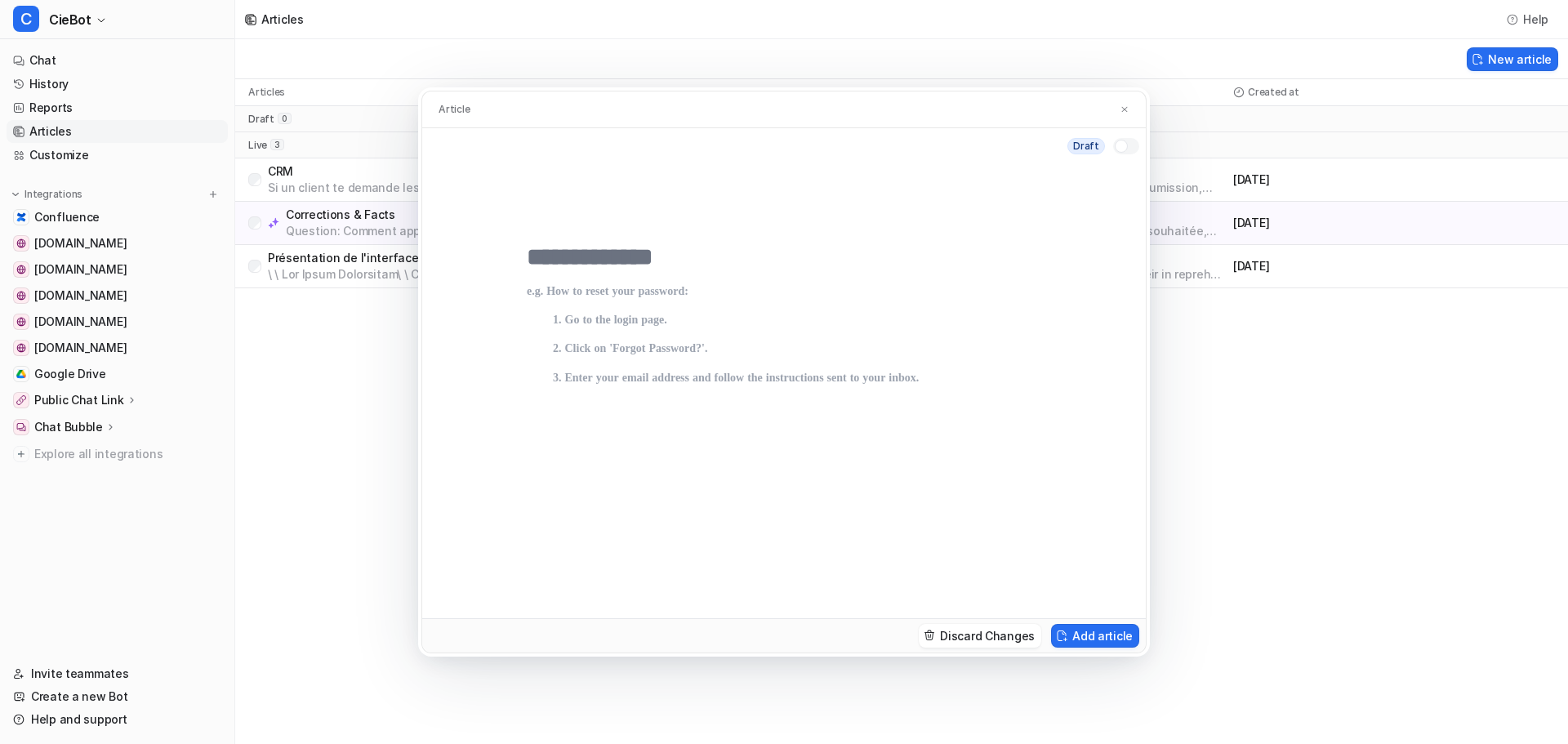
click at [662, 273] on div at bounding box center [783, 428] width 514 height 313
click at [636, 295] on p at bounding box center [783, 435] width 514 height 301
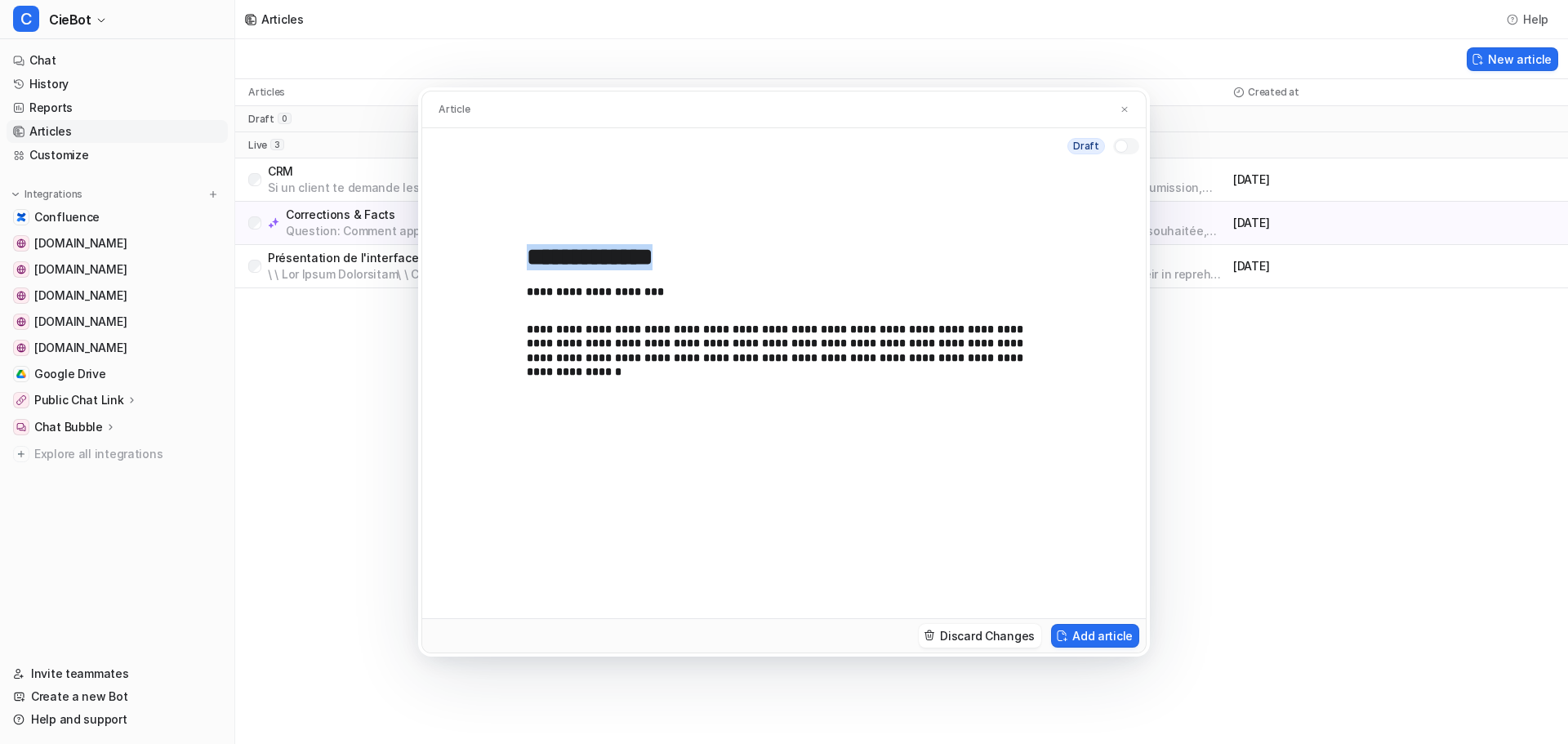
drag, startPoint x: 680, startPoint y: 281, endPoint x: 675, endPoint y: 290, distance: 10.3
click at [675, 290] on div "**********" at bounding box center [783, 428] width 514 height 313
drag, startPoint x: 683, startPoint y: 296, endPoint x: 467, endPoint y: 270, distance: 217.6
click at [467, 270] on div "**********" at bounding box center [784, 390] width 723 height 453
drag, startPoint x: 673, startPoint y: 267, endPoint x: 500, endPoint y: 254, distance: 173.5
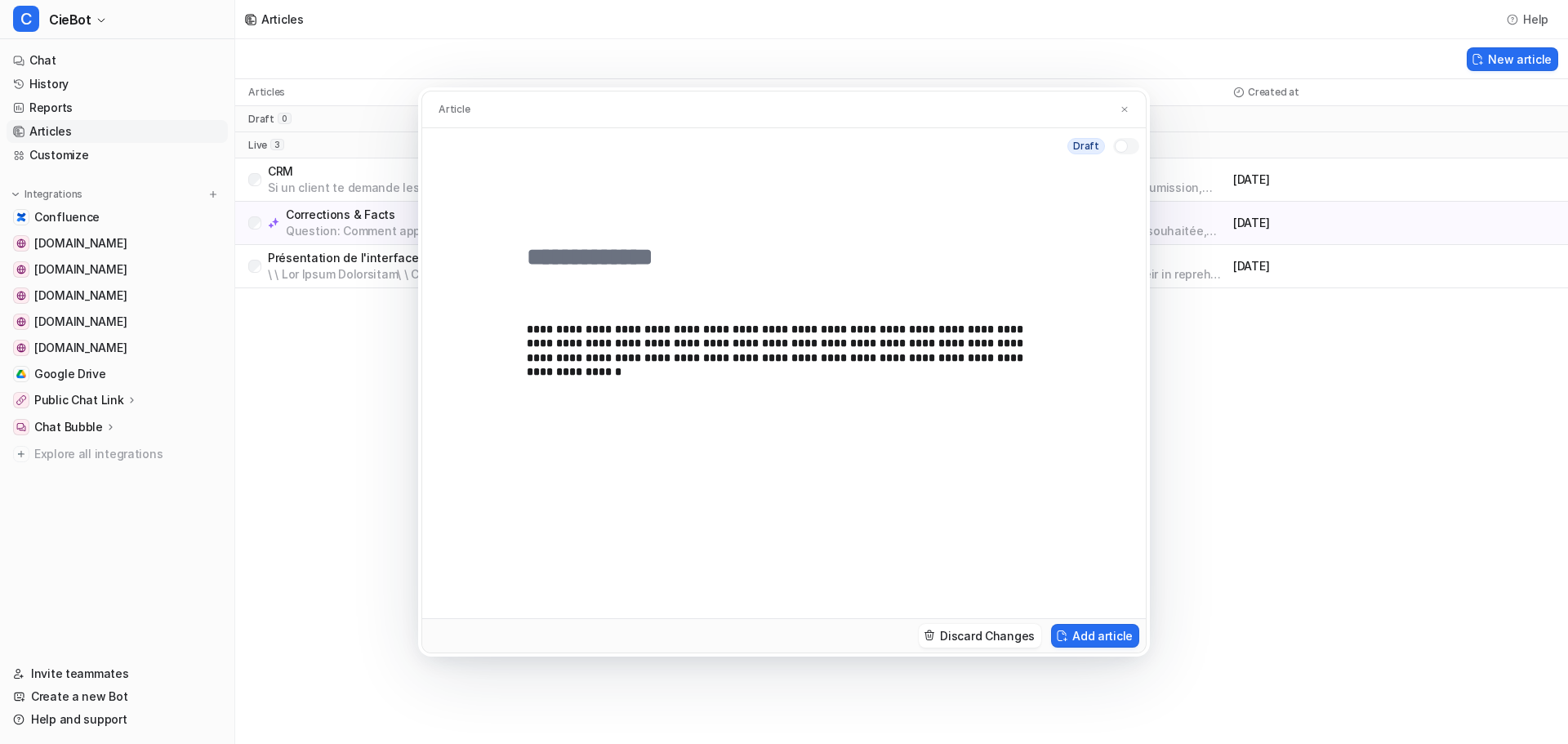
click at [500, 254] on div "**********" at bounding box center [784, 390] width 723 height 453
click at [594, 254] on input "text" at bounding box center [783, 257] width 514 height 30
type input "**********"
drag, startPoint x: 901, startPoint y: 330, endPoint x: 735, endPoint y: 327, distance: 166.0
click at [735, 327] on strong "**********" at bounding box center [776, 350] width 500 height 55
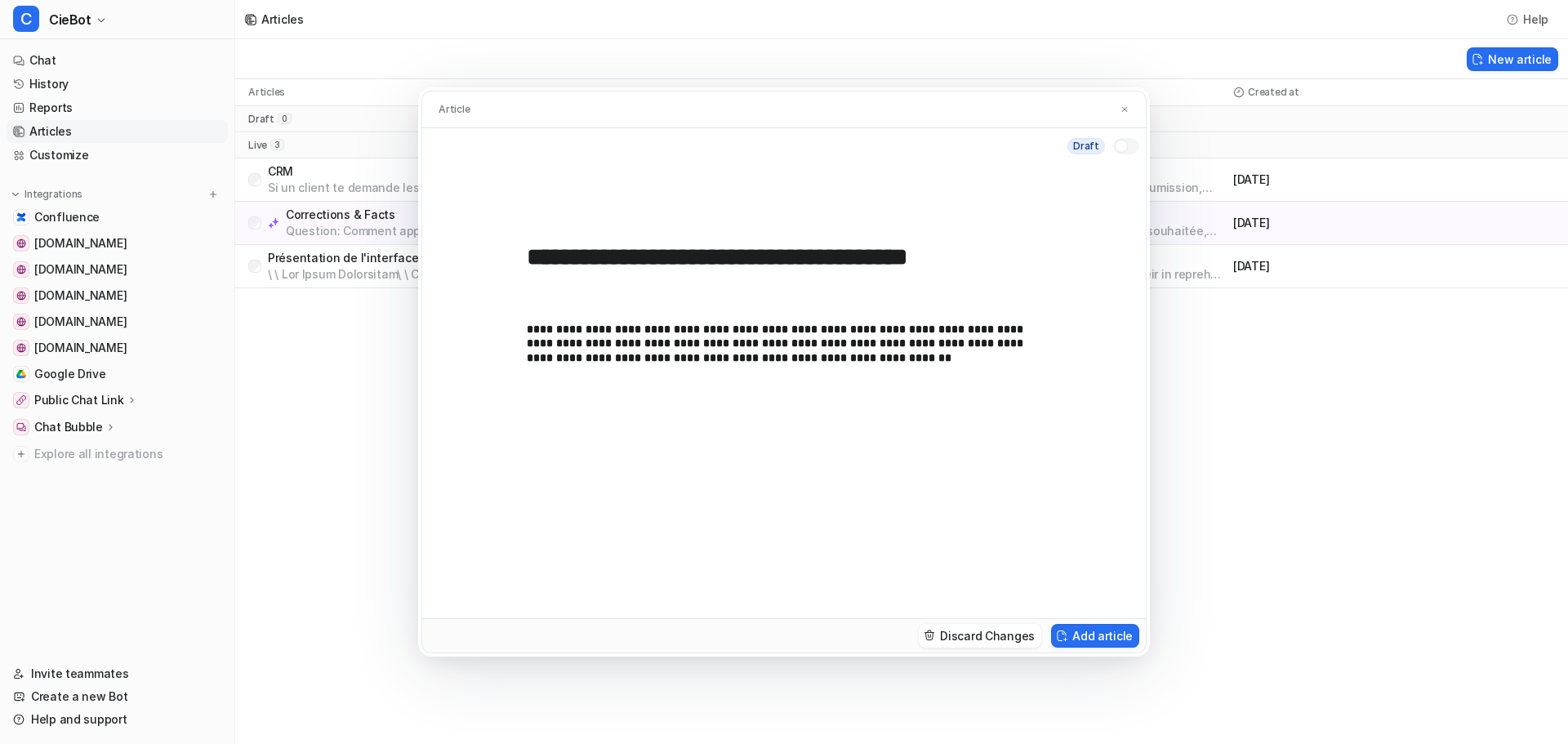
click at [812, 361] on p "**********" at bounding box center [783, 344] width 514 height 43
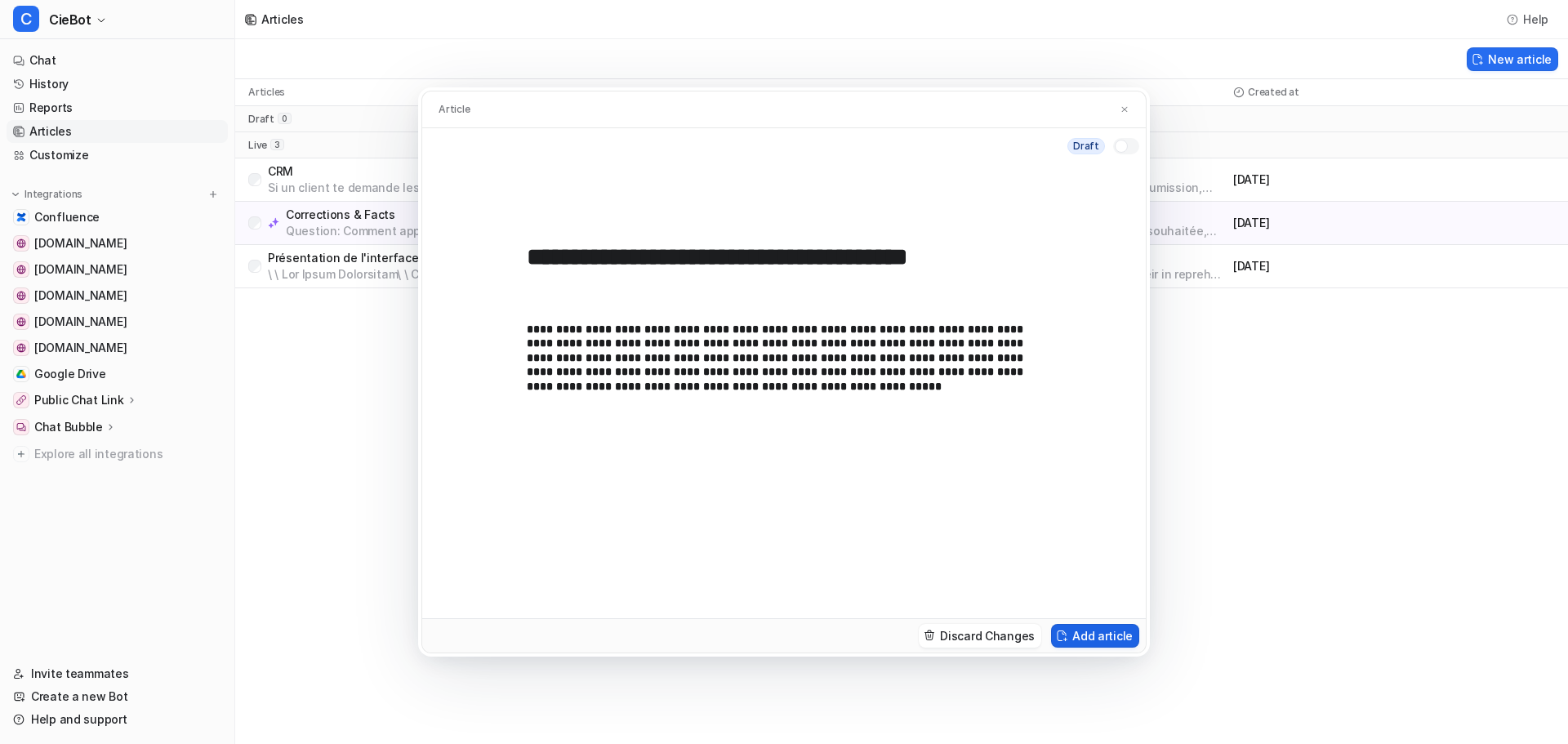
click at [1113, 646] on button "Add article" at bounding box center [1095, 635] width 88 height 24
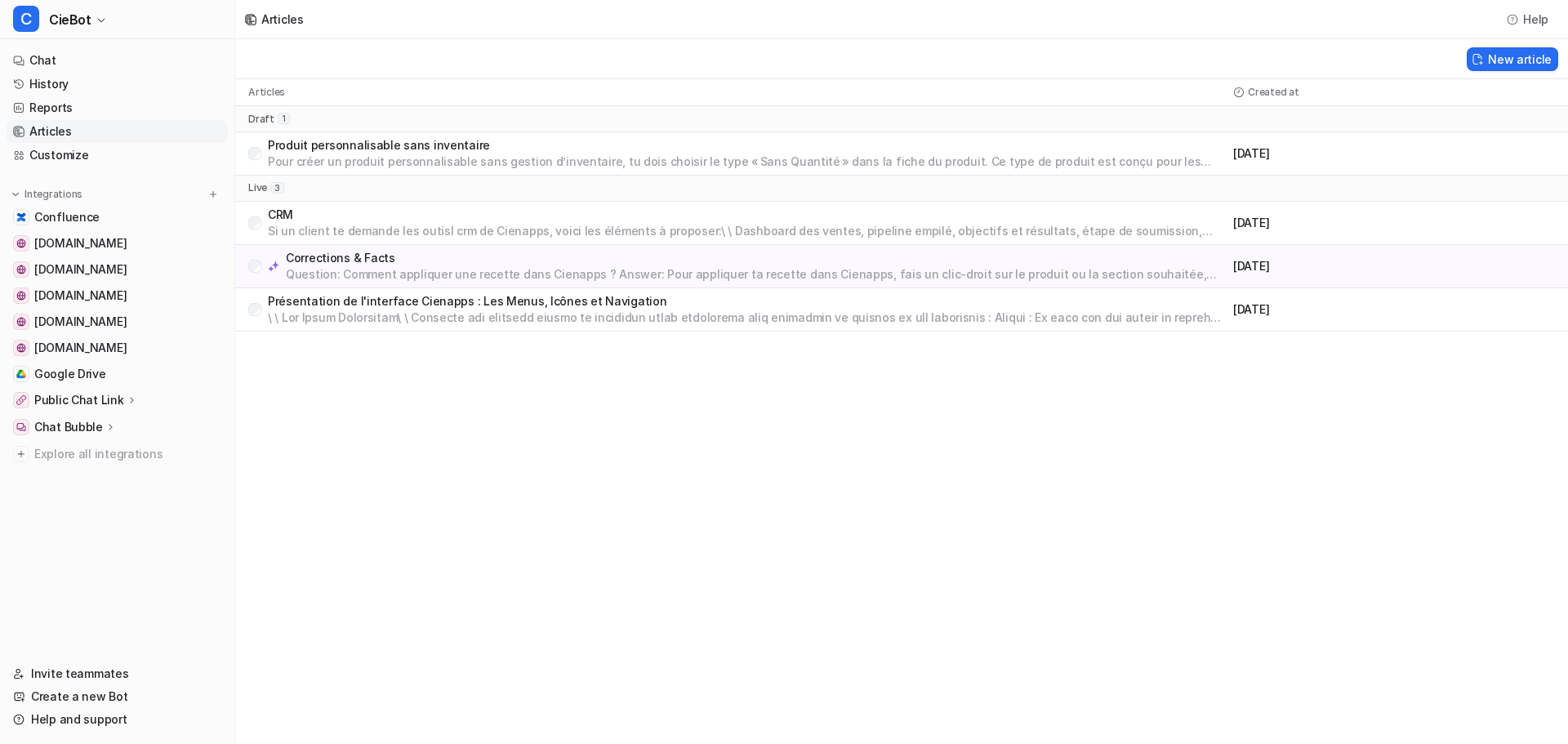
click at [645, 149] on p "Produit personnalisable sans inventaire" at bounding box center [747, 144] width 959 height 16
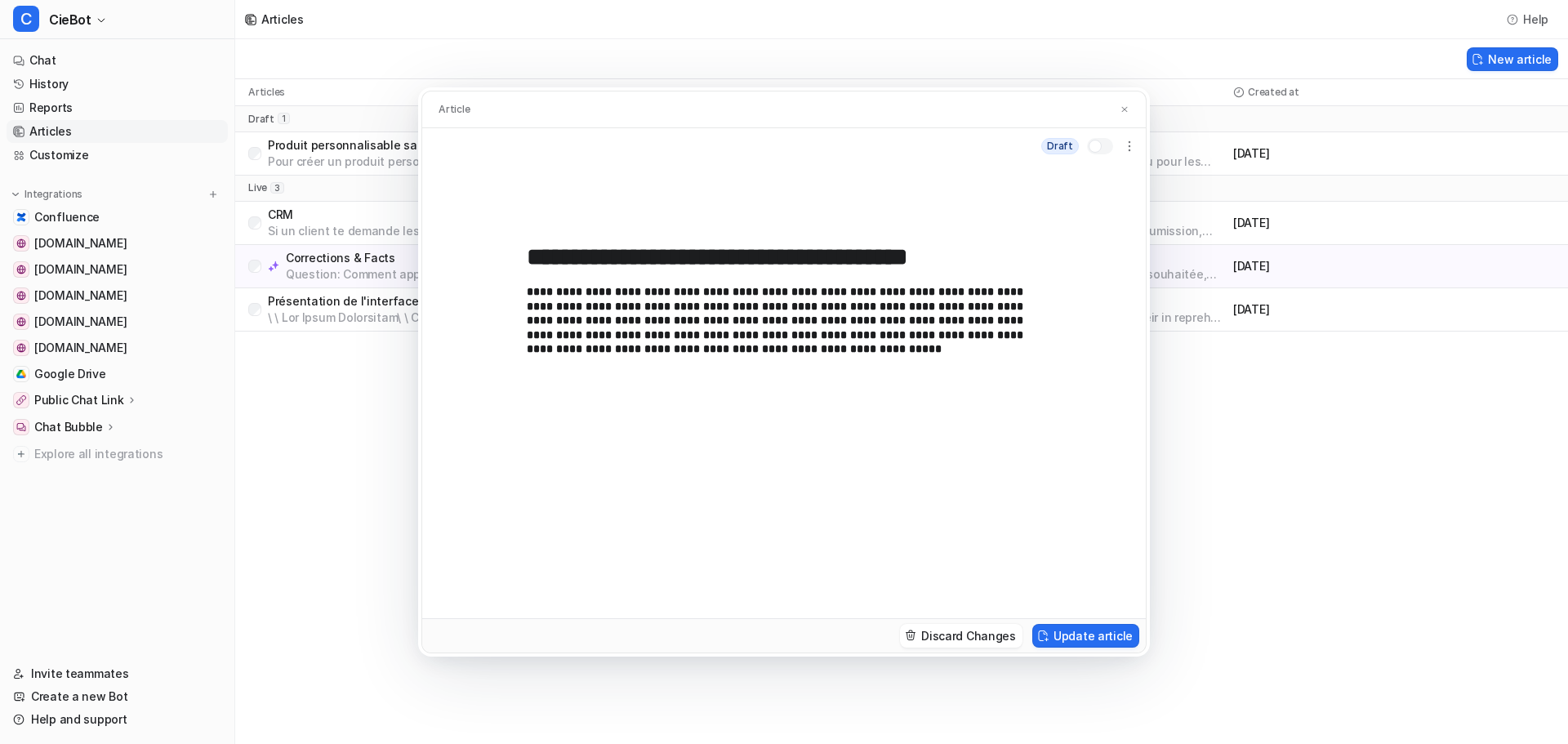
click at [1098, 146] on div at bounding box center [1094, 145] width 13 height 13
click at [1083, 636] on button "Update article" at bounding box center [1086, 635] width 107 height 24
